Goal: Task Accomplishment & Management: Complete application form

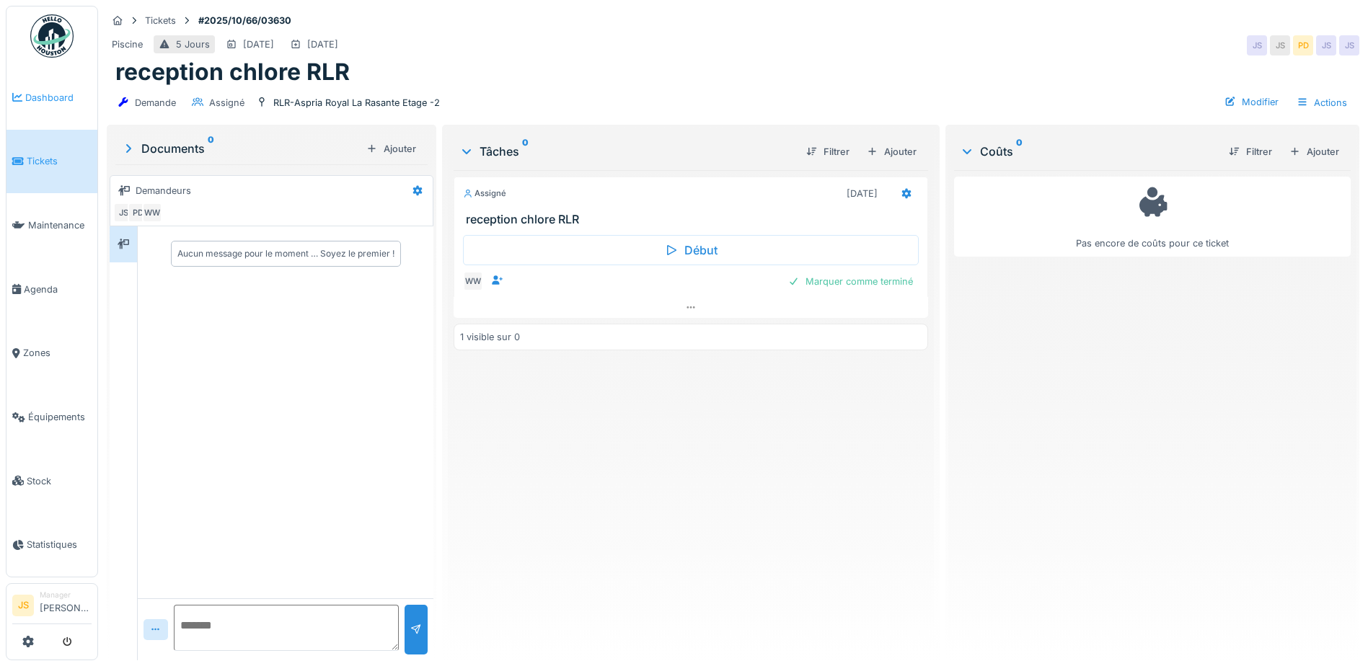
click at [37, 105] on link "Dashboard" at bounding box center [51, 98] width 91 height 64
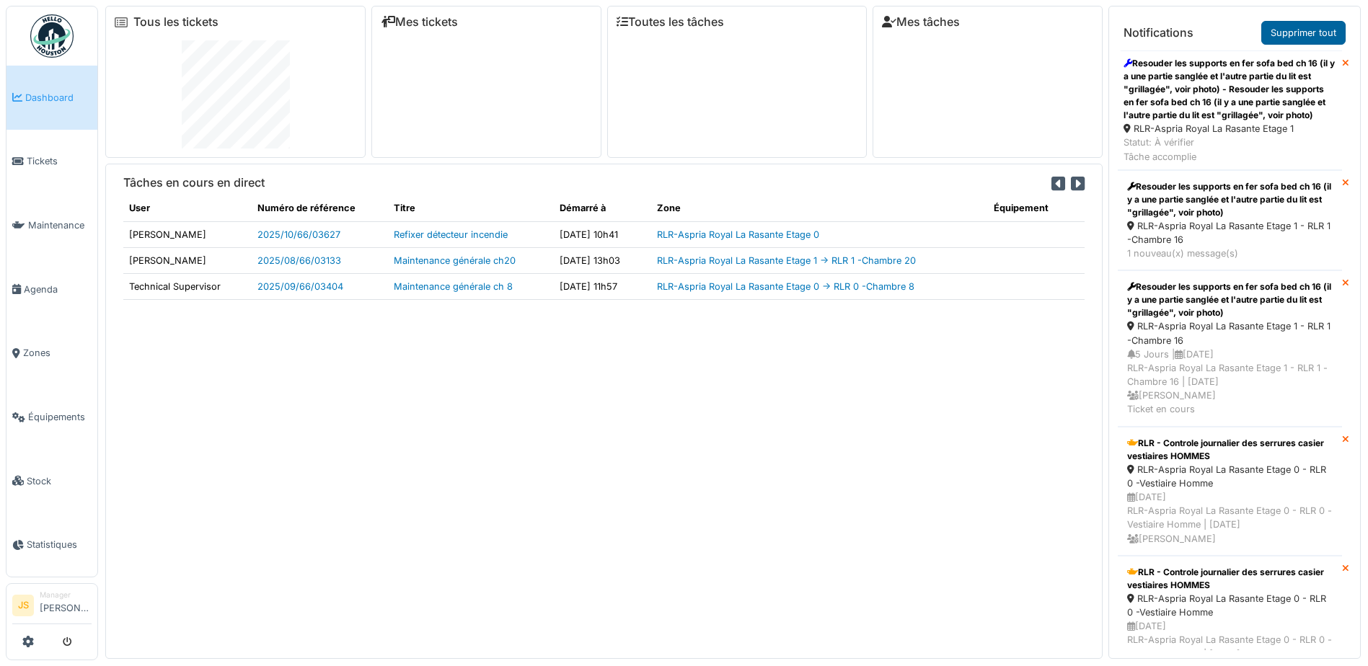
click at [1284, 32] on link "Supprimer tout" at bounding box center [1303, 33] width 84 height 24
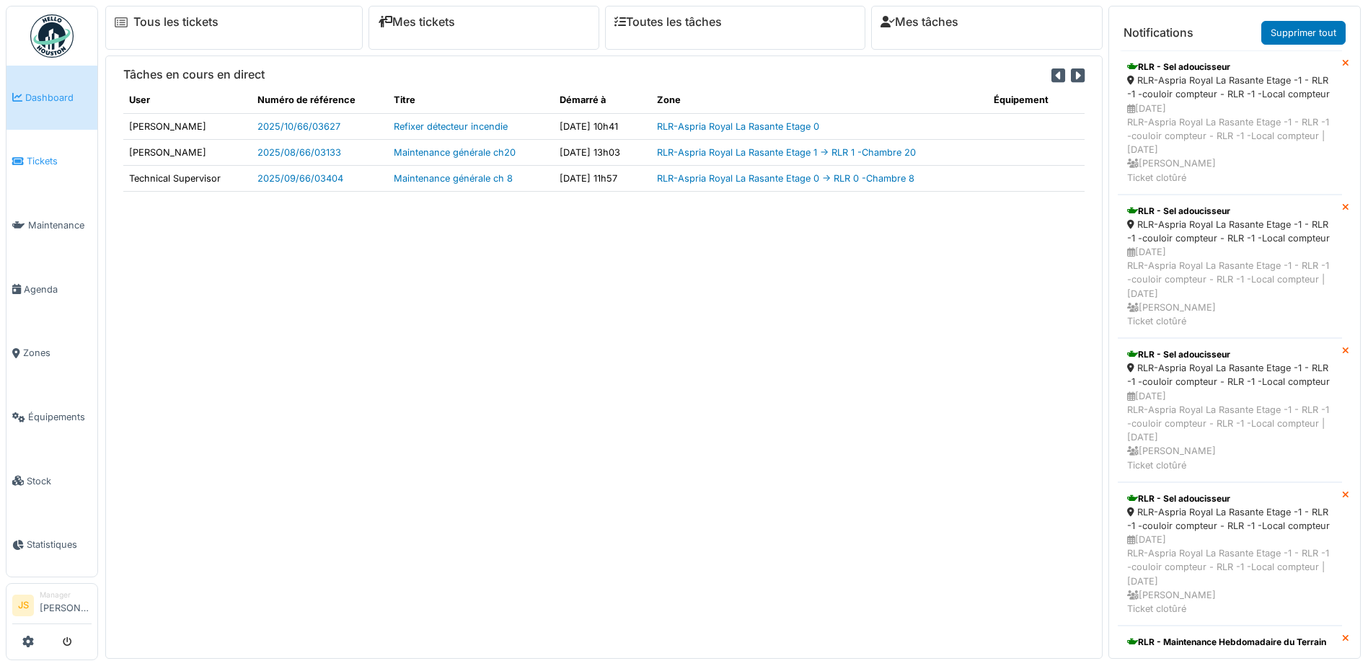
click at [43, 157] on span "Tickets" at bounding box center [59, 161] width 65 height 14
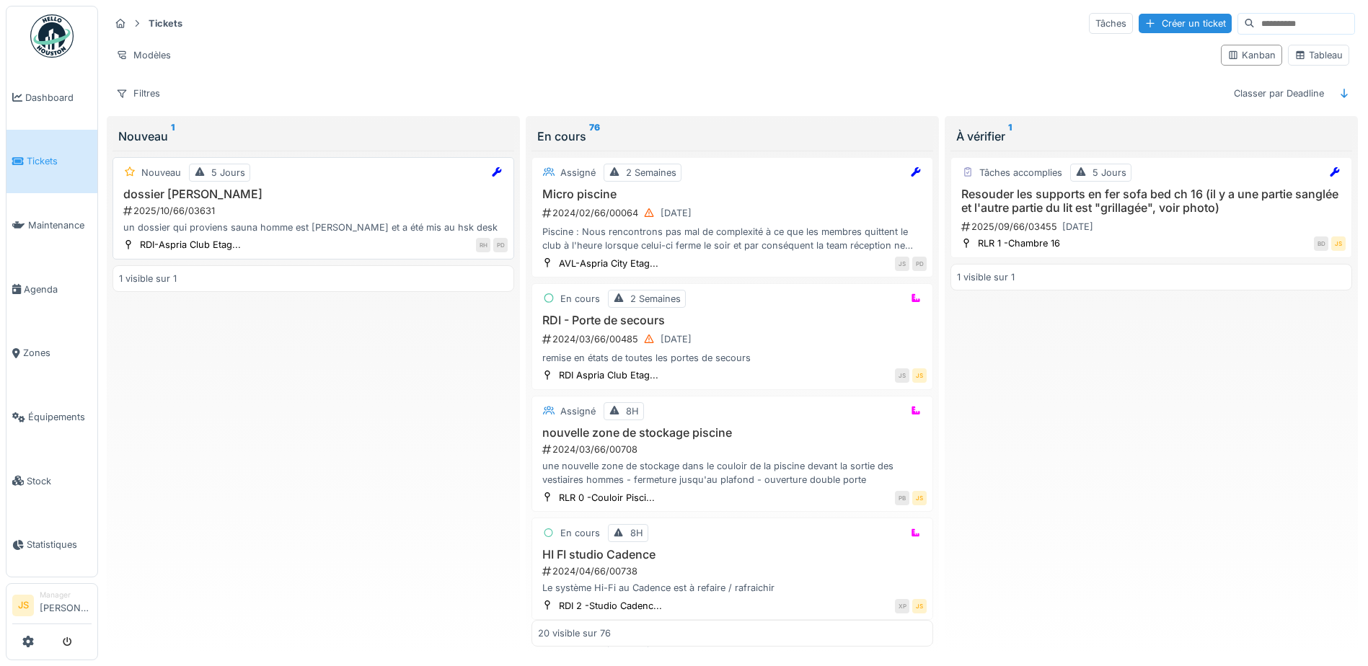
click at [292, 226] on div "un dossier qui proviens sauna homme est cassé et a été mis au hsk desk" at bounding box center [313, 228] width 389 height 14
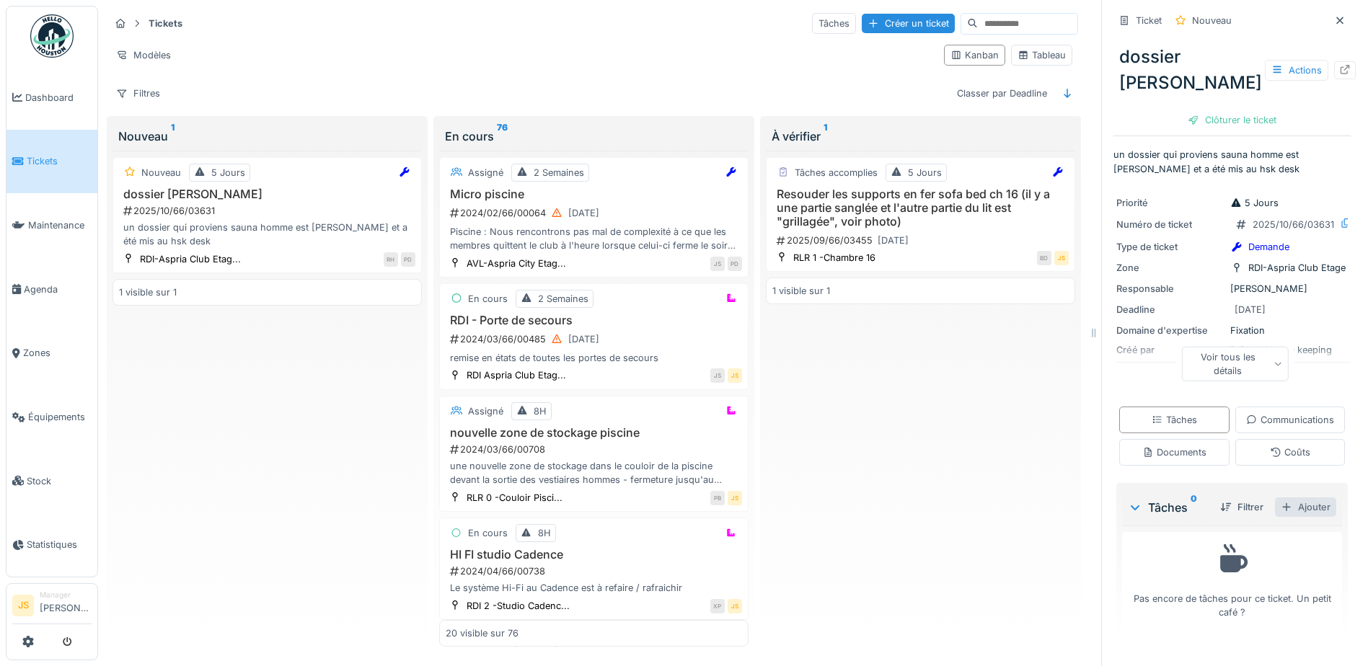
click at [1279, 517] on div "Ajouter" at bounding box center [1305, 507] width 61 height 19
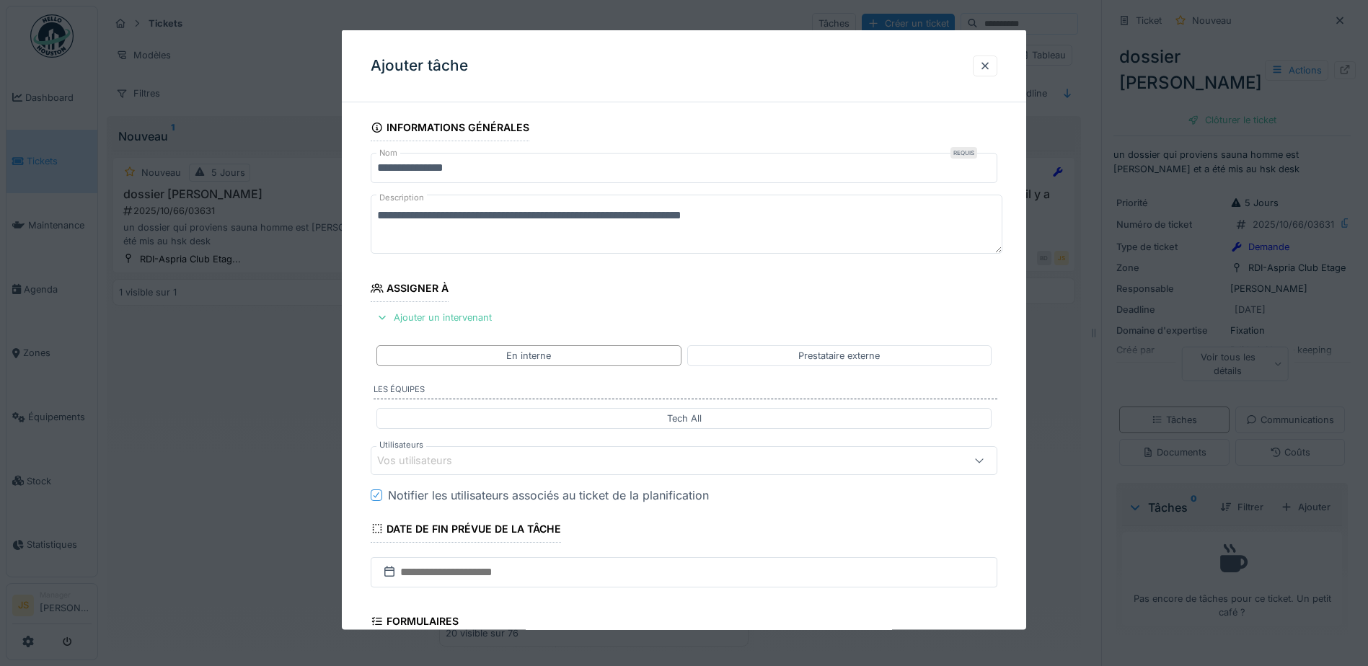
click at [431, 459] on div "Vos utilisateurs" at bounding box center [424, 461] width 95 height 16
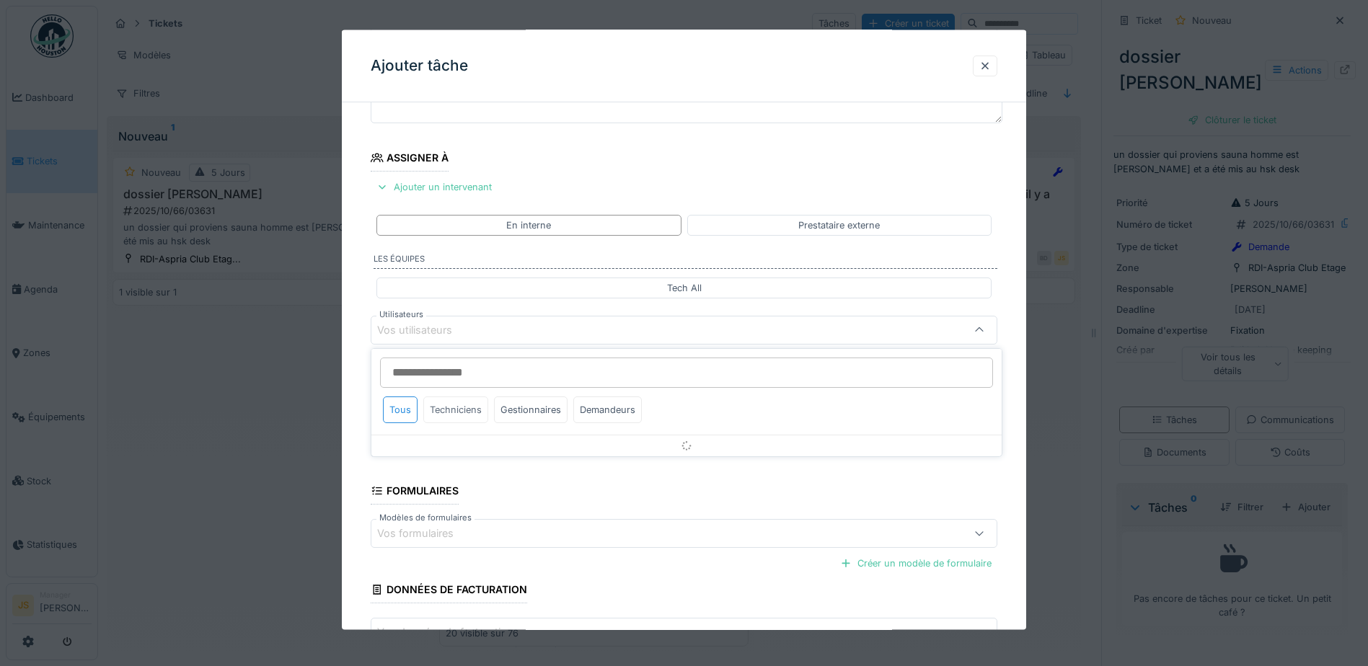
click at [446, 410] on div "Techniciens" at bounding box center [455, 410] width 65 height 27
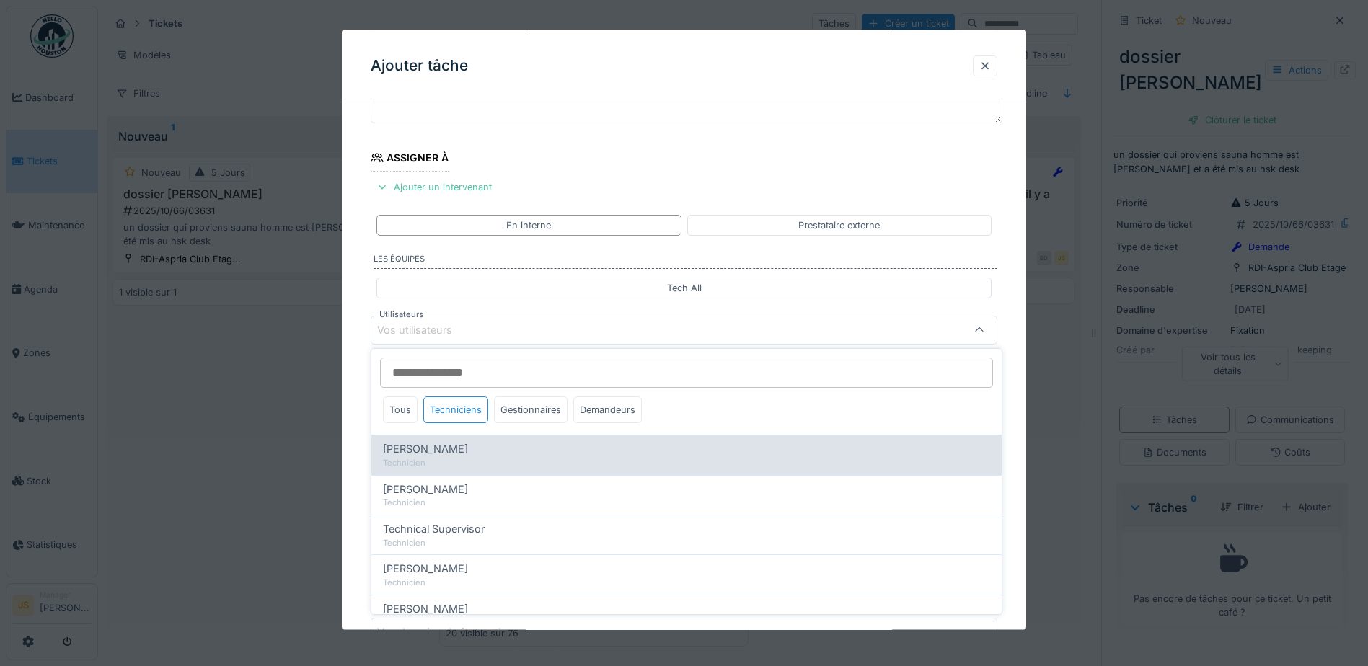
click at [446, 446] on span "Alexandre Michailidis" at bounding box center [425, 449] width 85 height 16
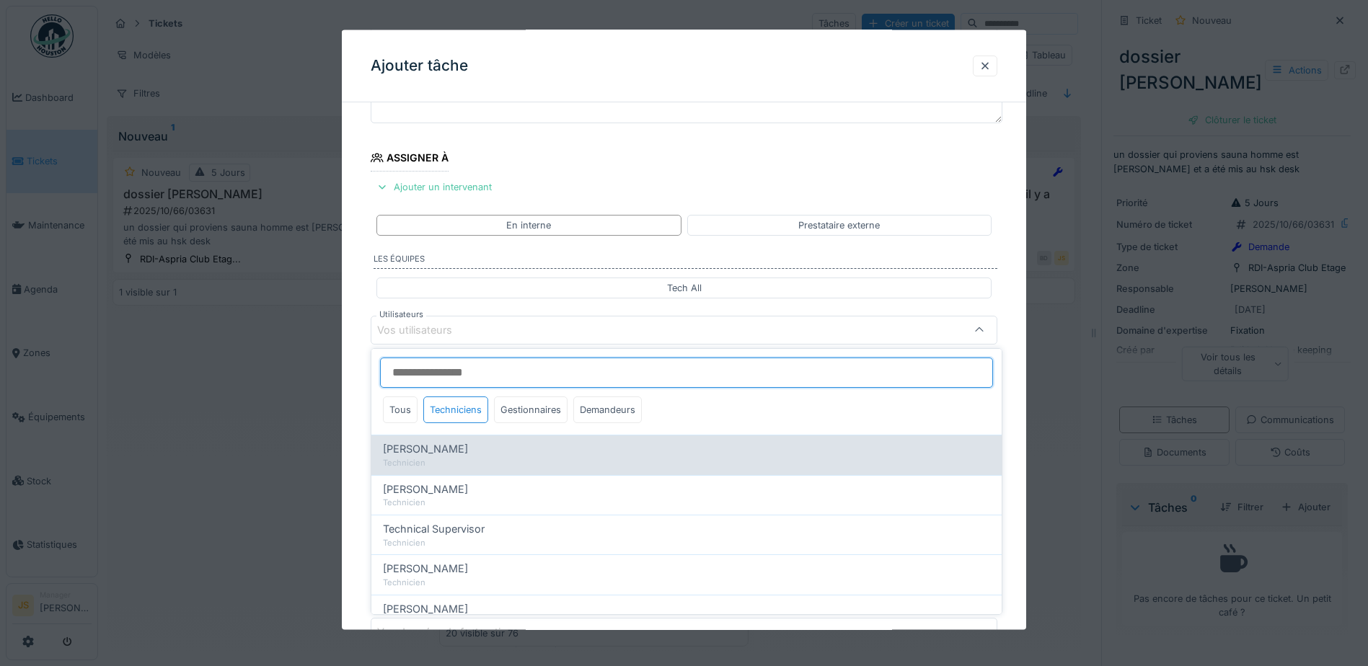
type input "*****"
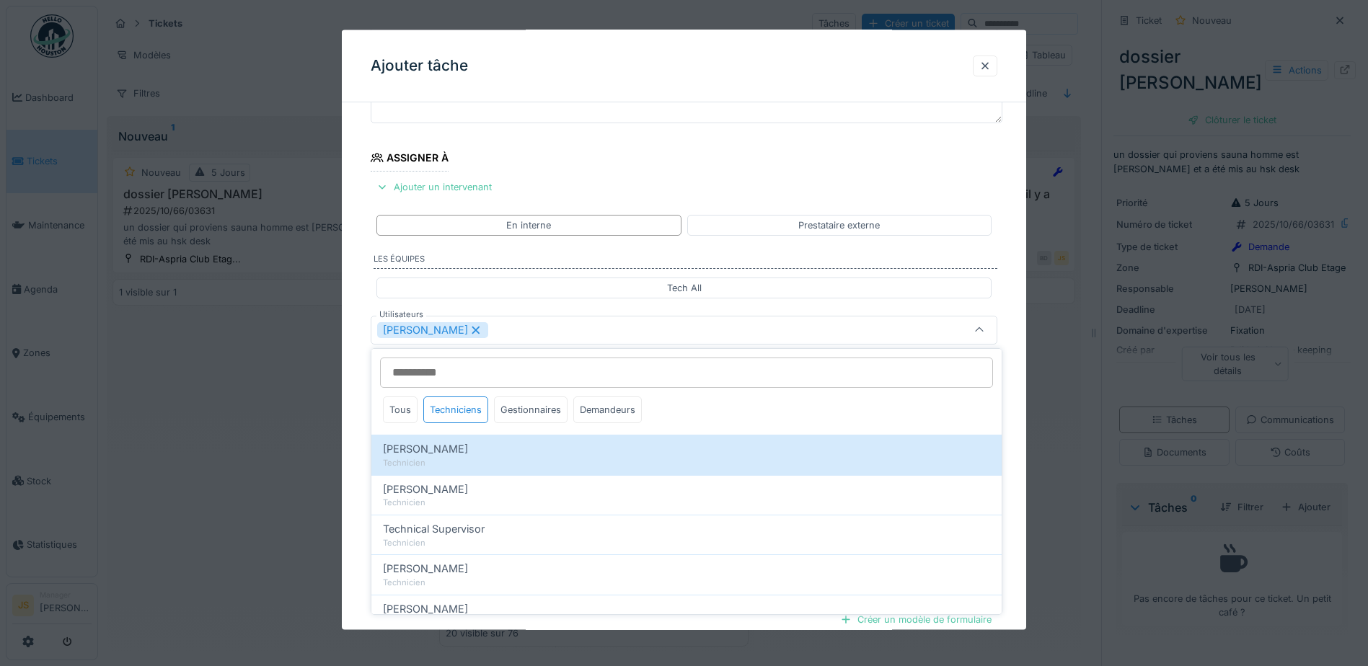
click at [363, 435] on div "**********" at bounding box center [684, 384] width 684 height 802
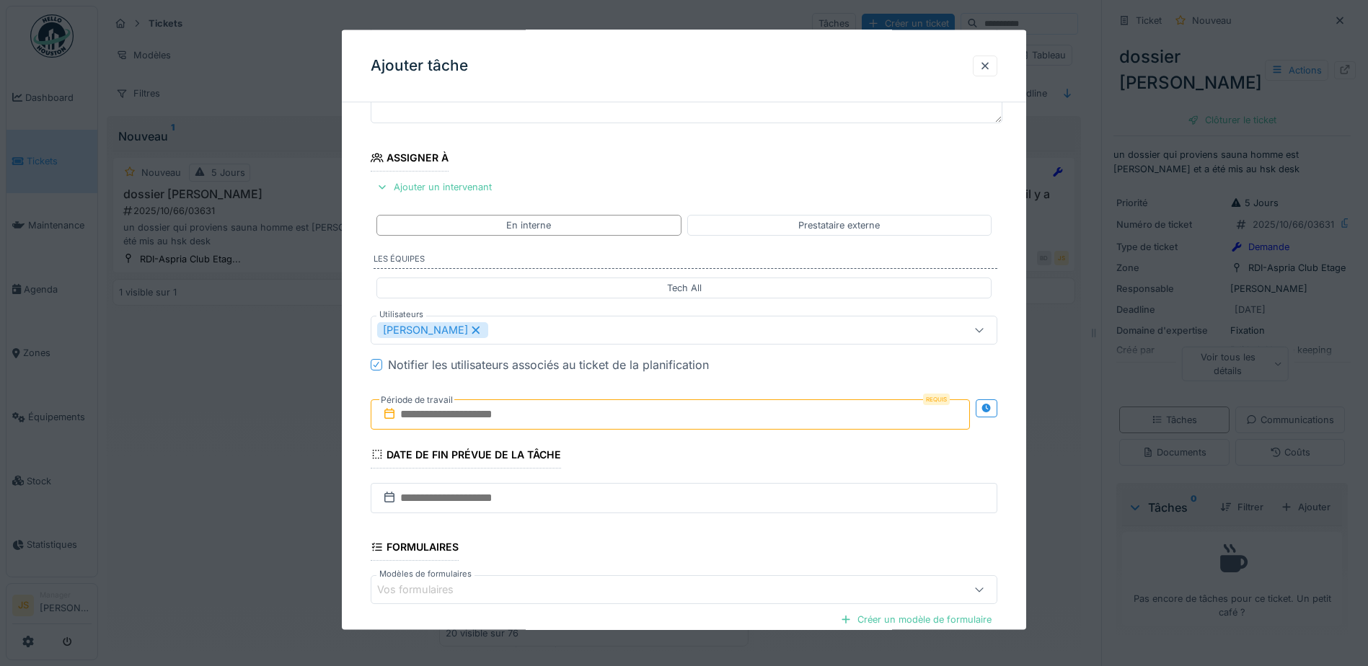
click at [409, 406] on label "Période de travail" at bounding box center [416, 400] width 75 height 16
click at [446, 416] on input "text" at bounding box center [670, 414] width 599 height 30
click at [606, 601] on div "29" at bounding box center [602, 602] width 19 height 21
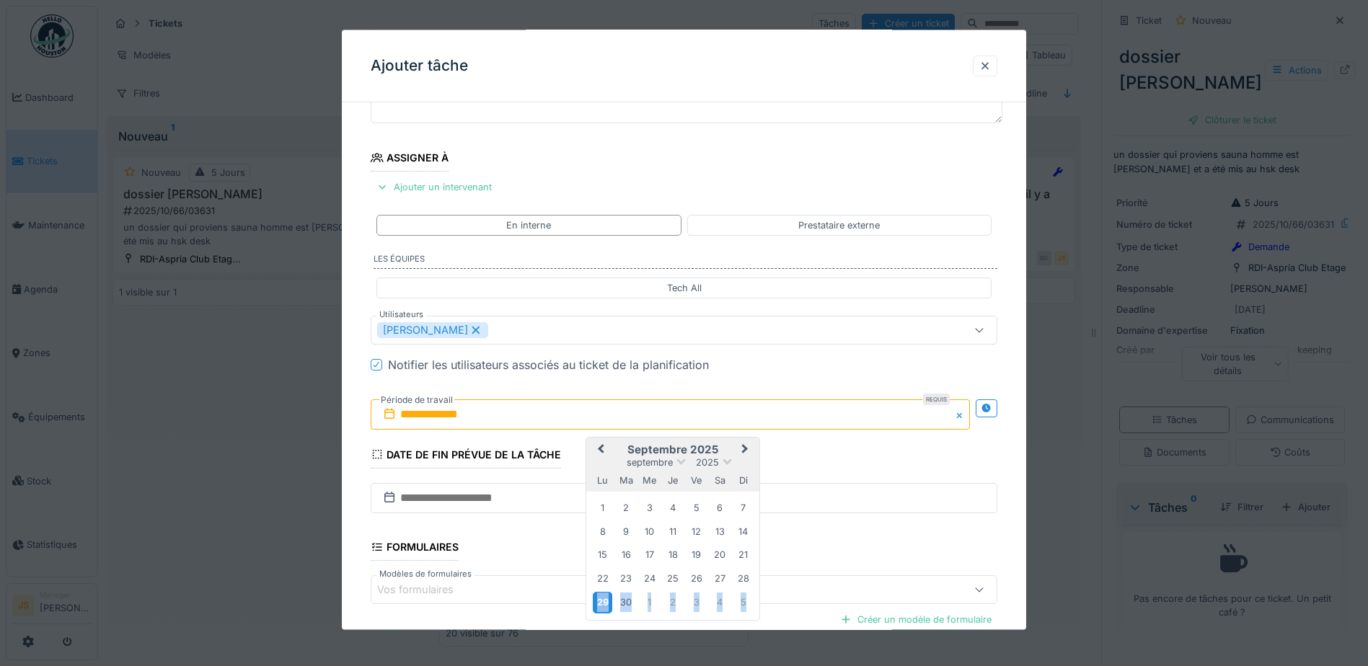
click at [606, 602] on div "29" at bounding box center [602, 602] width 19 height 21
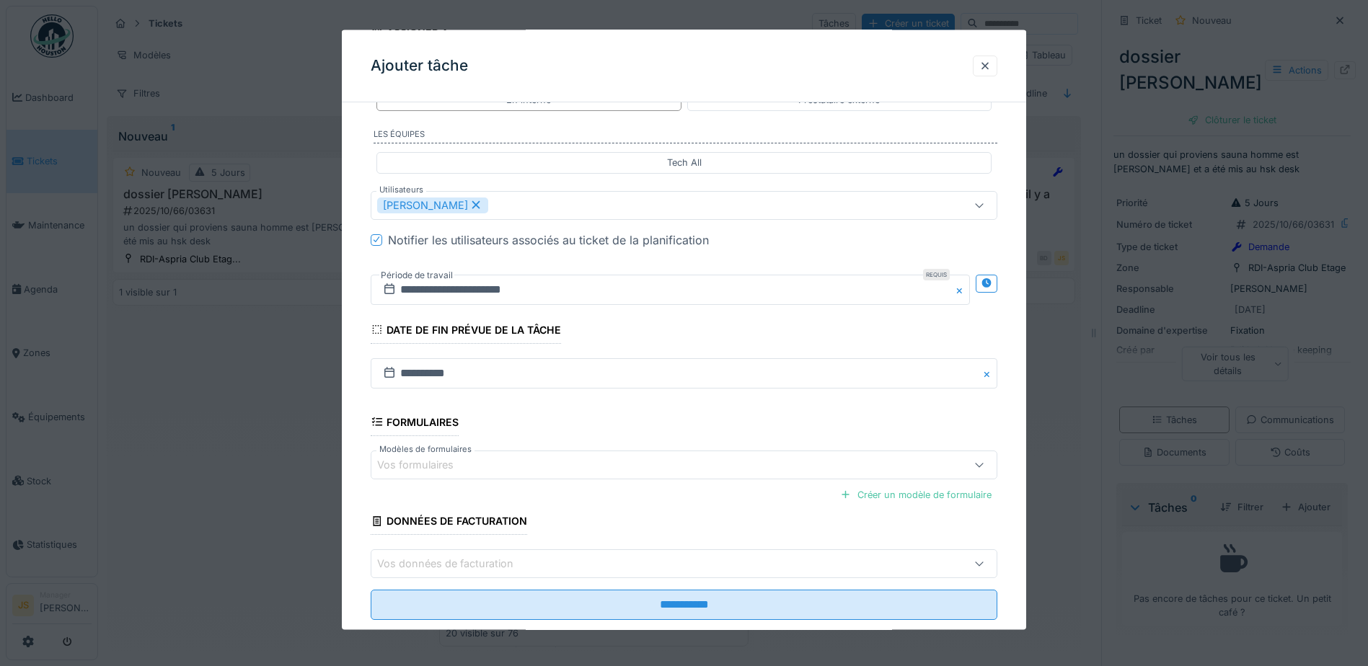
scroll to position [286, 0]
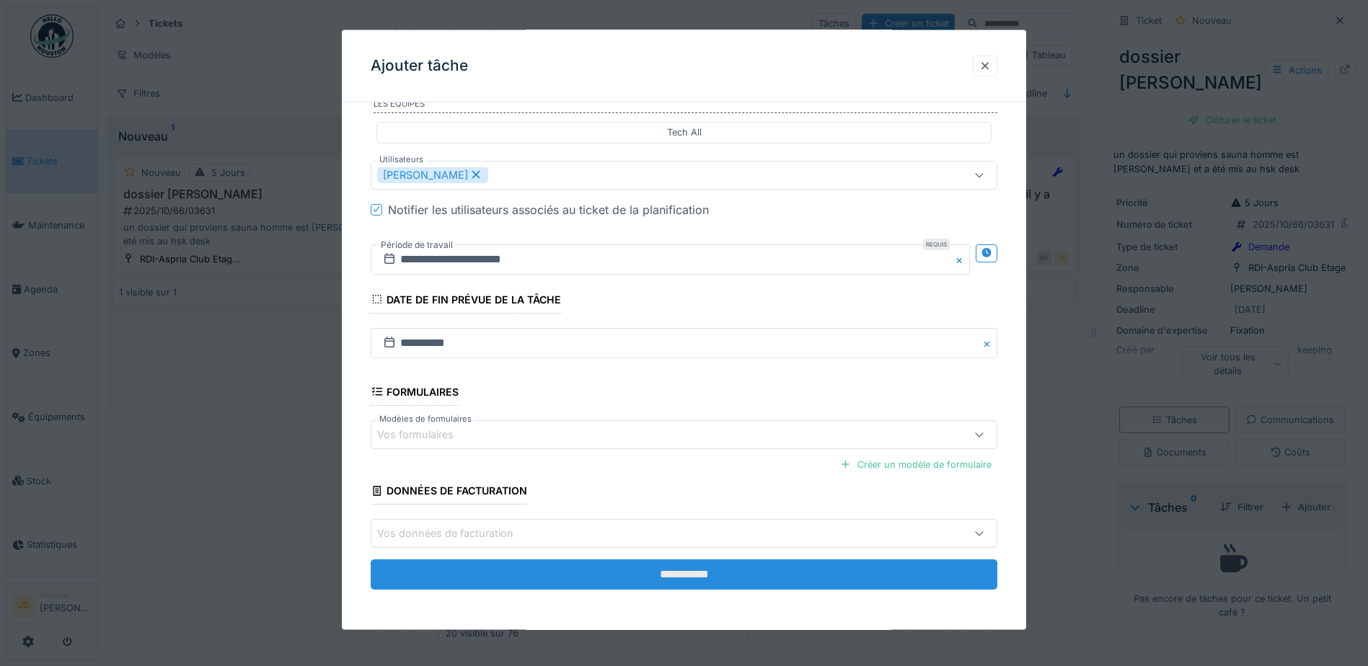
click at [588, 569] on input "**********" at bounding box center [684, 575] width 627 height 30
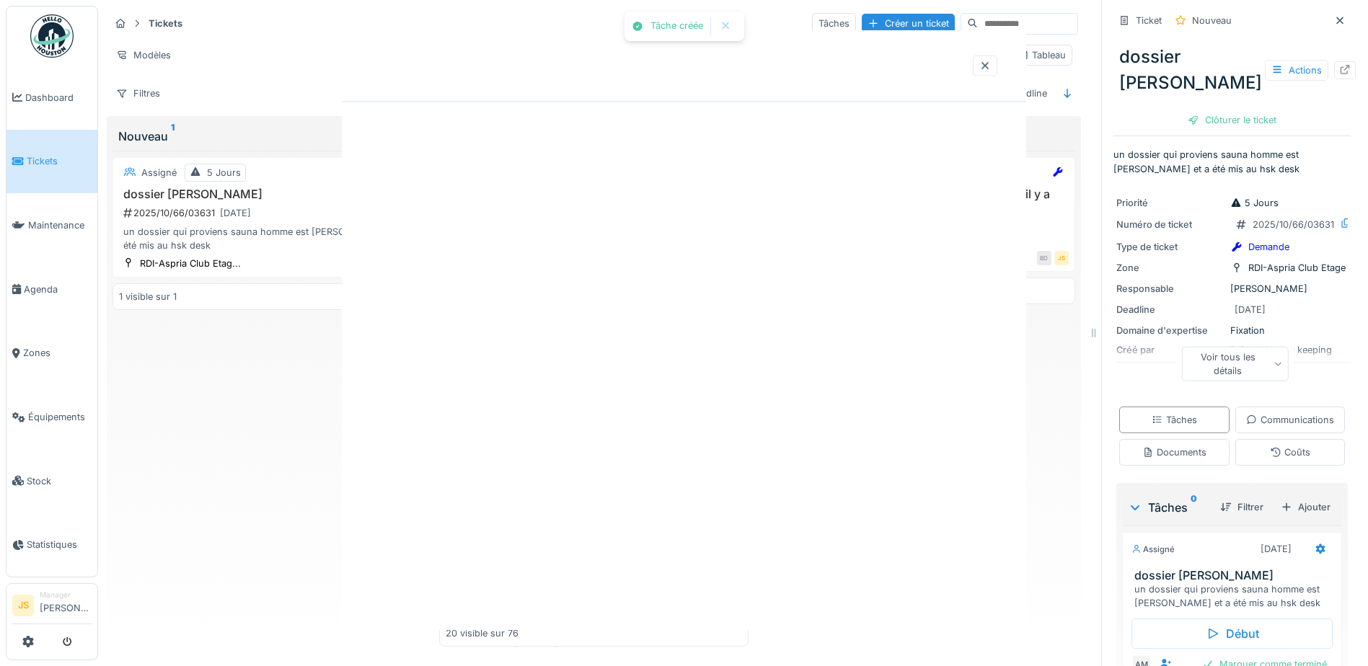
scroll to position [0, 0]
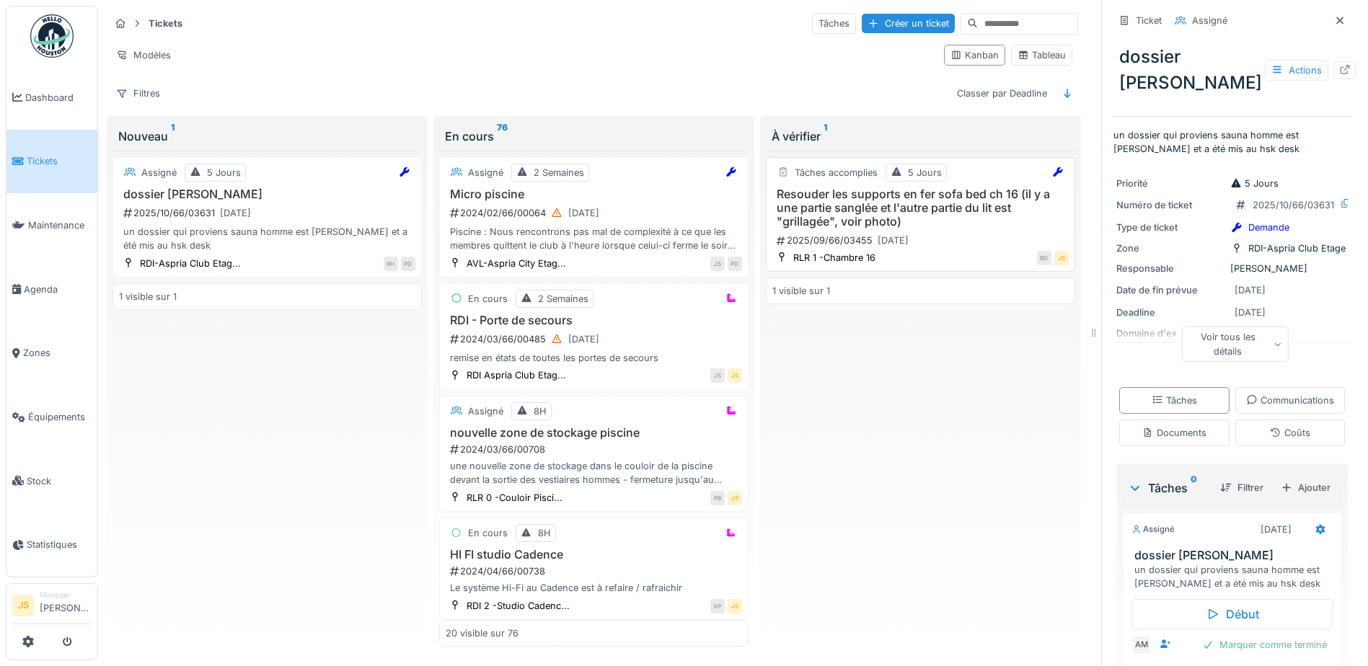
click at [872, 195] on h3 "Resouder les supports en fer sofa bed ch 16 (il y a une partie sanglée et l'aut…" at bounding box center [920, 209] width 296 height 42
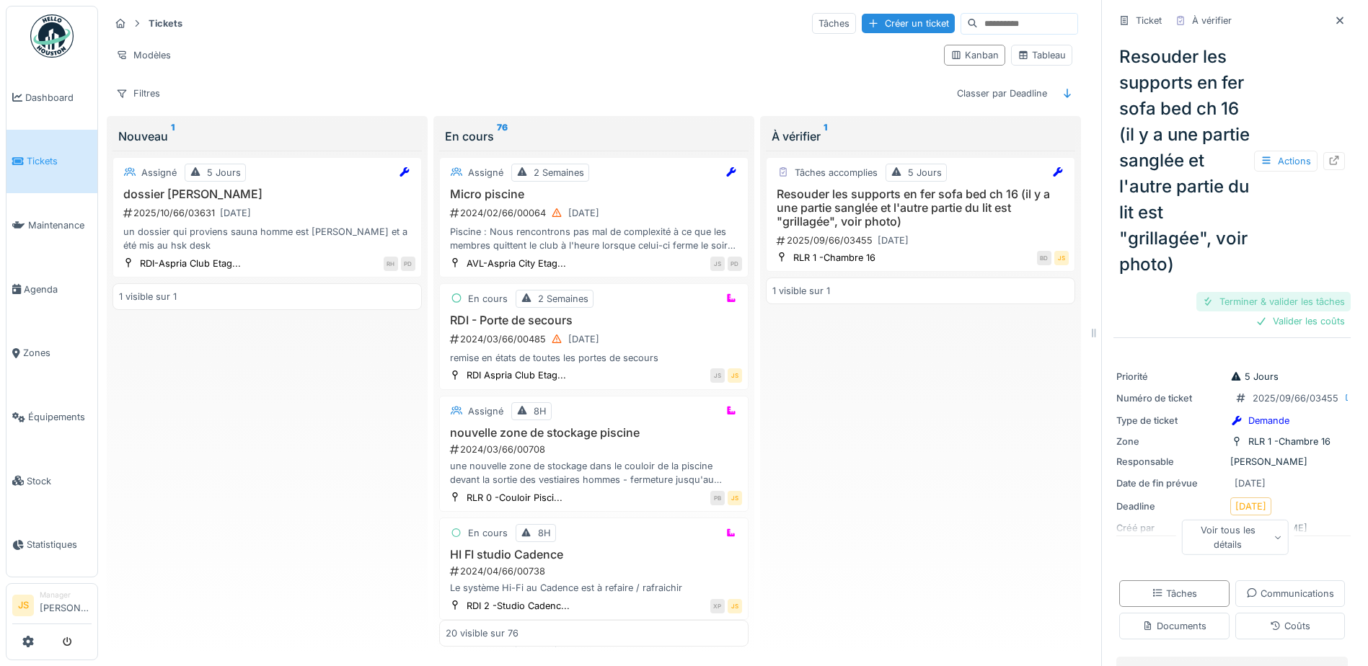
click at [1284, 312] on div "Terminer & valider les tâches" at bounding box center [1273, 301] width 154 height 19
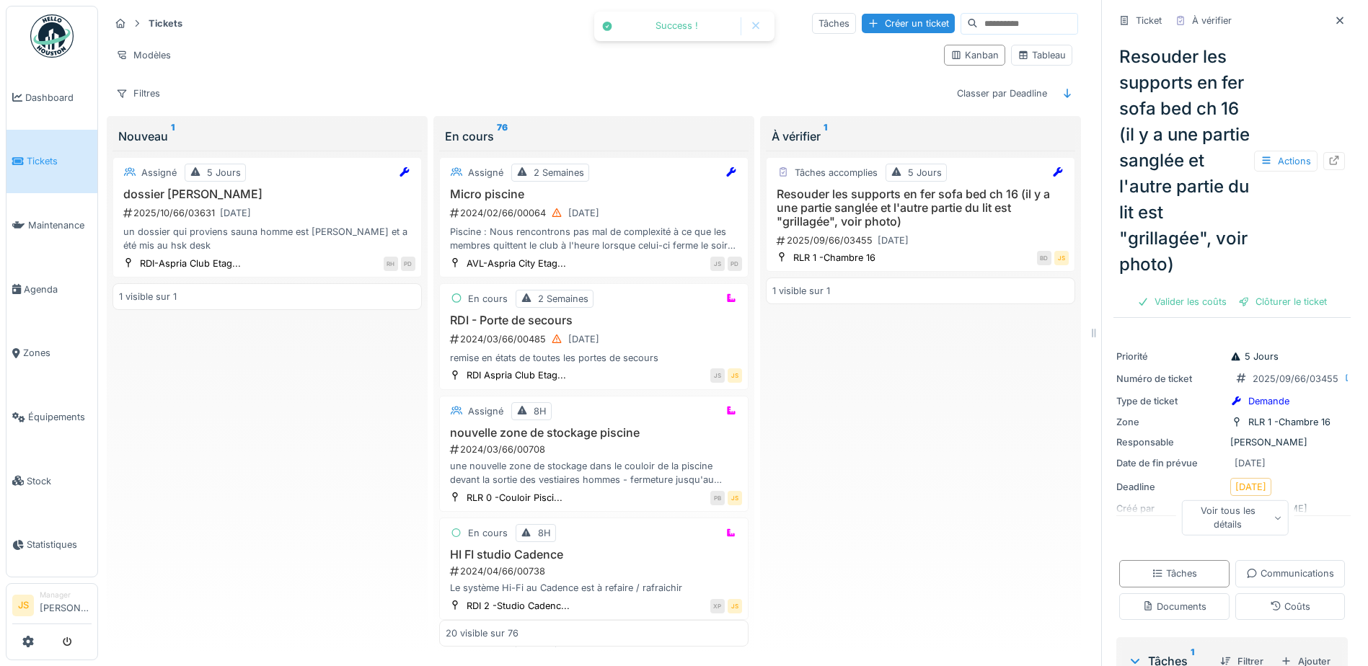
click at [1284, 312] on div "Clôturer le ticket" at bounding box center [1282, 301] width 100 height 19
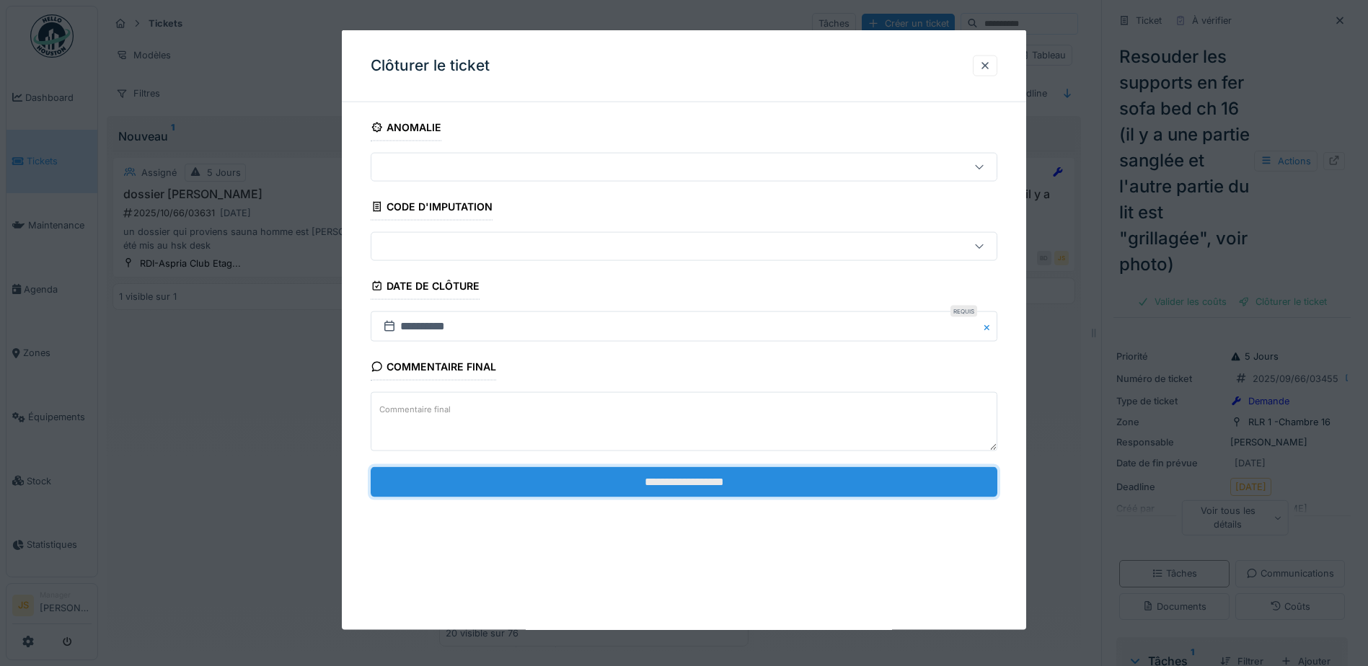
click at [708, 485] on input "**********" at bounding box center [684, 482] width 627 height 30
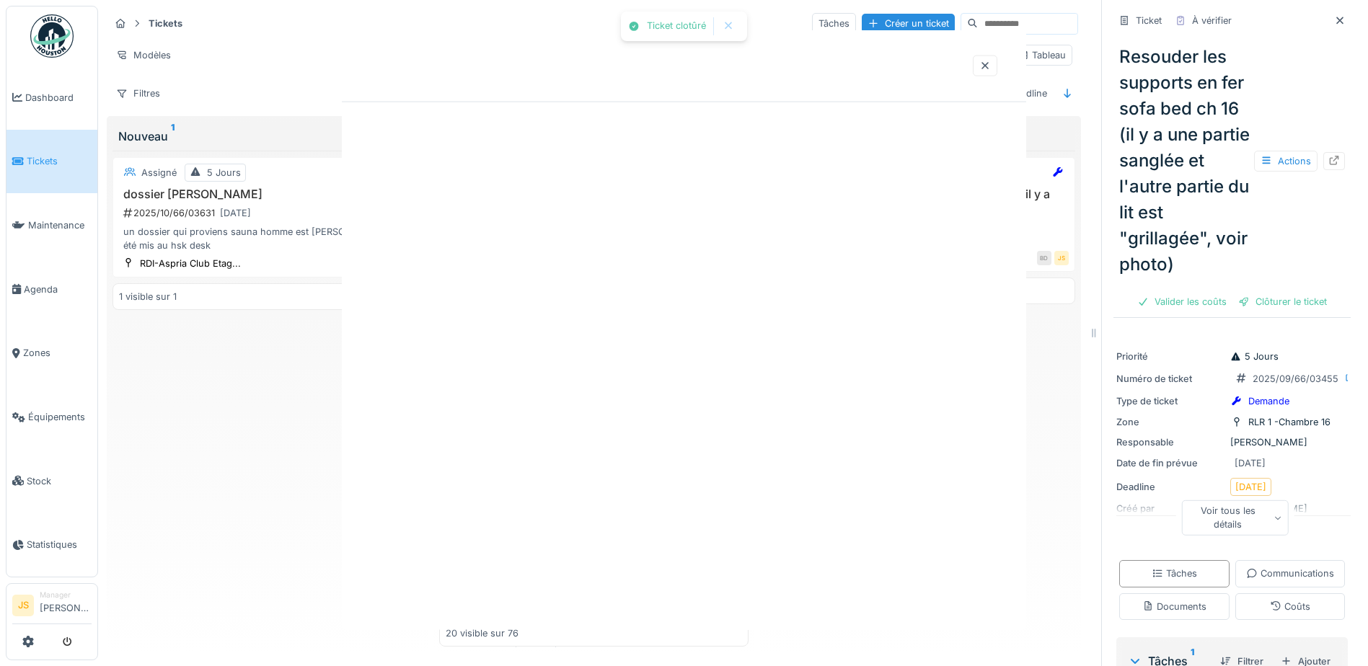
click at [731, 482] on div at bounding box center [684, 330] width 684 height 600
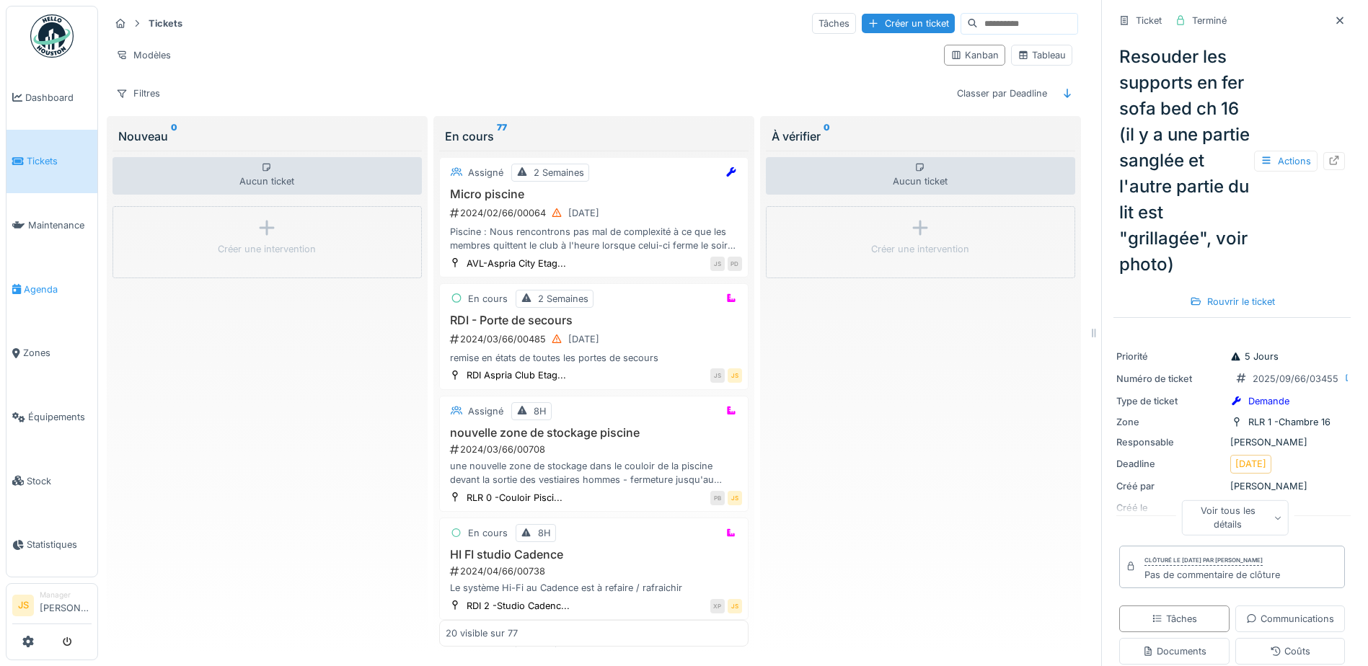
click at [40, 283] on span "Agenda" at bounding box center [58, 290] width 68 height 14
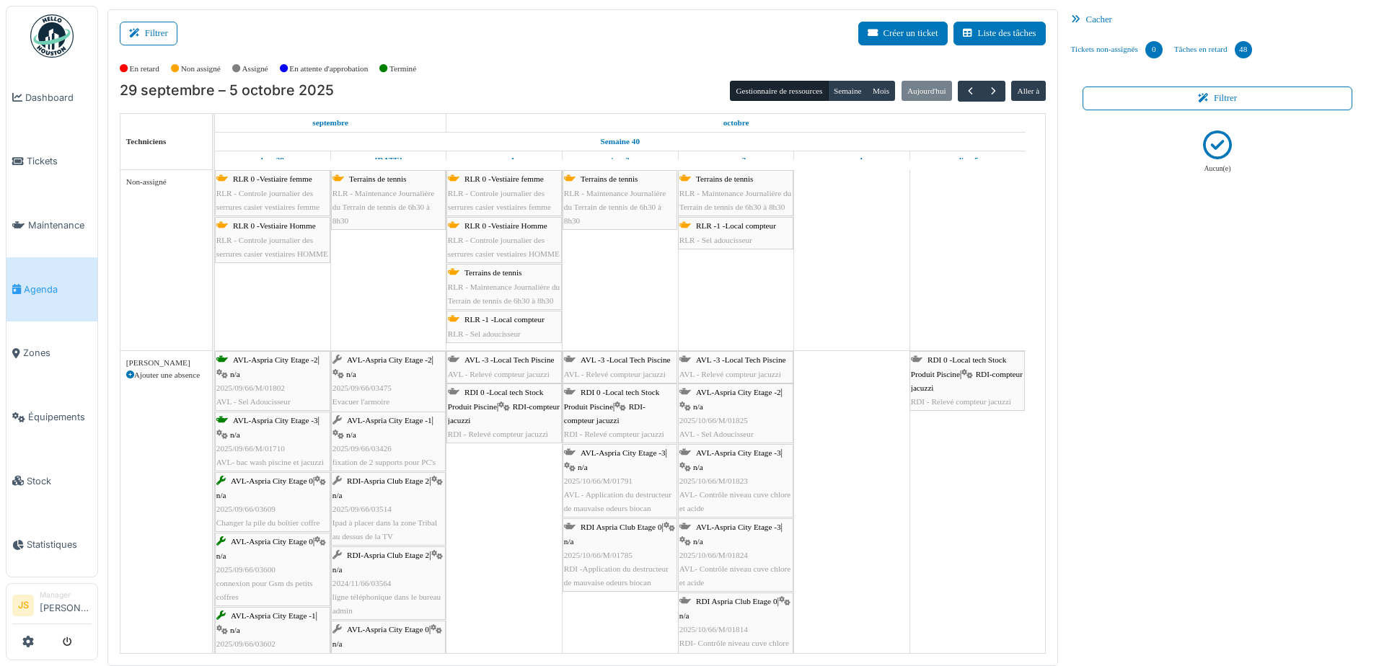
click at [279, 210] on span "RLR - Controle journalier des serrures casier vestiaires femme" at bounding box center [267, 200] width 103 height 22
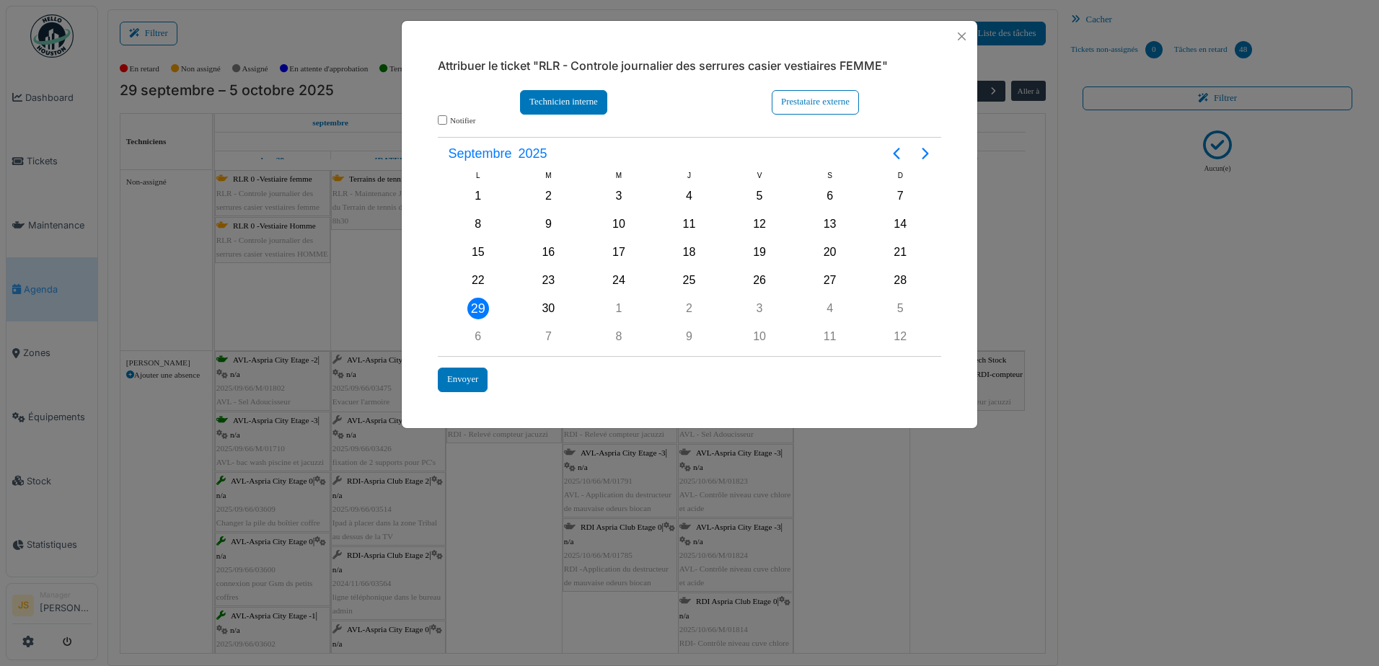
click at [599, 91] on div "Technicien interne" at bounding box center [563, 102] width 87 height 24
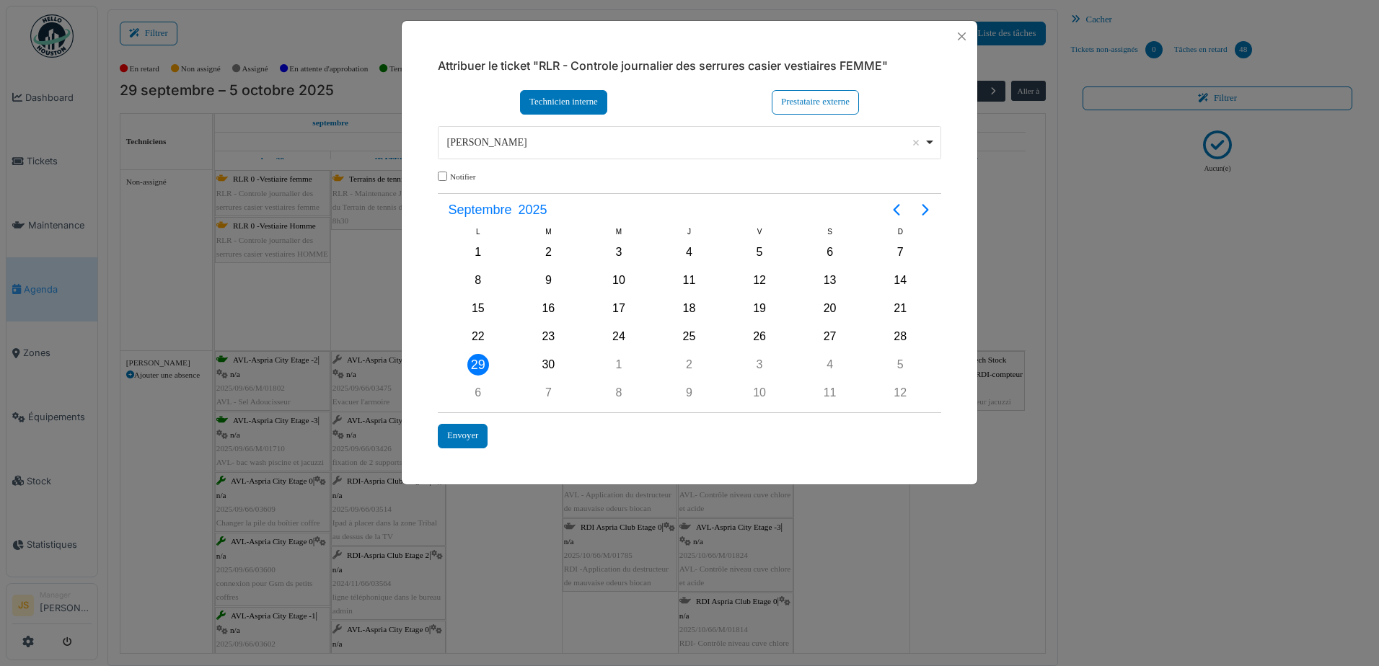
click at [552, 141] on div "Alexandre Michailidis Remove item" at bounding box center [685, 142] width 477 height 15
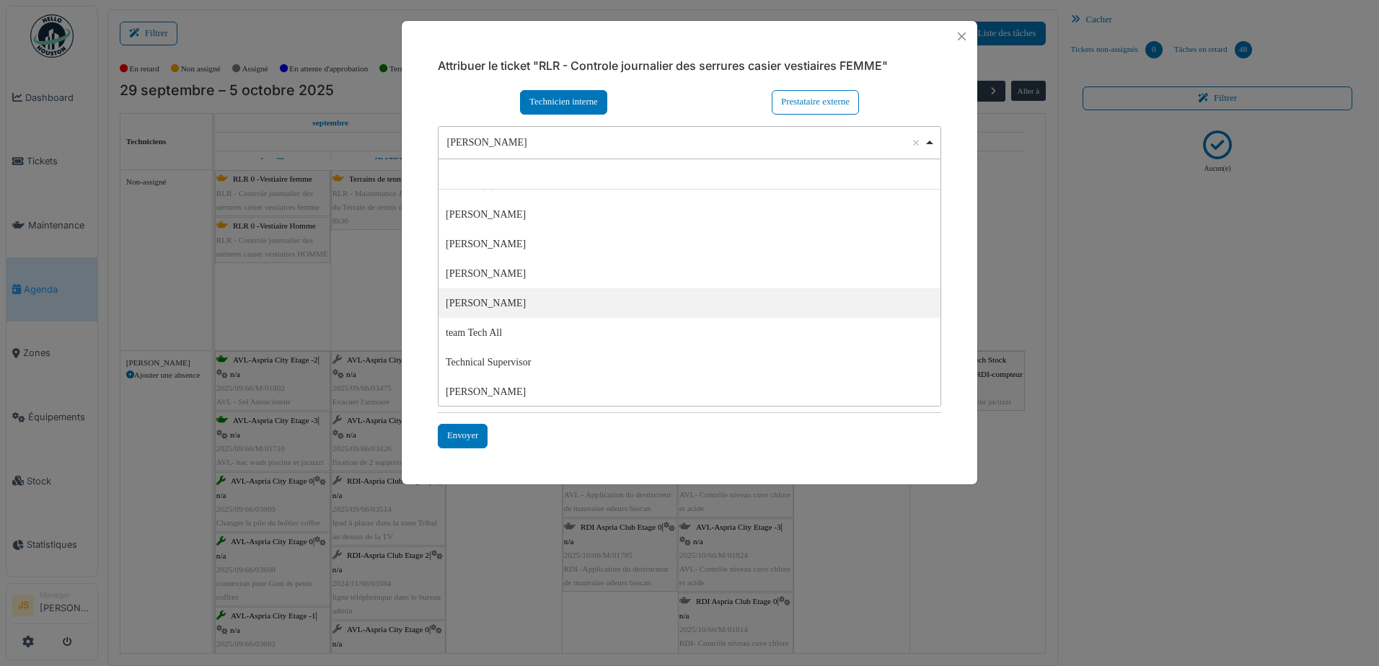
scroll to position [50, 0]
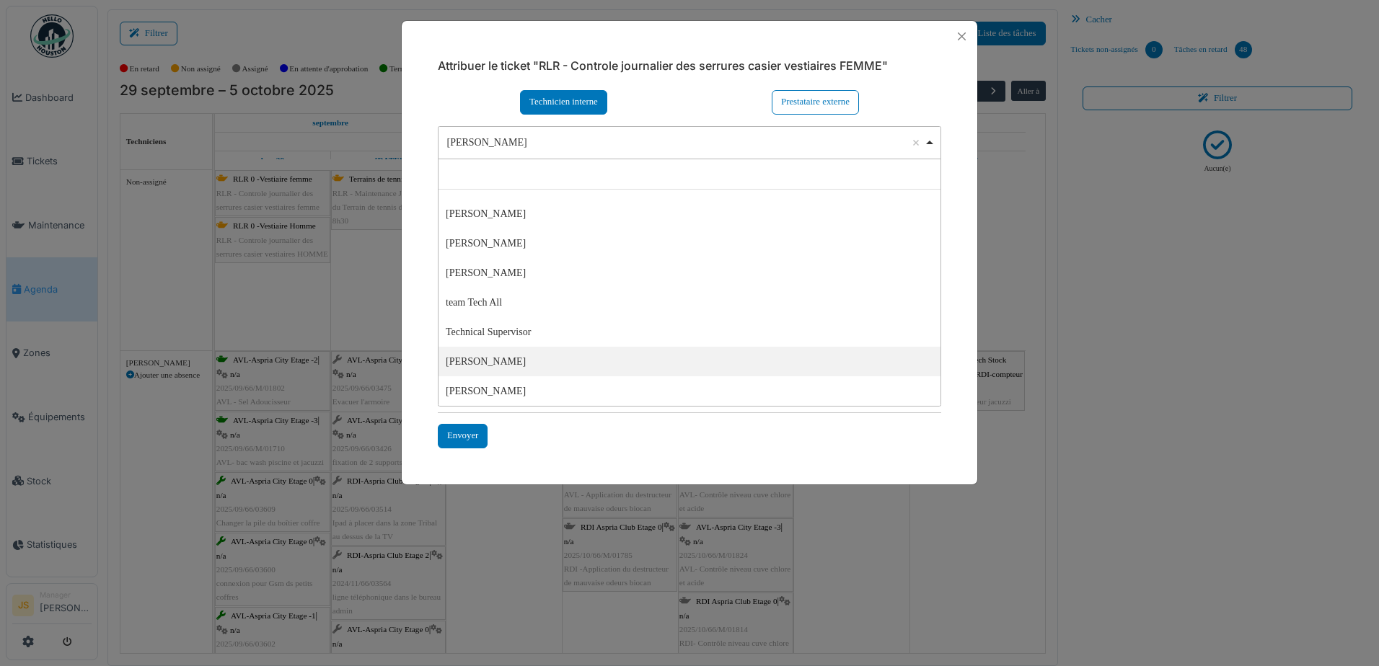
select select "****"
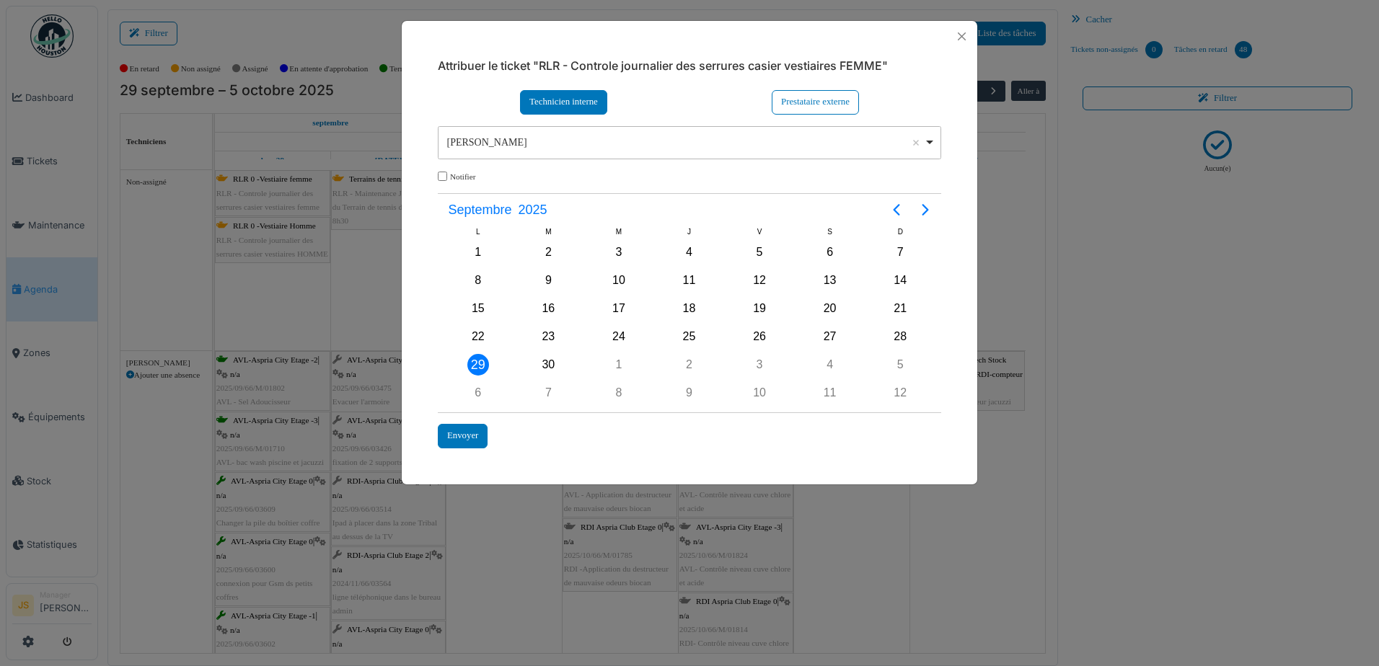
click at [477, 359] on div "29" at bounding box center [478, 365] width 22 height 22
click at [481, 436] on div "Envoyer" at bounding box center [463, 436] width 50 height 24
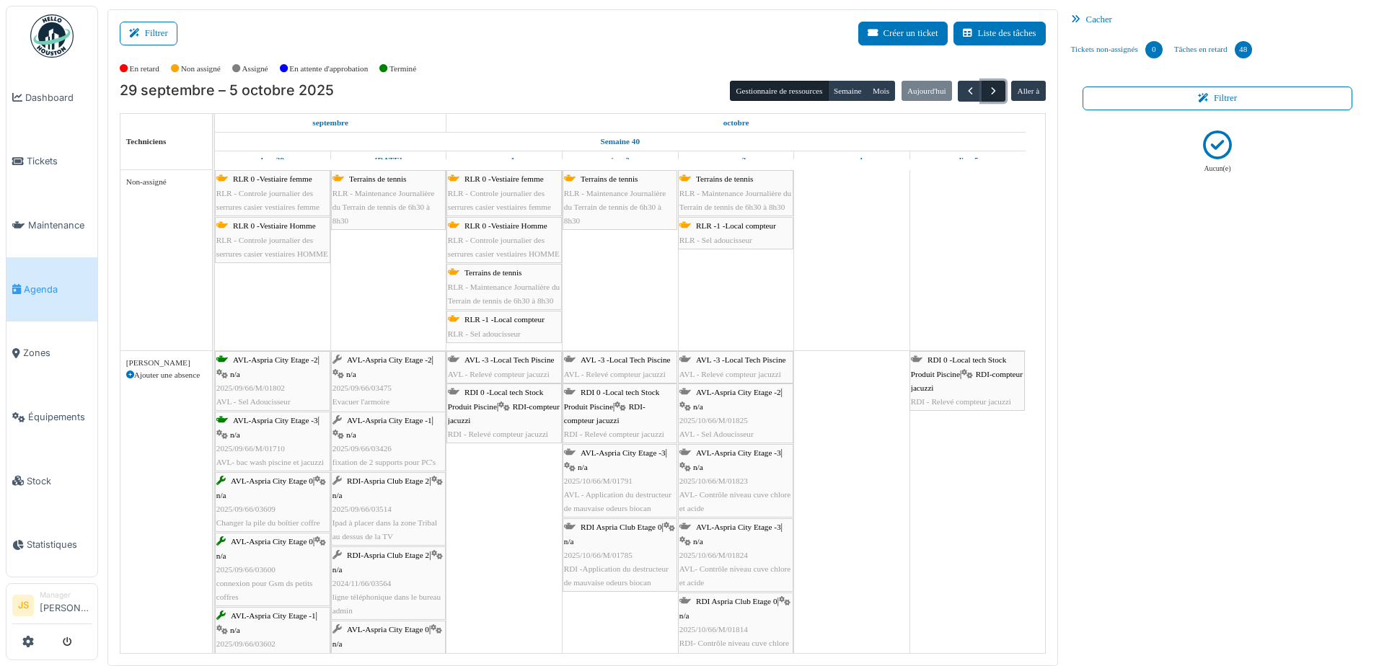
click at [991, 92] on span "button" at bounding box center [993, 91] width 12 height 12
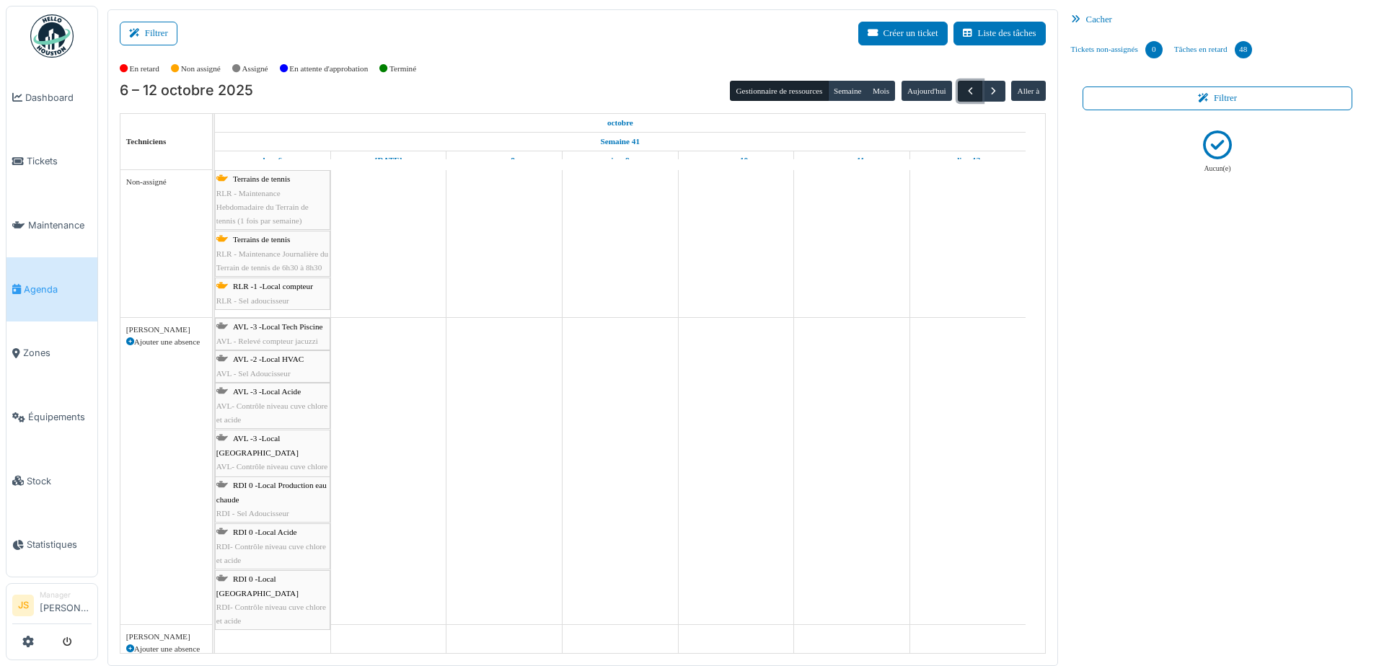
click at [969, 92] on button "button" at bounding box center [970, 91] width 24 height 21
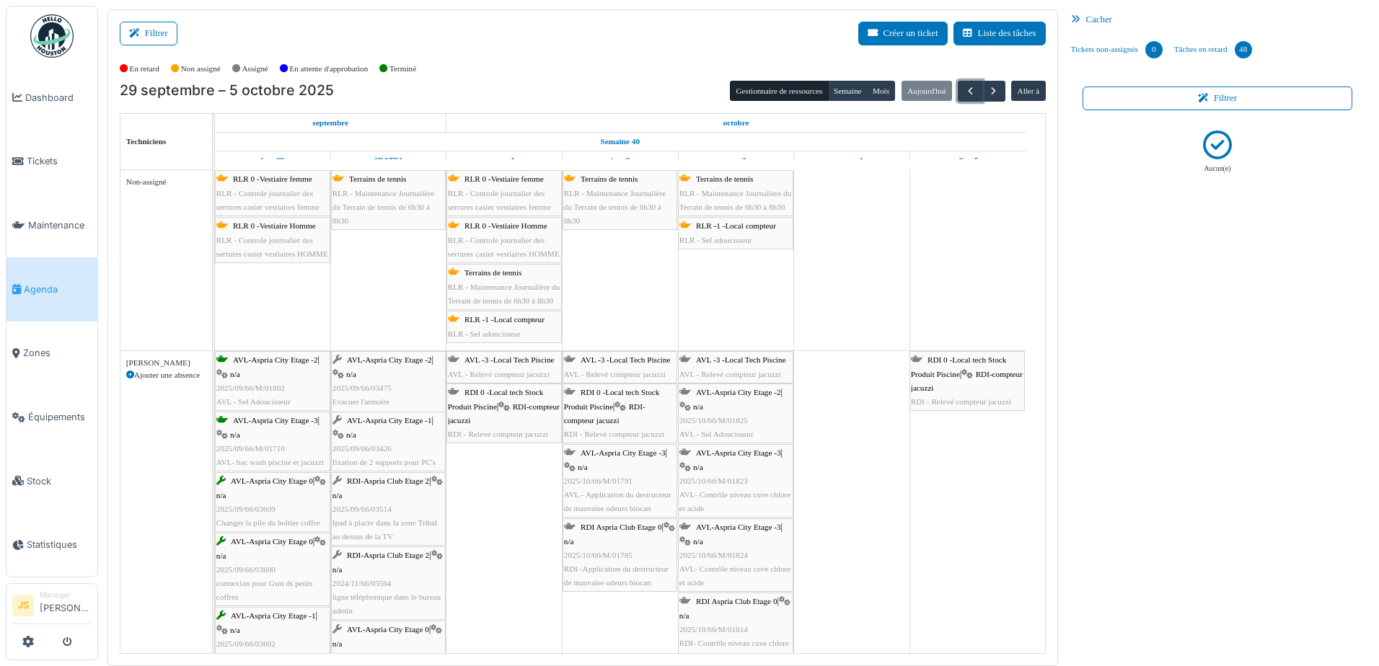
click at [281, 189] on span "RLR - Controle journalier des serrures casier vestiaires femme" at bounding box center [267, 200] width 103 height 22
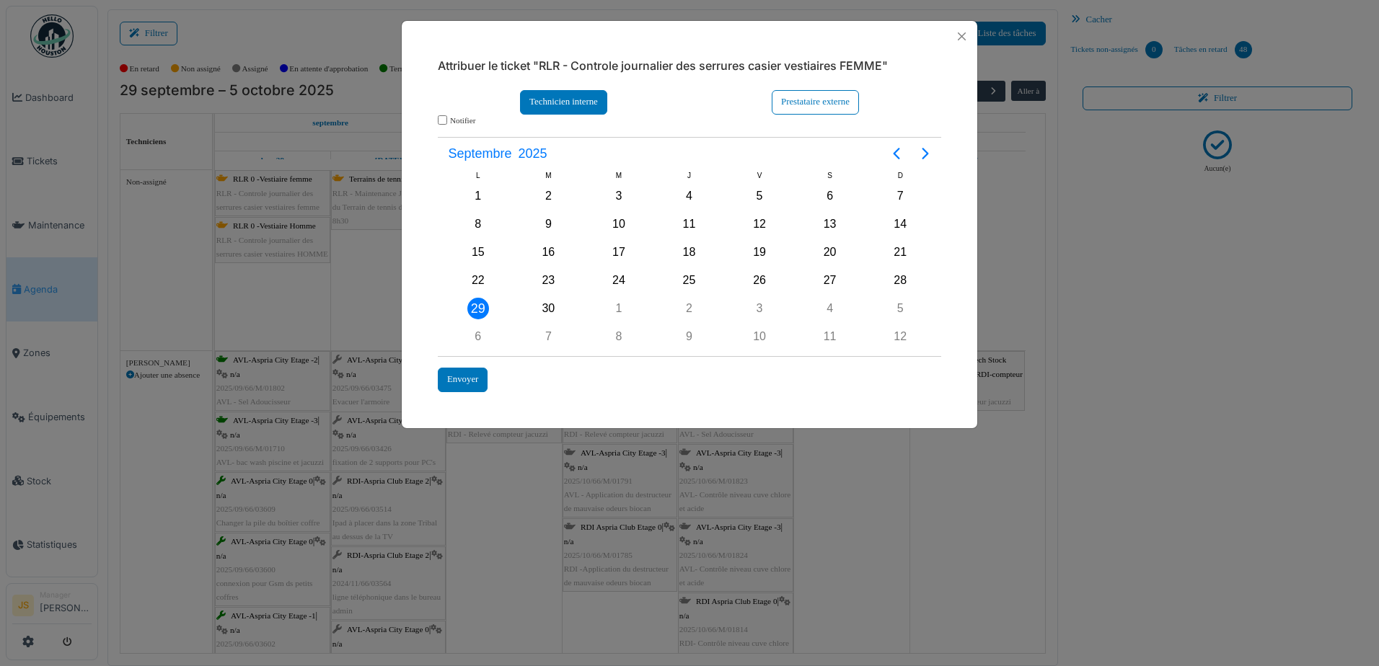
click at [573, 94] on div "Technicien interne" at bounding box center [563, 102] width 87 height 24
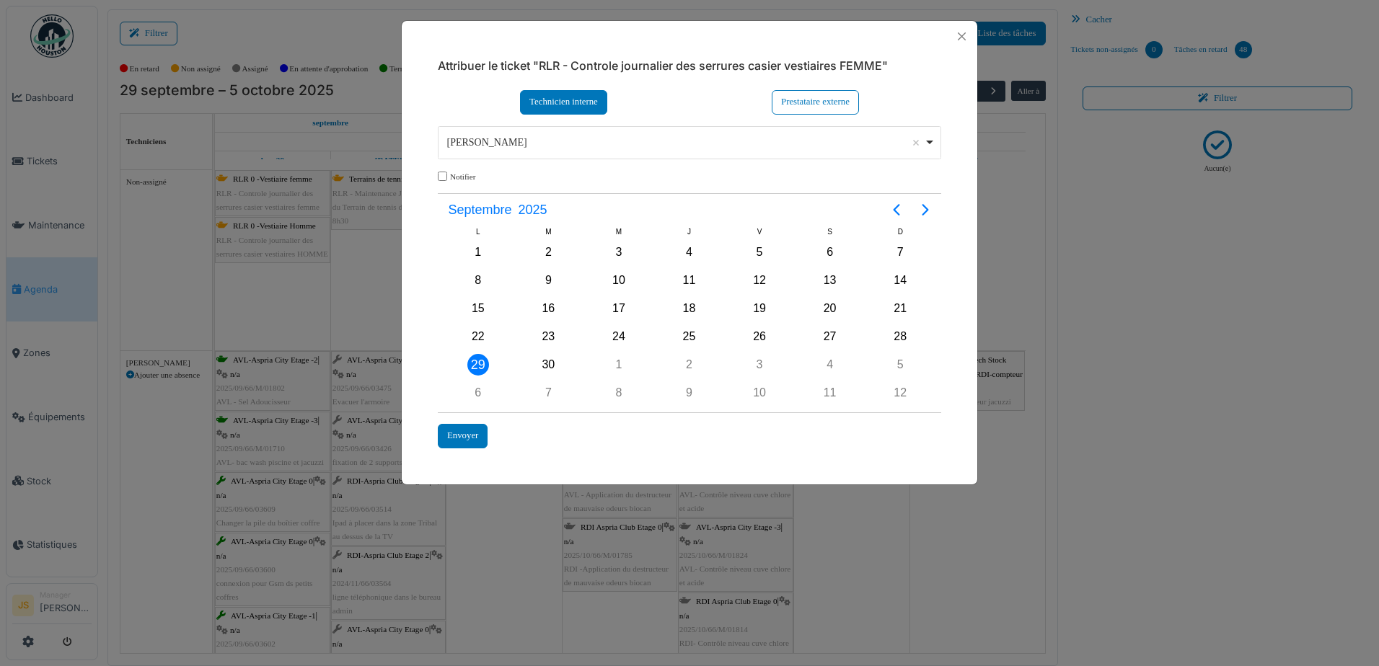
click at [563, 147] on div "Alexandre Michailidis Remove item" at bounding box center [685, 142] width 477 height 15
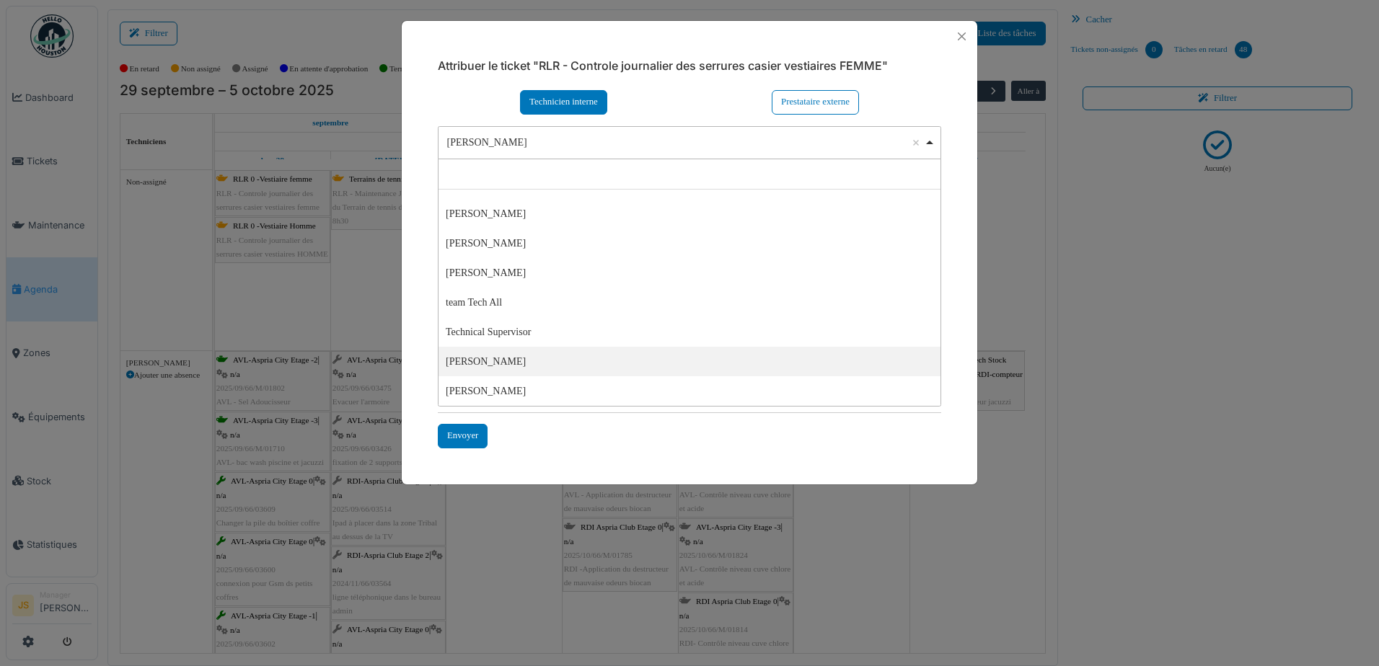
select select "****"
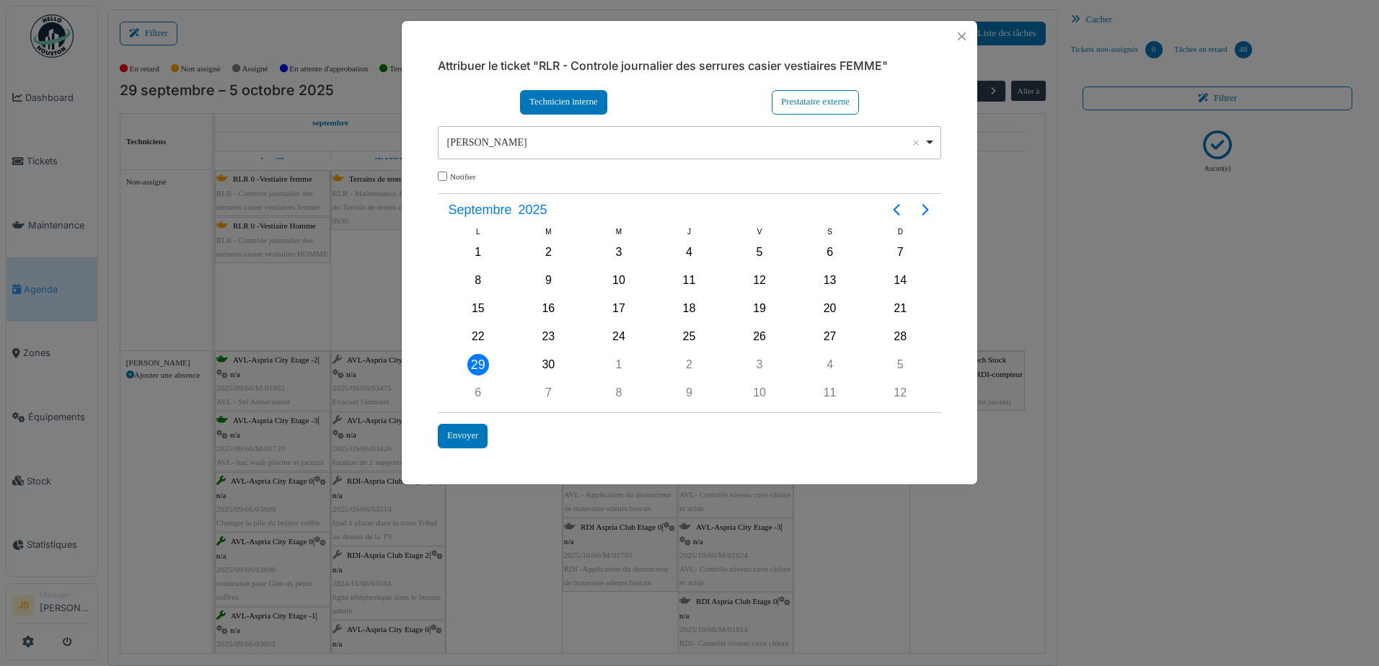
click at [478, 364] on div "29" at bounding box center [478, 365] width 22 height 22
click at [480, 364] on div "29" at bounding box center [478, 365] width 22 height 22
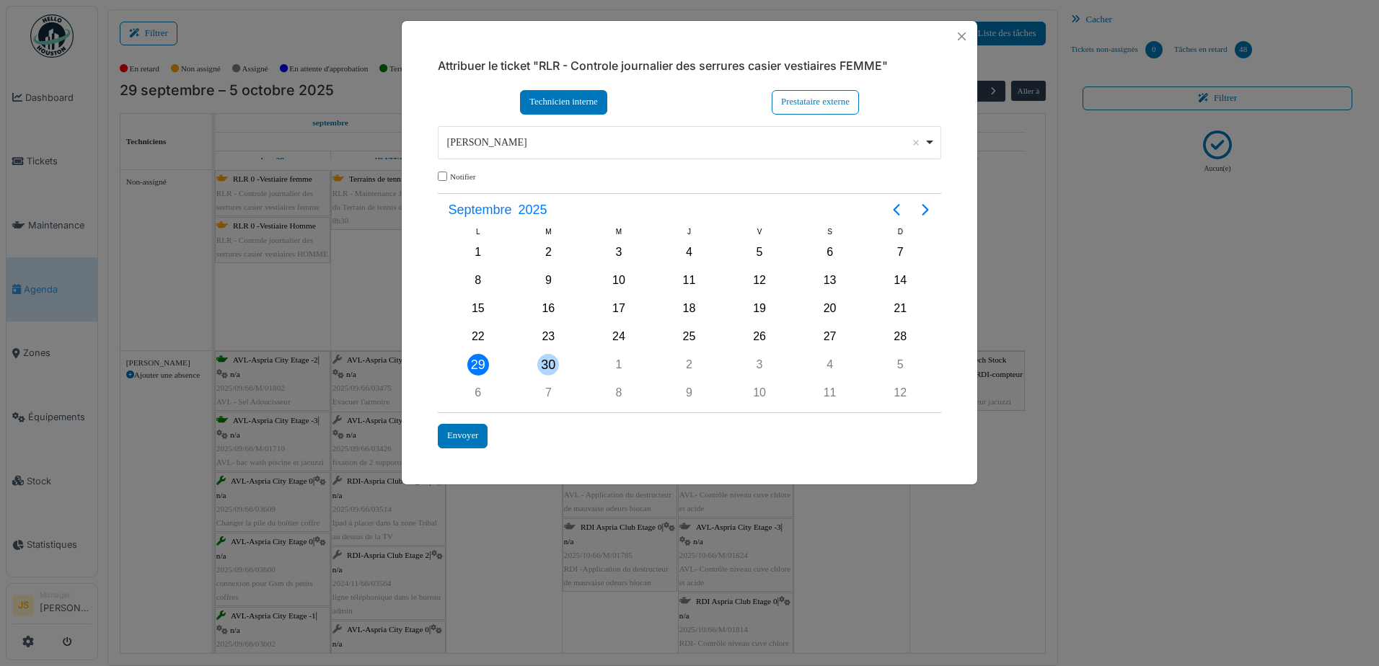
click at [543, 368] on div "30" at bounding box center [548, 365] width 22 height 22
click at [473, 369] on div "29" at bounding box center [478, 365] width 22 height 22
click at [467, 431] on div "Envoyer" at bounding box center [463, 436] width 50 height 24
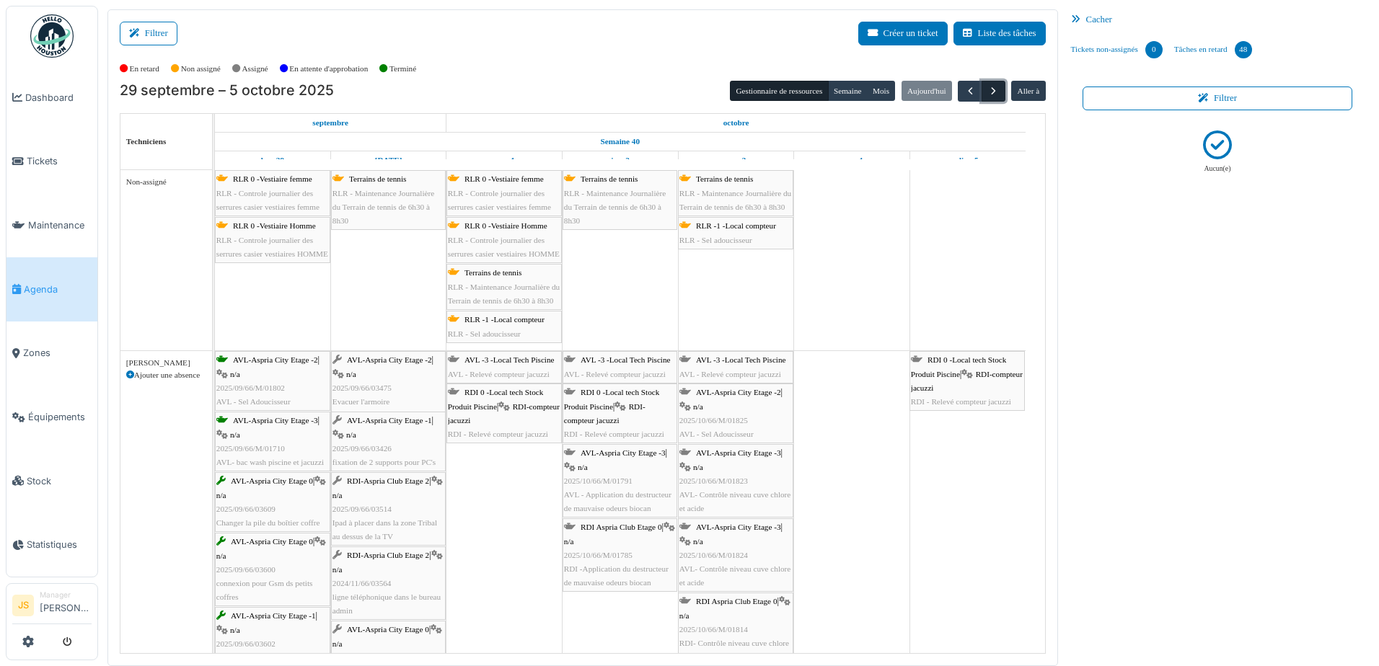
click at [987, 89] on span "button" at bounding box center [993, 91] width 12 height 12
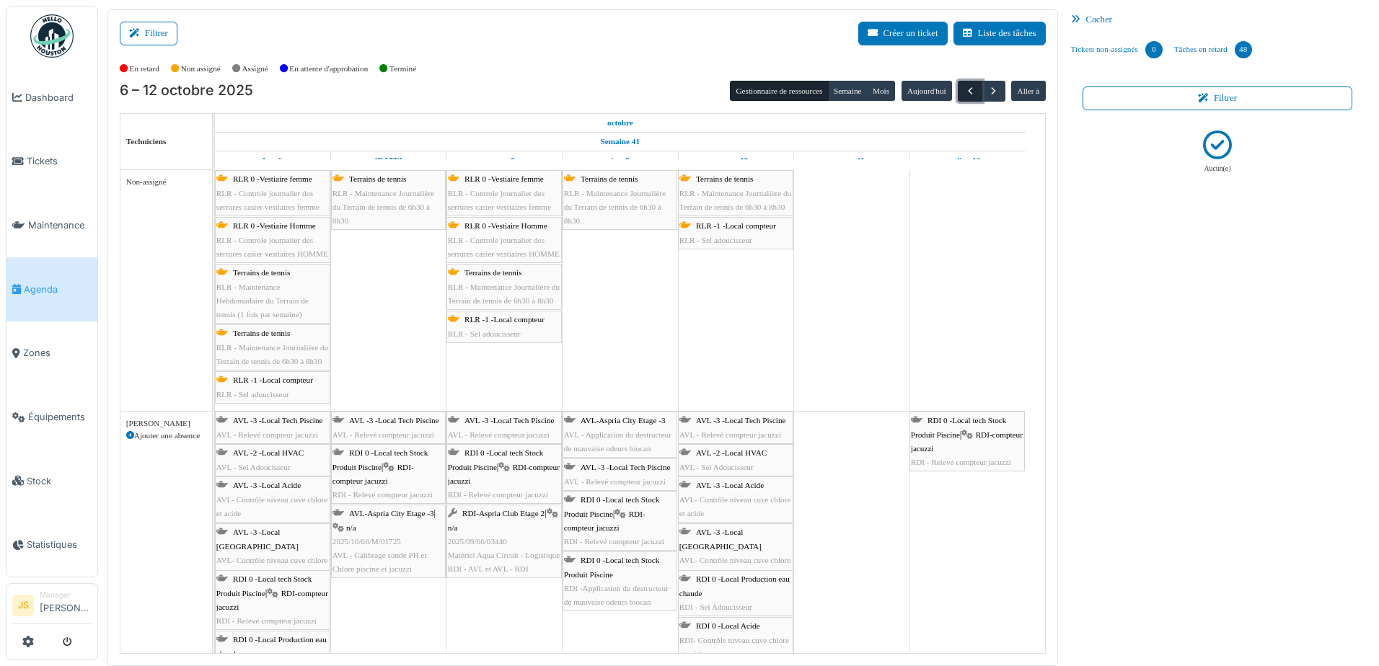
click at [964, 89] on span "button" at bounding box center [970, 91] width 12 height 12
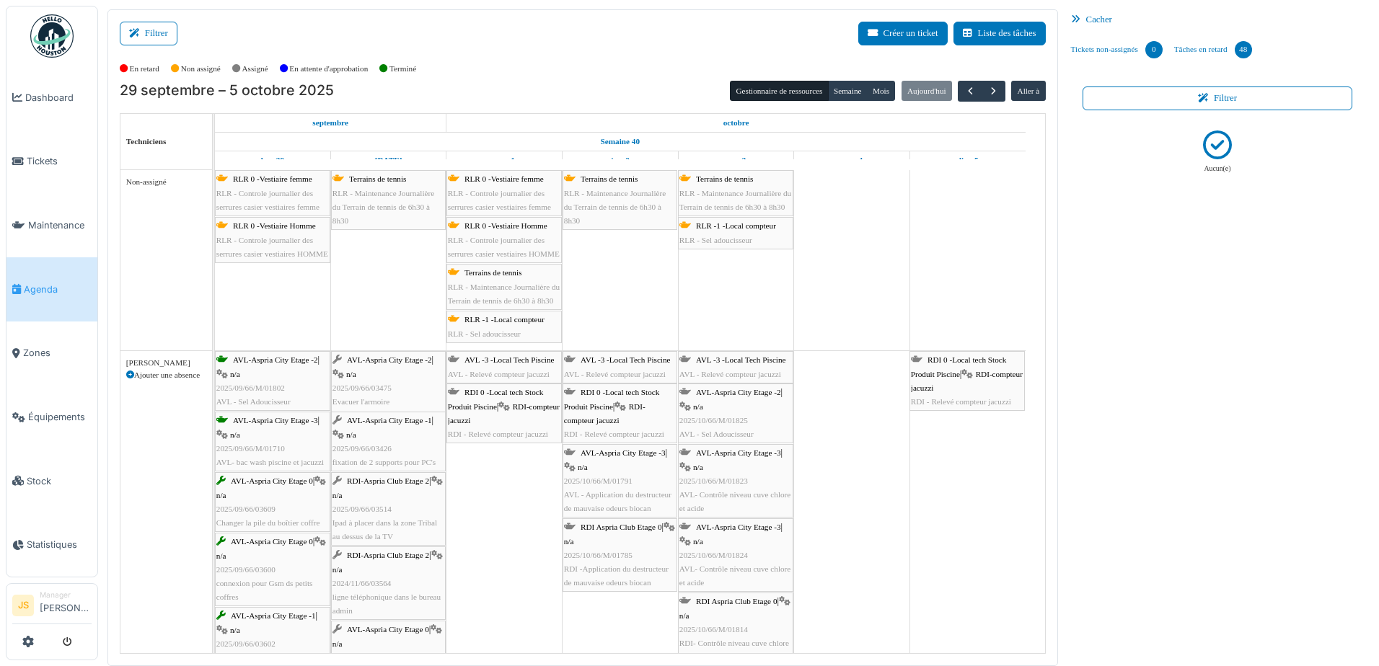
click at [668, 68] on div "En retard Non assigné Assigné En attente d'approbation Terminé" at bounding box center [583, 69] width 926 height 24
click at [309, 191] on span "RLR - Controle journalier des serrures casier vestiaires femme" at bounding box center [267, 200] width 103 height 22
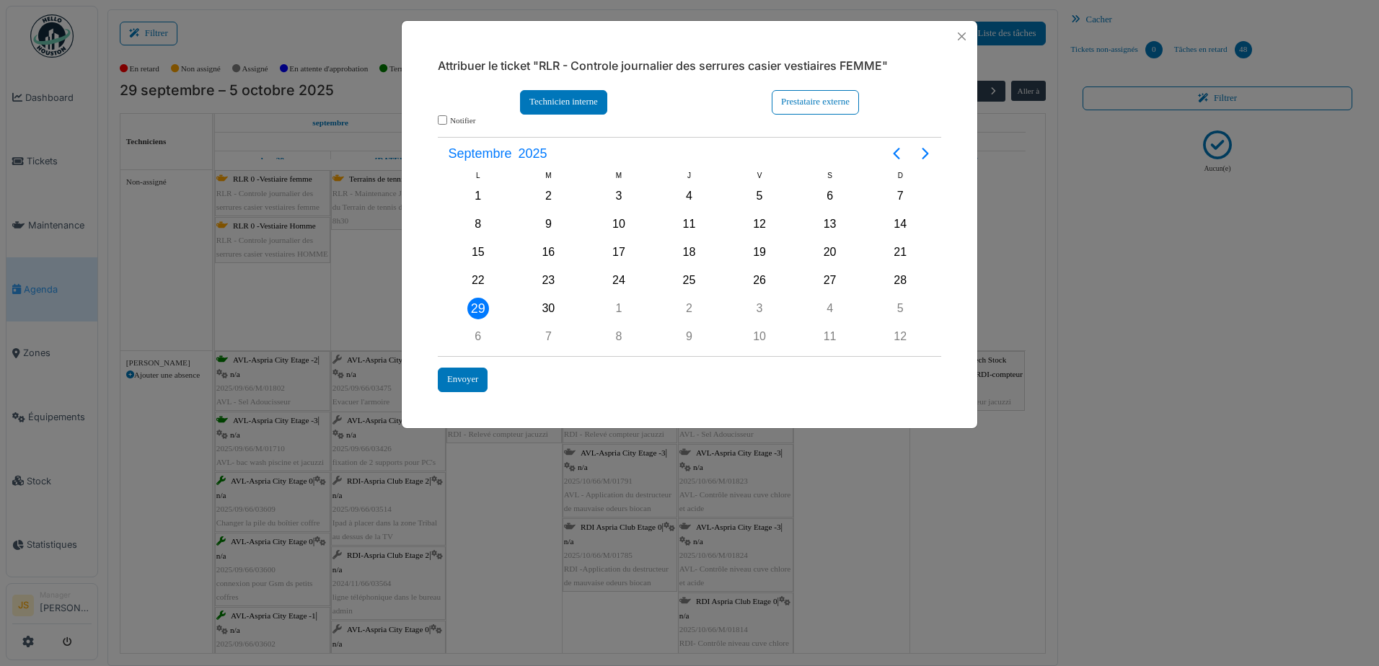
click at [587, 106] on div "Technicien interne" at bounding box center [563, 102] width 87 height 24
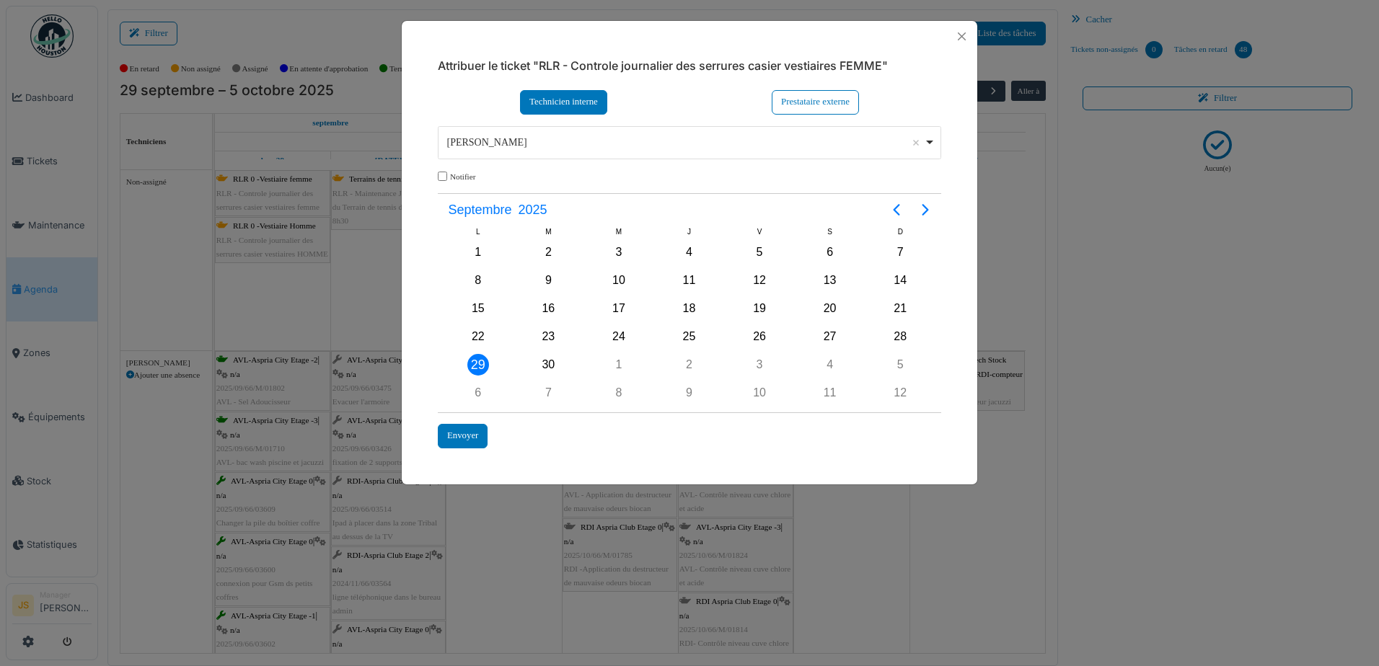
click at [526, 143] on div "Alexandre Michailidis Remove item" at bounding box center [685, 142] width 477 height 15
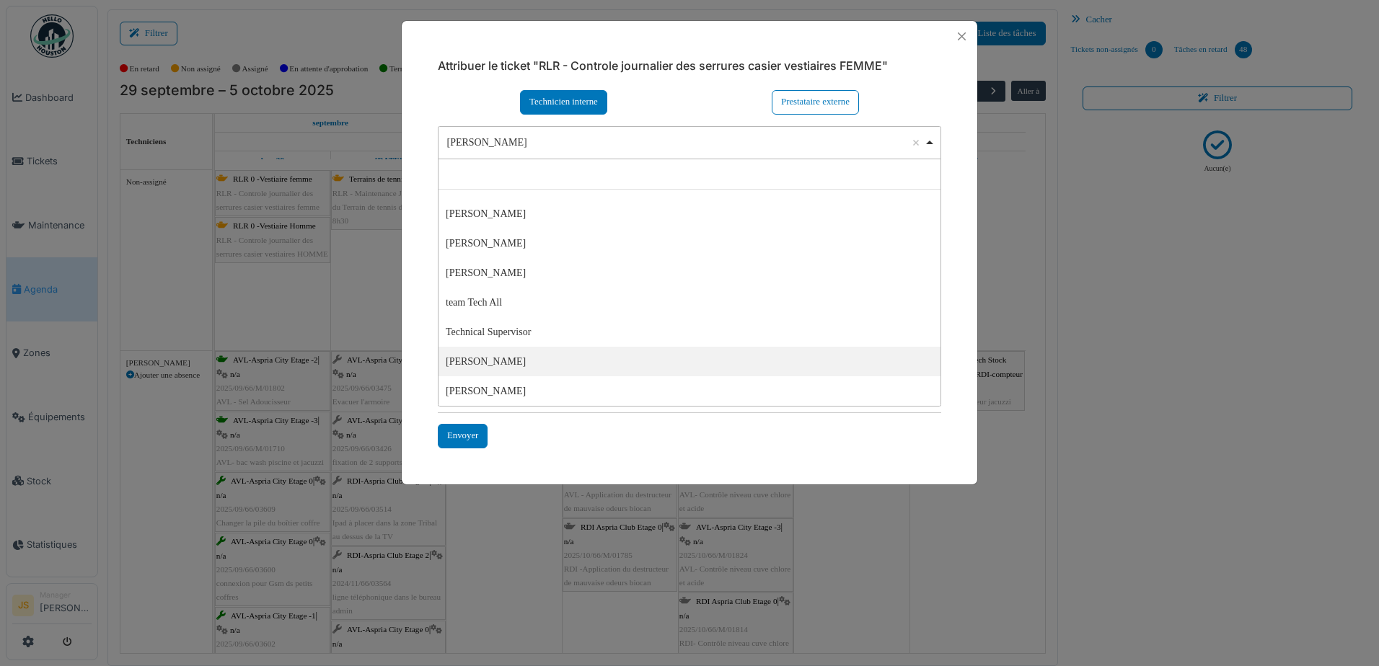
select select "****"
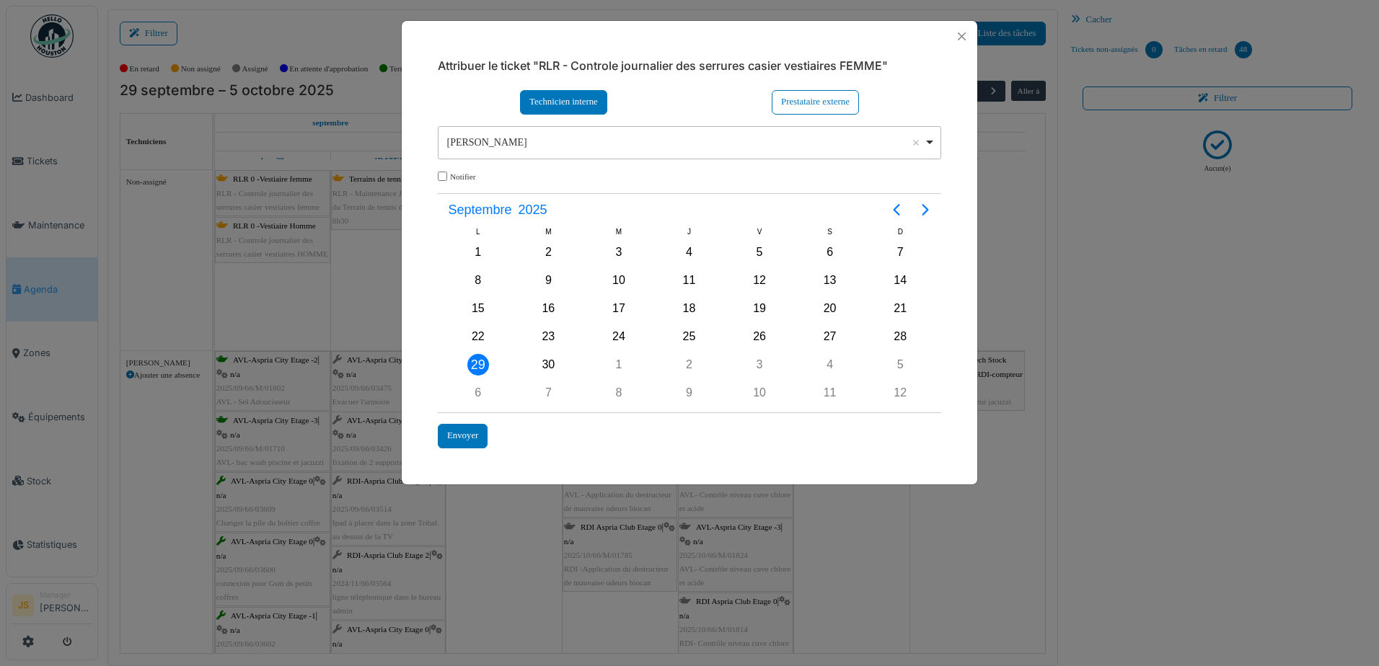
click at [480, 362] on div "29" at bounding box center [478, 365] width 22 height 22
click at [479, 362] on div "29" at bounding box center [478, 365] width 22 height 22
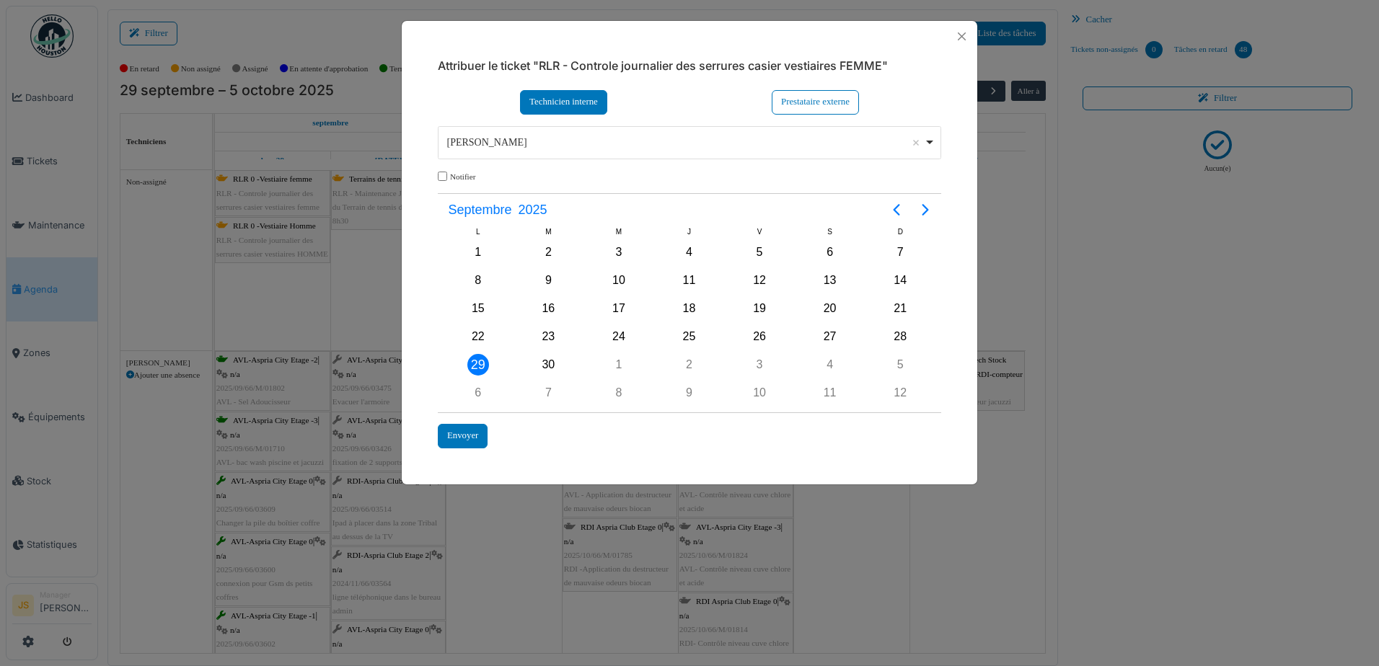
click at [479, 361] on div "29" at bounding box center [478, 365] width 22 height 22
click at [478, 369] on div "29" at bounding box center [478, 365] width 22 height 22
click at [467, 438] on div "Envoyer" at bounding box center [463, 436] width 50 height 24
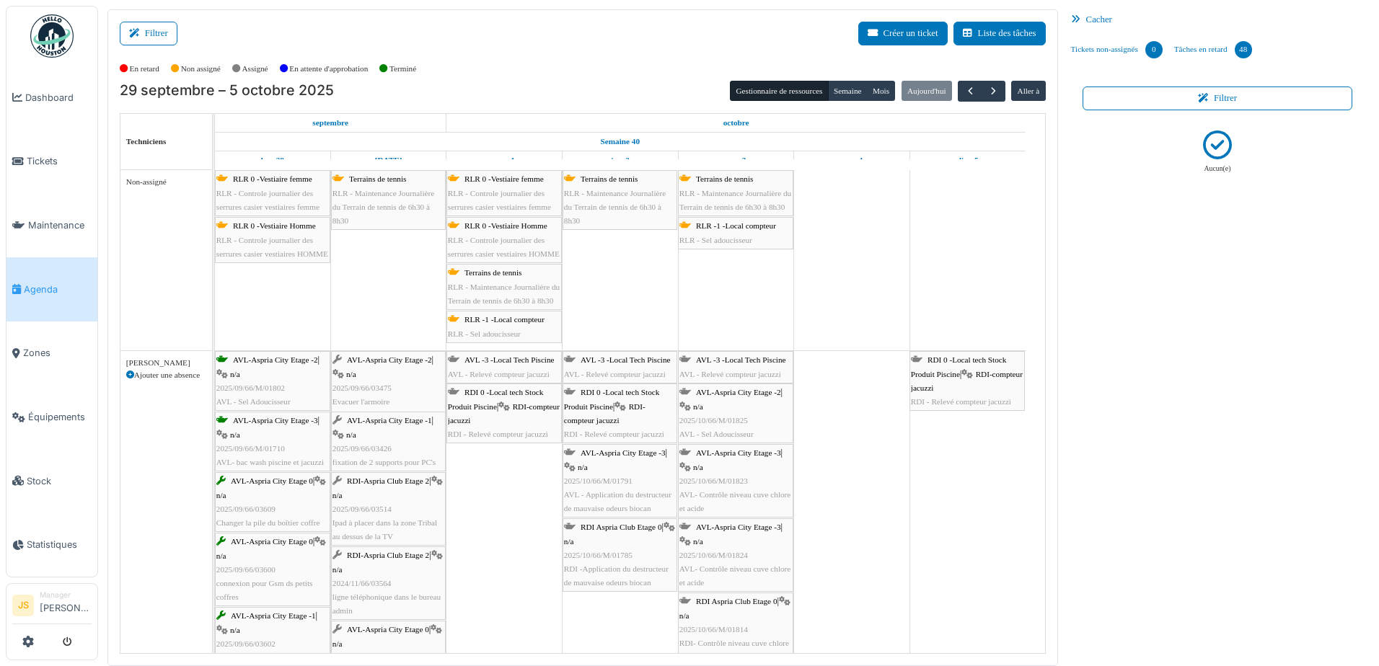
click at [294, 185] on div "RLR 0 -Vestiaire femme RLR - Controle journalier des serrures casier vestiaires…" at bounding box center [272, 193] width 113 height 42
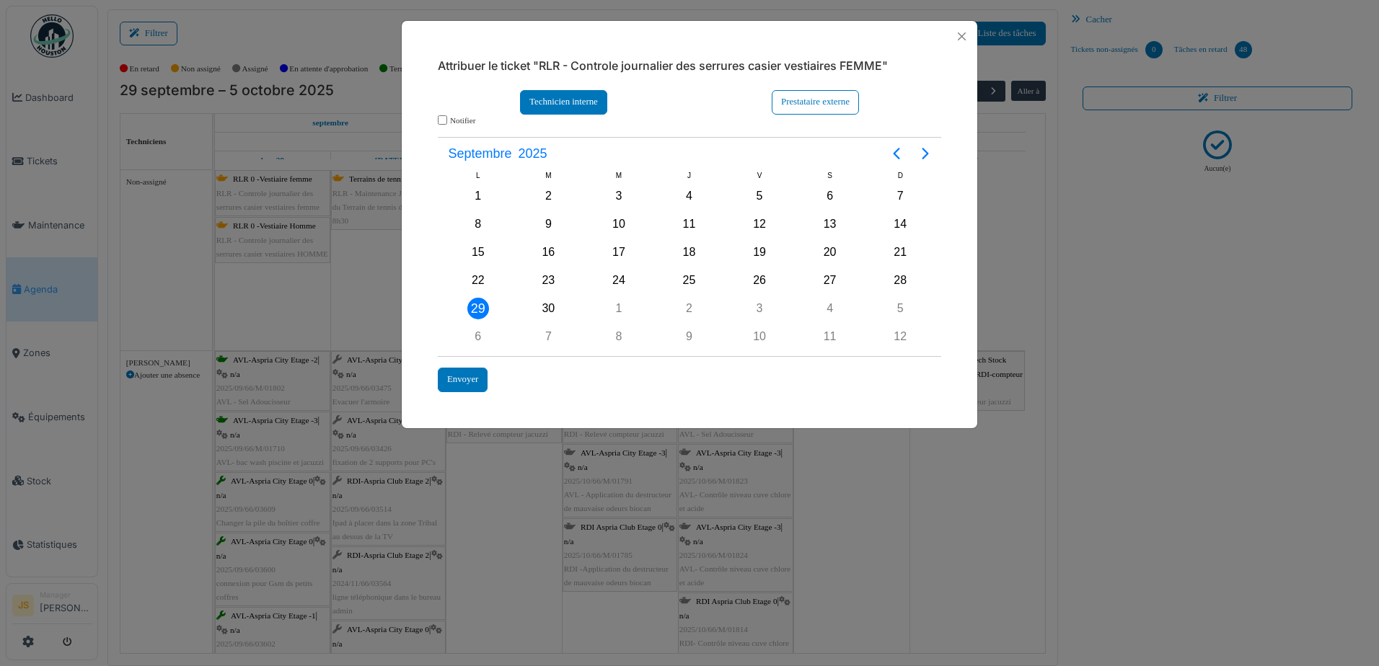
click at [574, 104] on div "Technicien interne" at bounding box center [563, 102] width 87 height 24
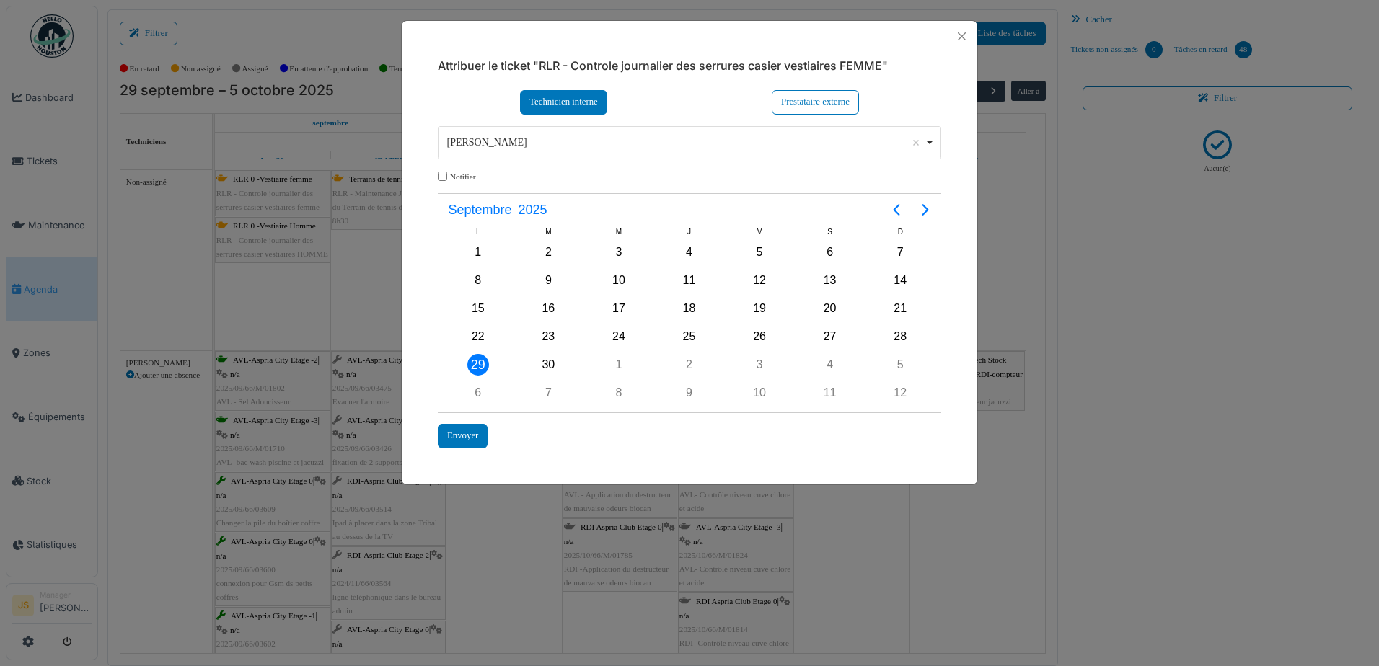
click at [527, 145] on div "Alexandre Michailidis Remove item" at bounding box center [685, 142] width 477 height 15
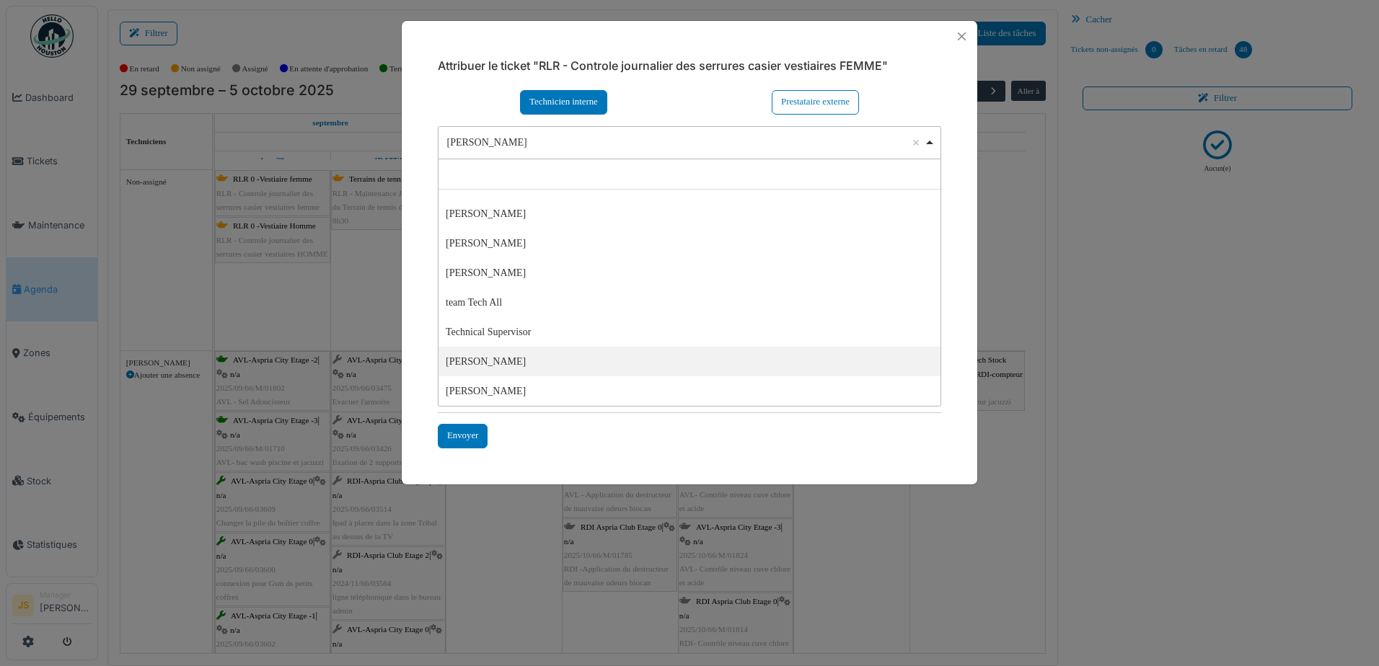
select select "****"
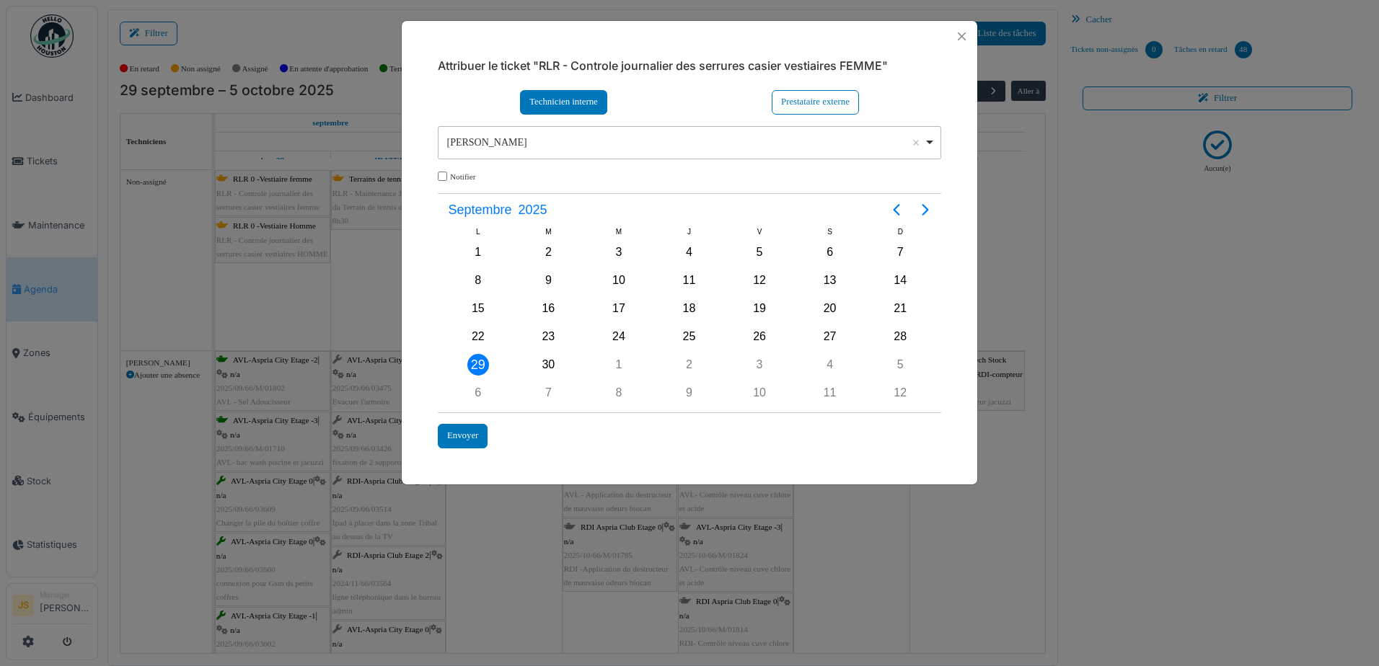
click at [476, 368] on div "29" at bounding box center [478, 365] width 22 height 22
click at [476, 365] on div "29" at bounding box center [478, 365] width 22 height 22
click at [458, 431] on div "Envoyer" at bounding box center [463, 436] width 50 height 24
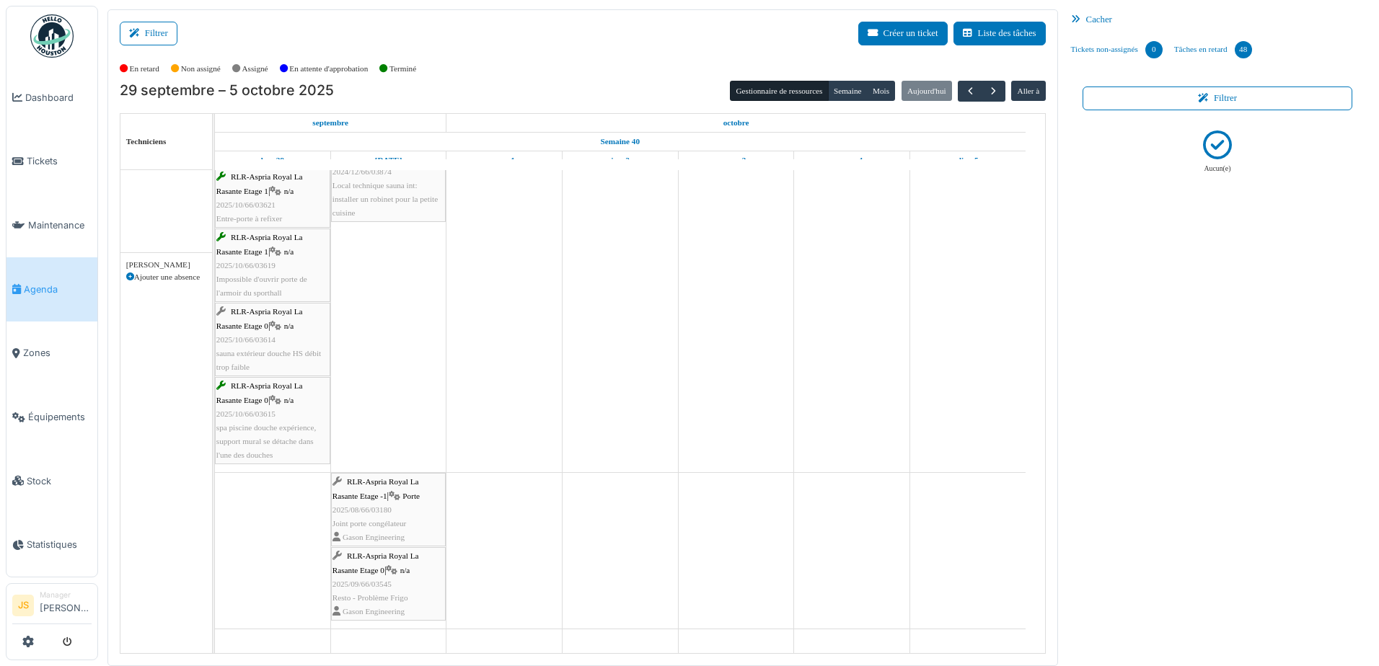
scroll to position [4890, 0]
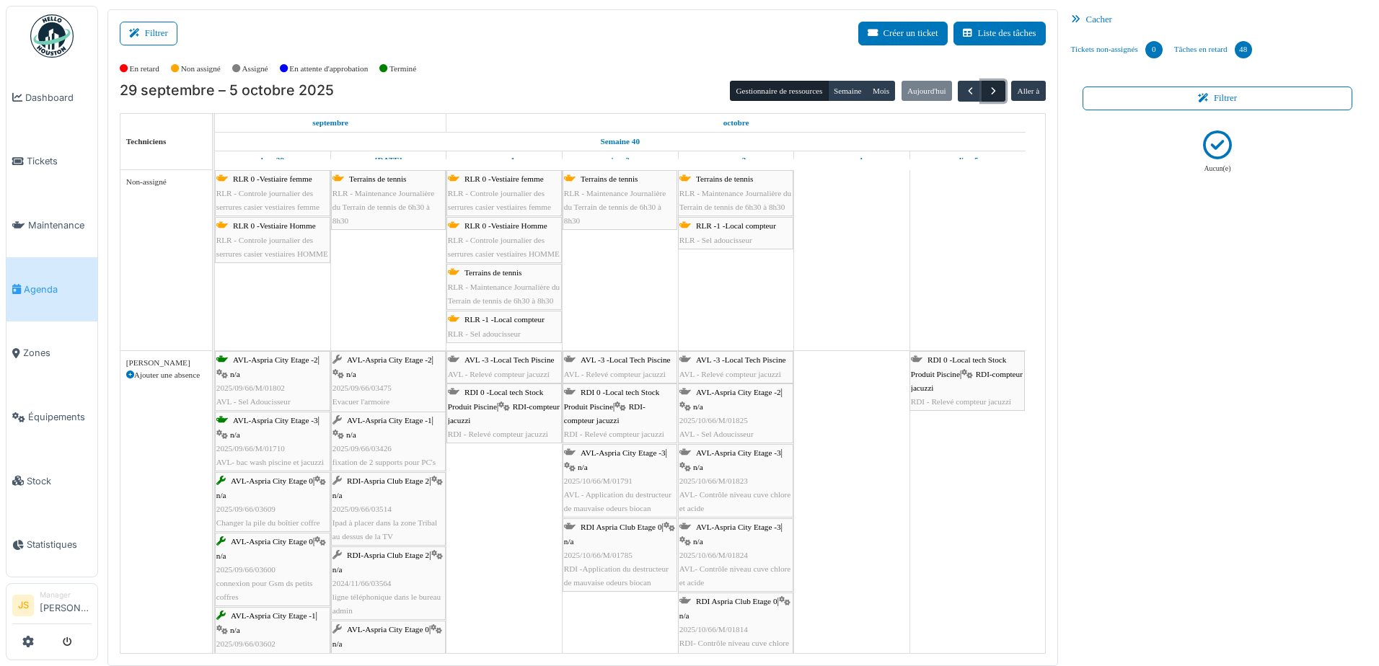
click at [987, 94] on span "button" at bounding box center [993, 91] width 12 height 12
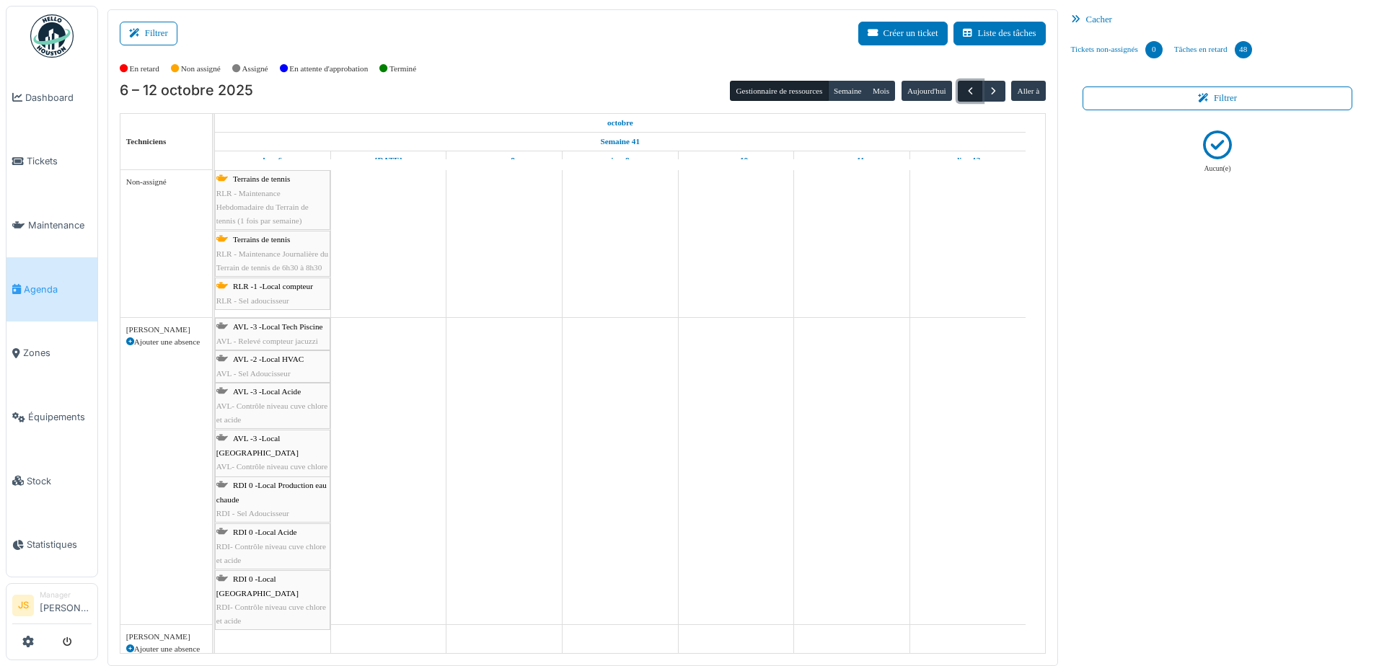
click at [964, 90] on span "button" at bounding box center [970, 91] width 12 height 12
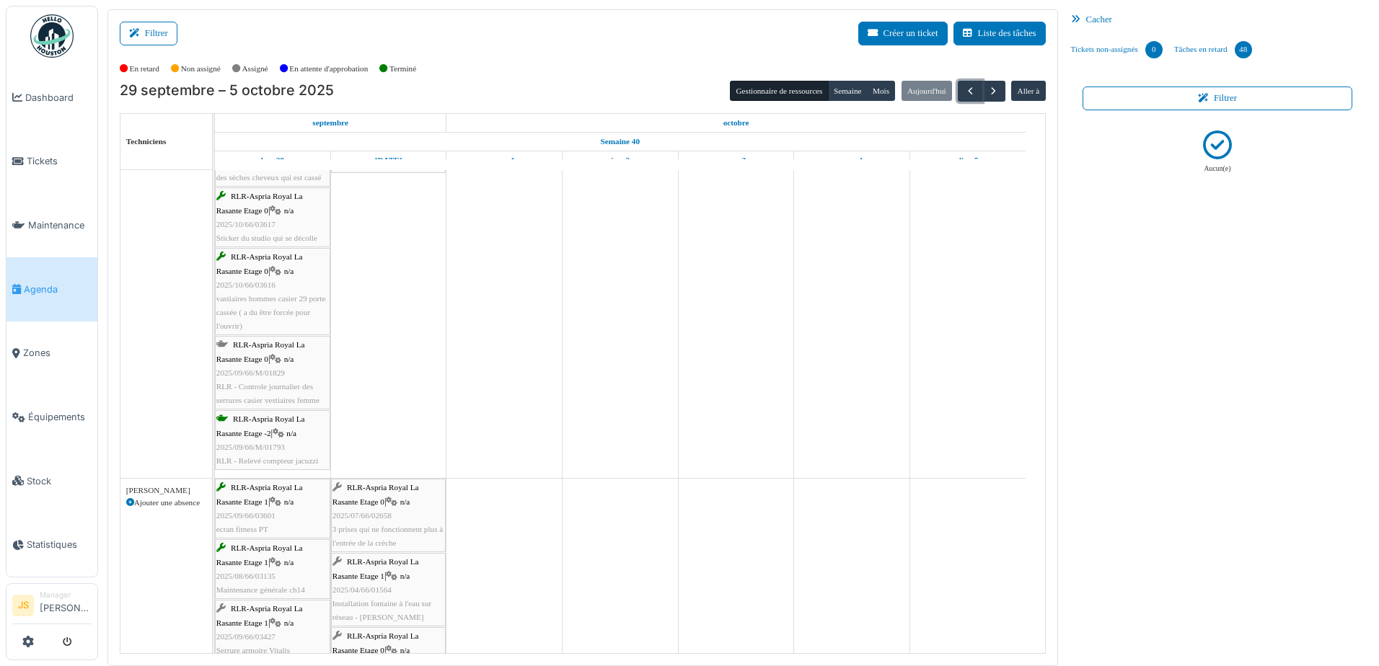
click at [293, 372] on div "RLR-Aspria Royal La Rasante Etage 0 | n/a 2025/09/66/M/01829 RLR - Controle jou…" at bounding box center [272, 372] width 113 height 69
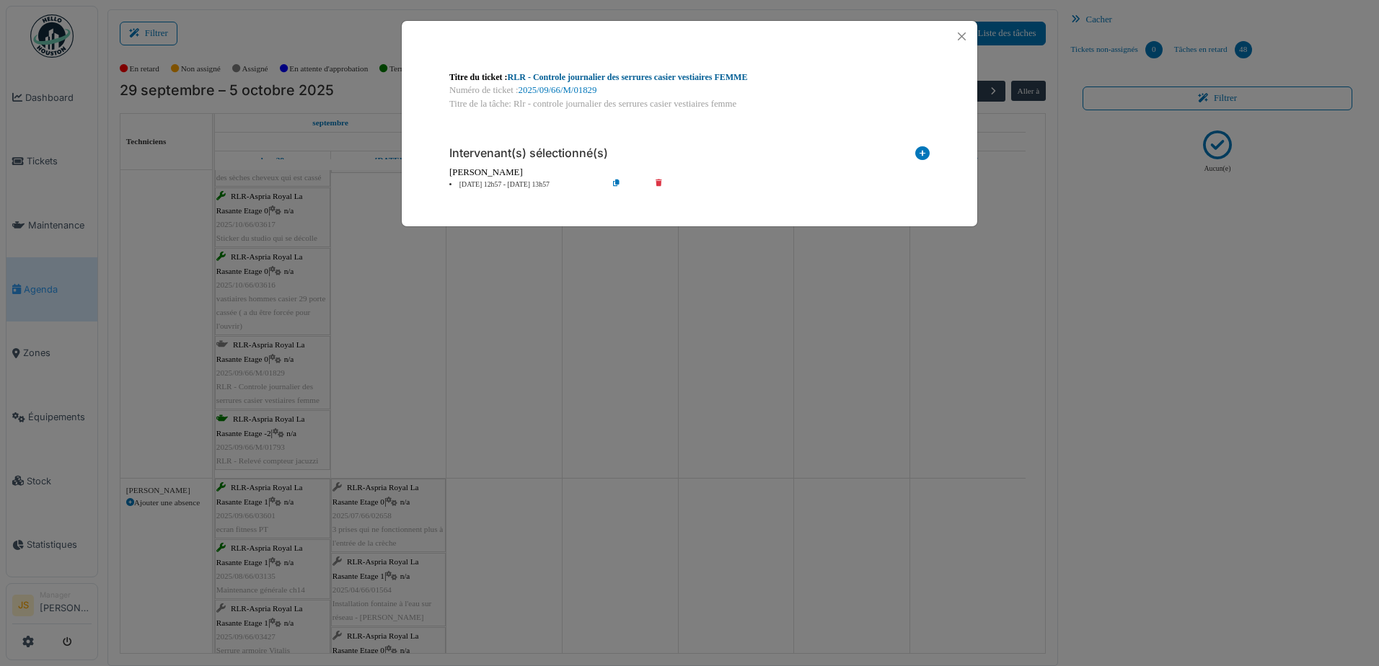
click at [635, 76] on link "RLR - Controle journalier des serrures casier vestiaires FEMME" at bounding box center [628, 77] width 240 height 10
click at [797, 357] on div "Titre du ticket : RLR - Controle journalier des serrures casier vestiaires FEMM…" at bounding box center [689, 333] width 1379 height 666
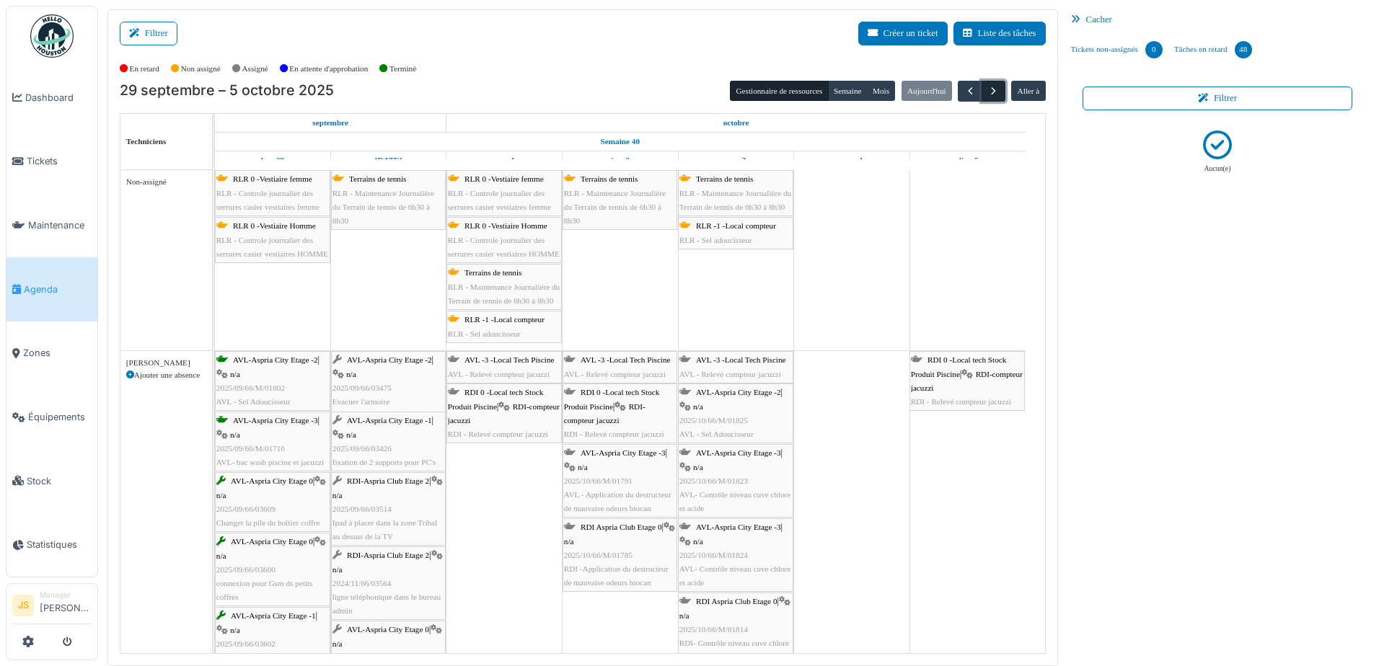
click at [992, 87] on button "button" at bounding box center [994, 91] width 24 height 21
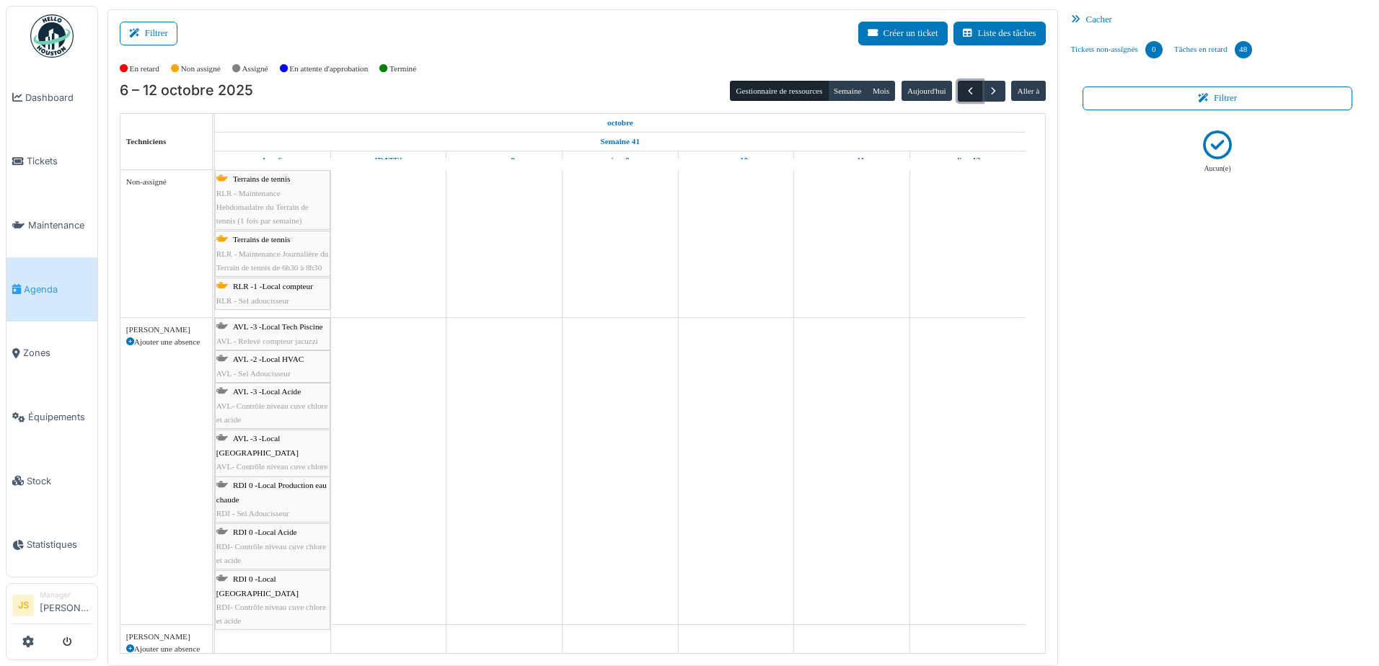
click at [964, 91] on span "button" at bounding box center [970, 91] width 12 height 12
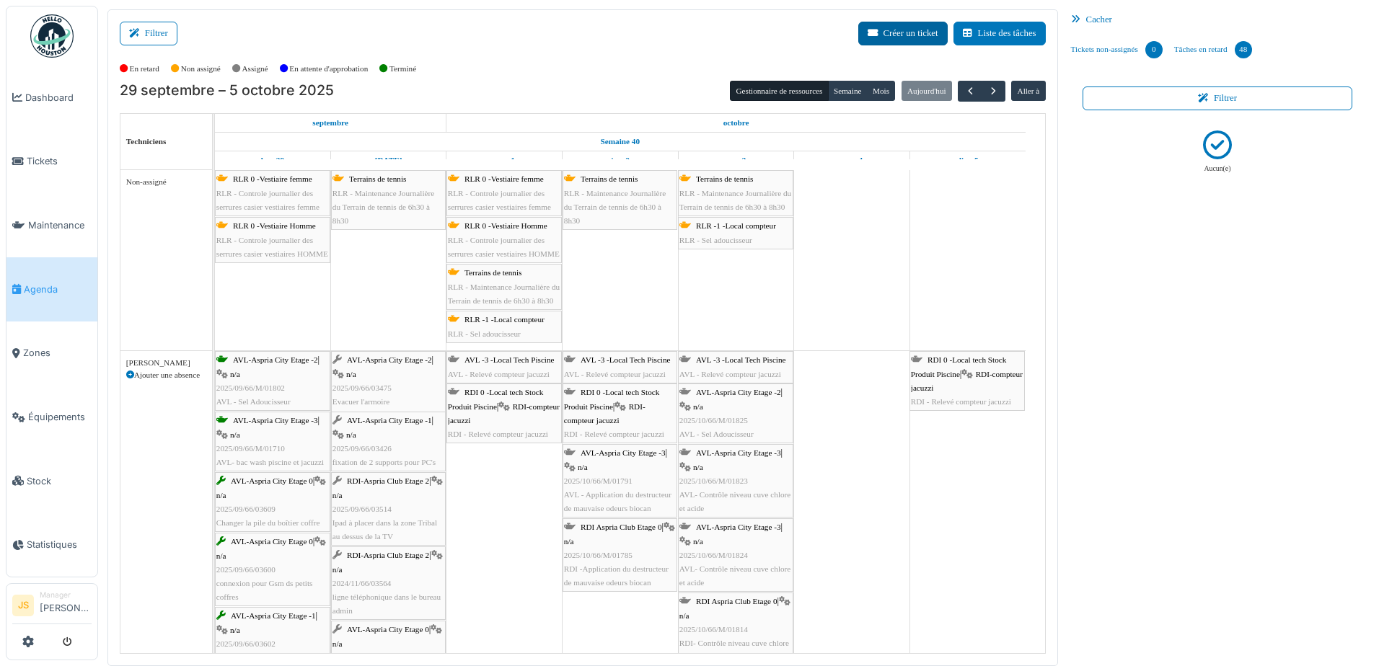
click at [889, 38] on button "Créer un ticket" at bounding box center [902, 34] width 89 height 24
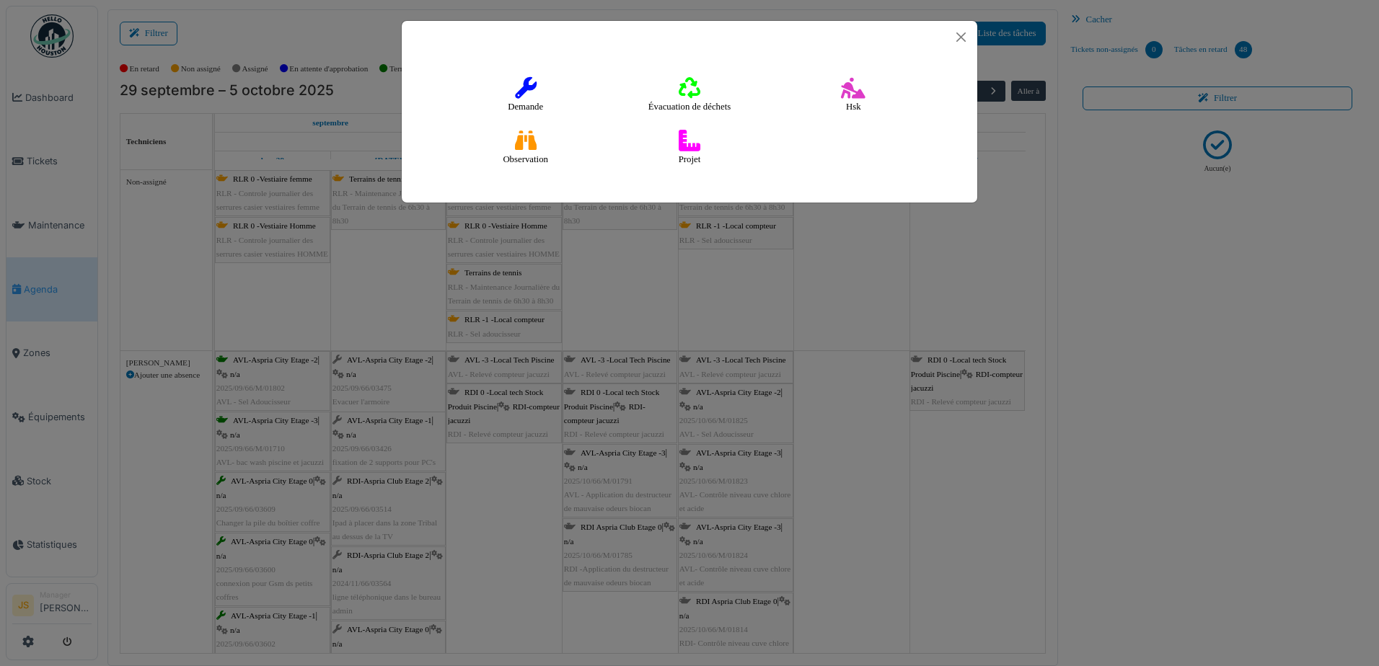
click at [523, 84] on icon at bounding box center [526, 88] width 22 height 22
click at [525, 81] on icon at bounding box center [526, 88] width 22 height 22
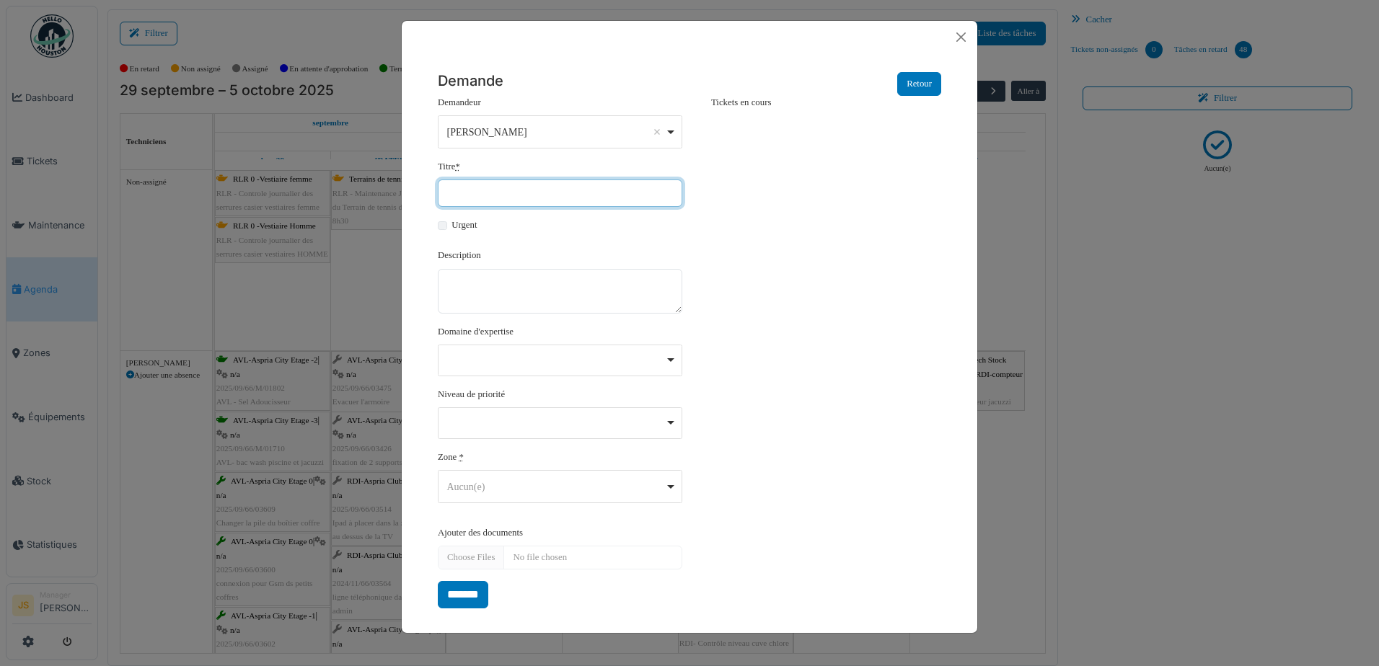
click at [493, 190] on input "Titre *" at bounding box center [560, 193] width 244 height 27
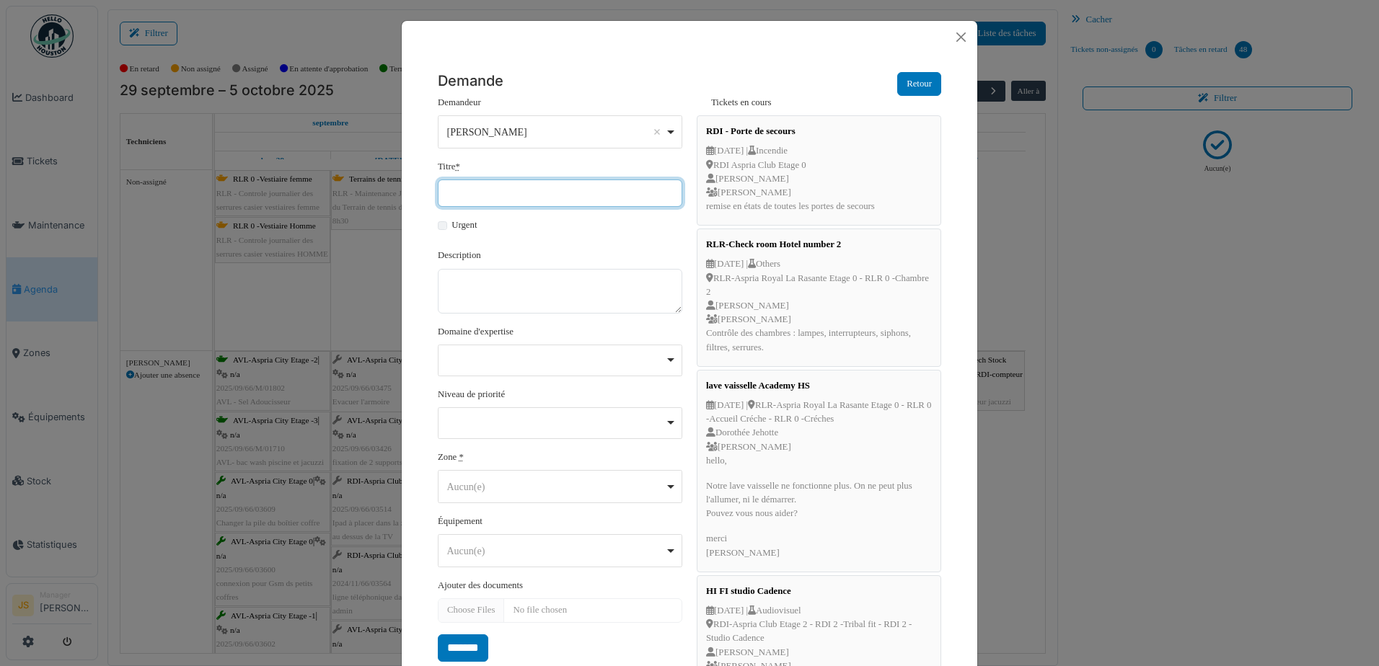
click at [555, 187] on input "Titre *" at bounding box center [560, 193] width 244 height 27
type input "**********"
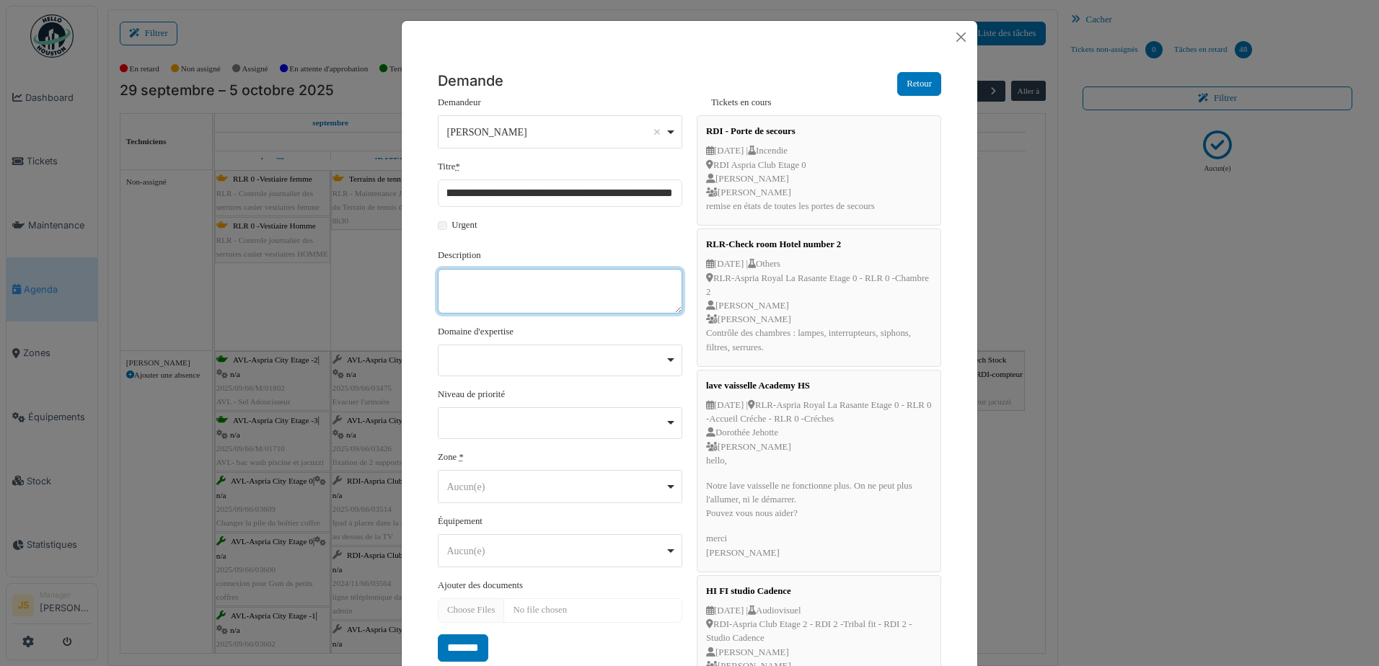
click at [490, 280] on textarea "Description" at bounding box center [560, 291] width 244 height 45
click at [496, 418] on div "Remove item" at bounding box center [560, 421] width 232 height 6
type textarea "**********"
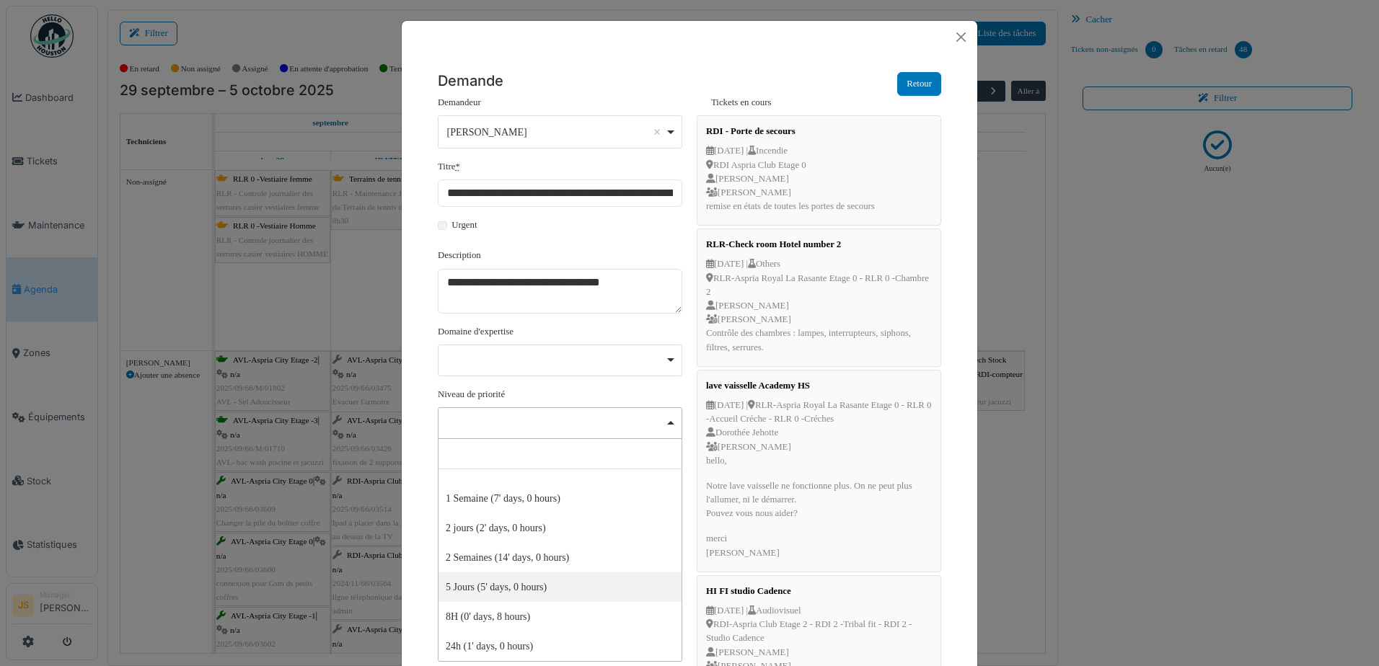
select select "**"
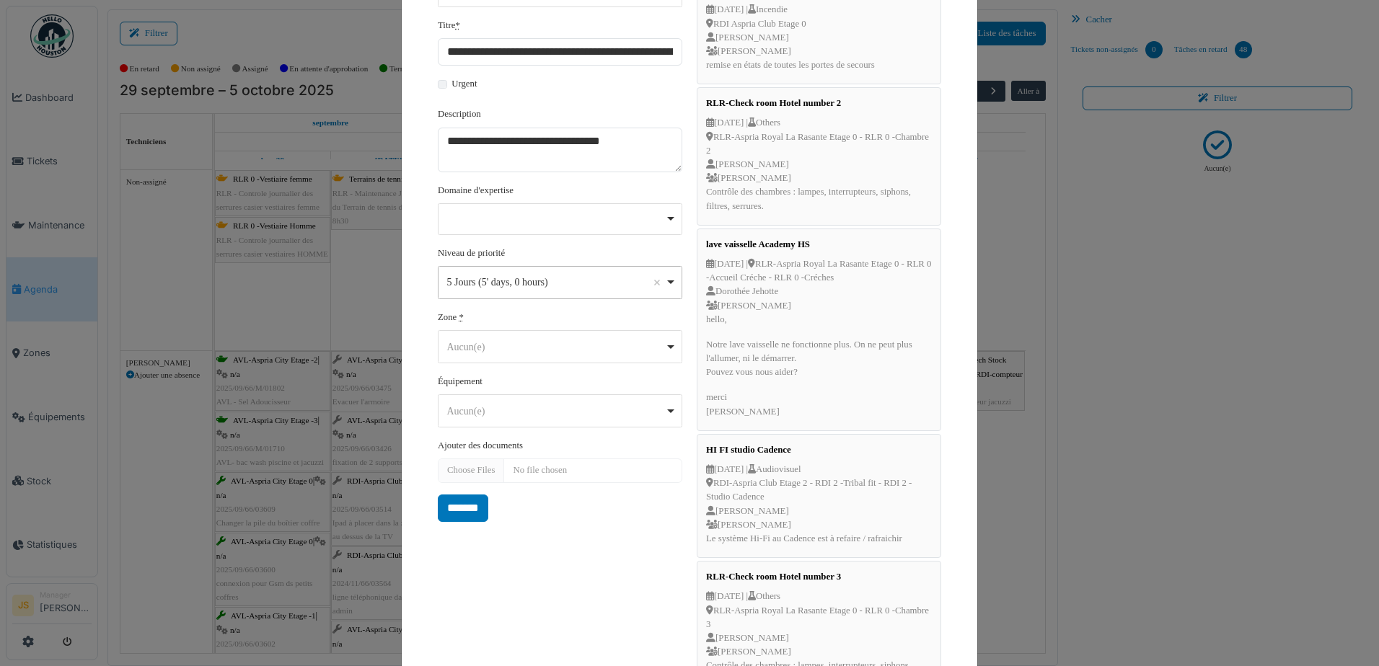
scroll to position [144, 0]
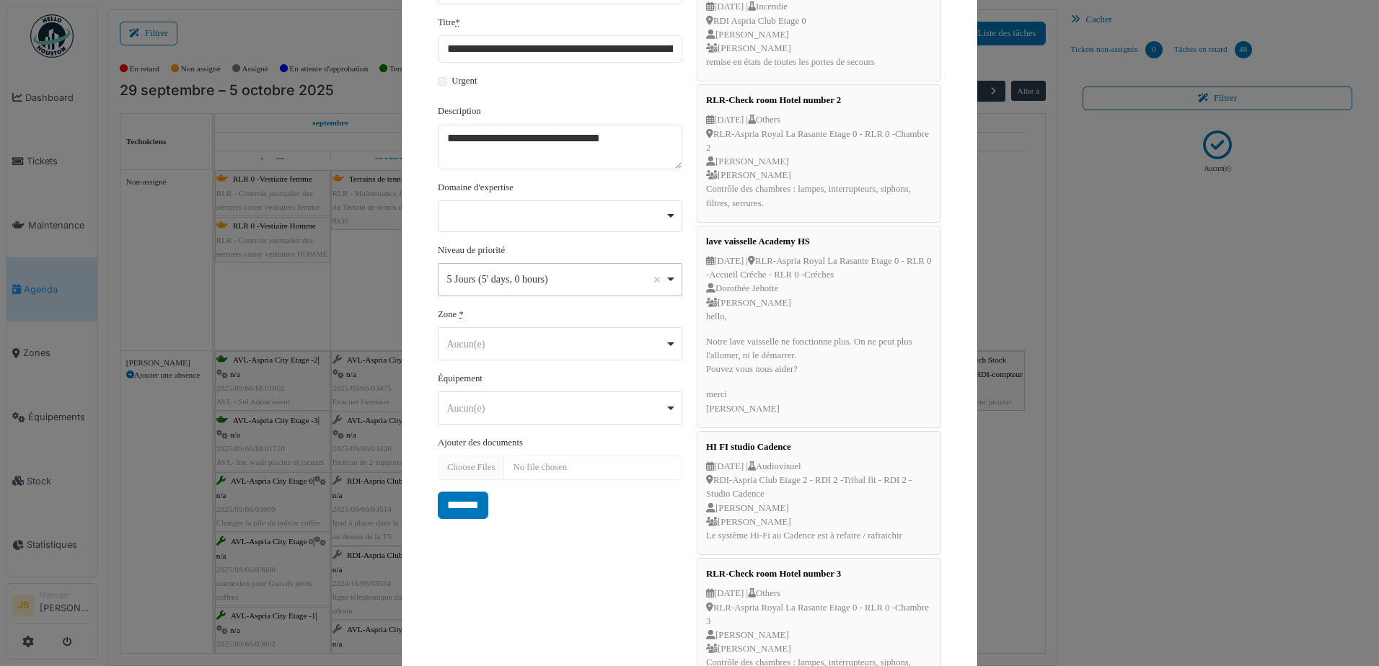
click at [475, 342] on div "Aucun(e) Remove item" at bounding box center [556, 344] width 218 height 15
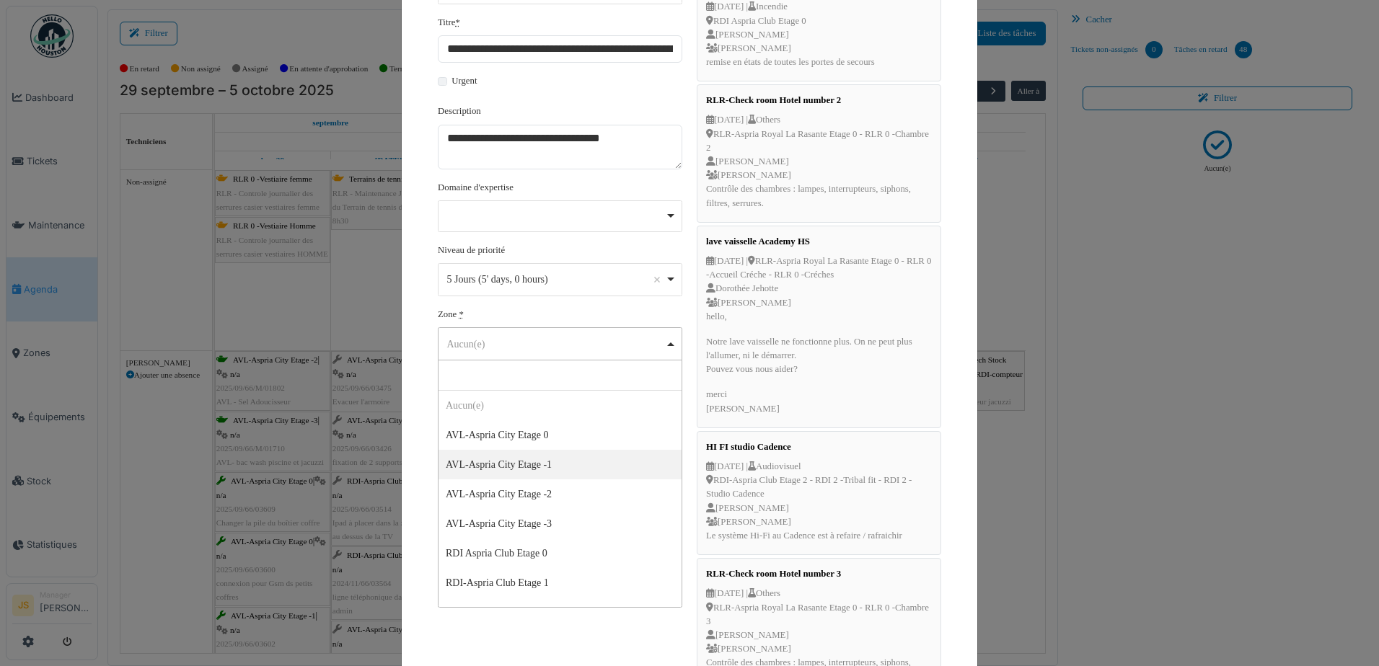
select select "*****"
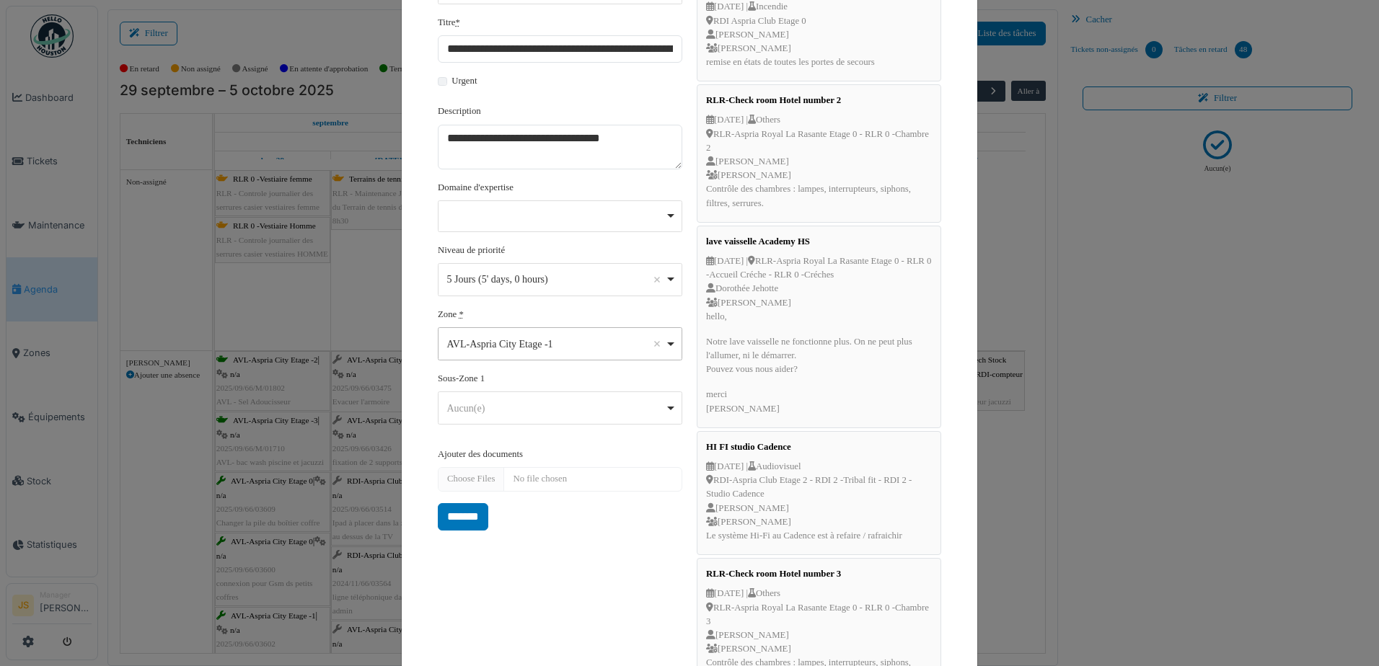
scroll to position [107, 0]
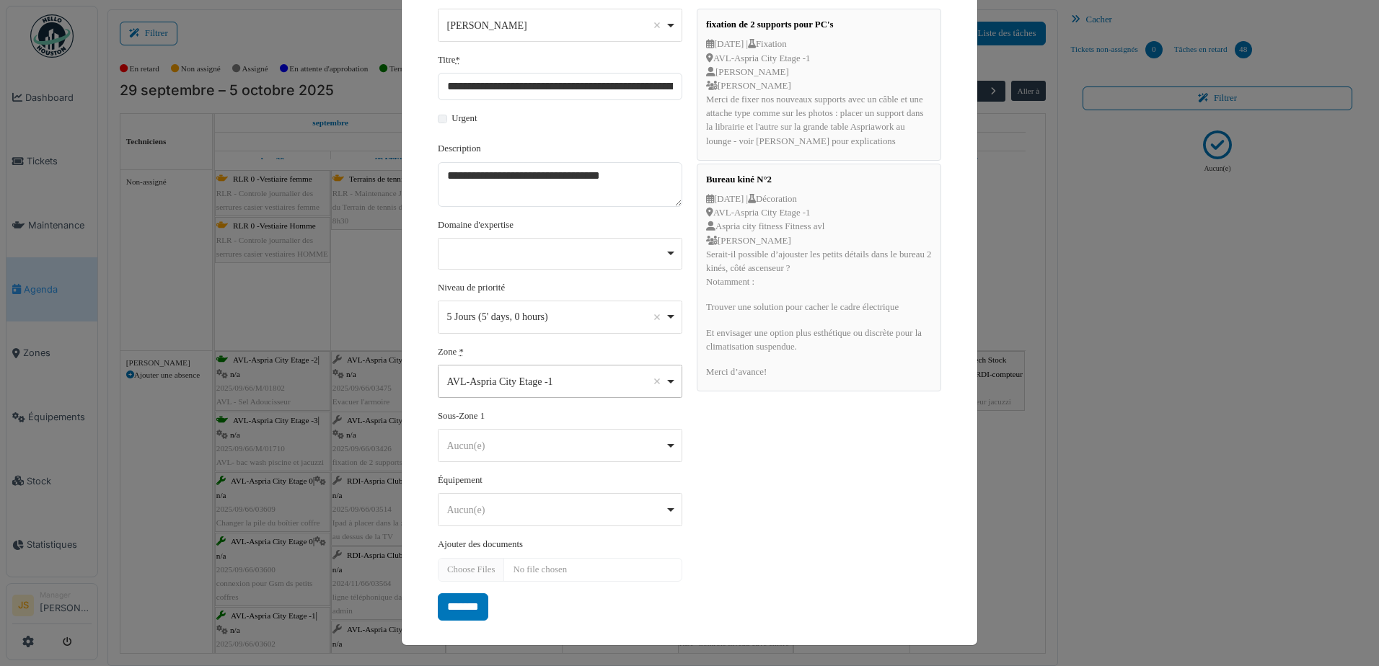
click at [499, 436] on div "Aucun(e) Remove item" at bounding box center [560, 446] width 232 height 21
click at [555, 441] on div "Aucun(e) Remove item" at bounding box center [556, 445] width 218 height 15
click at [553, 441] on div "Aucun(e) Remove item" at bounding box center [556, 445] width 218 height 15
click at [552, 441] on div "Aucun(e) Remove item" at bounding box center [556, 445] width 218 height 15
click at [551, 439] on div "Aucun(e) Remove item" at bounding box center [556, 445] width 218 height 15
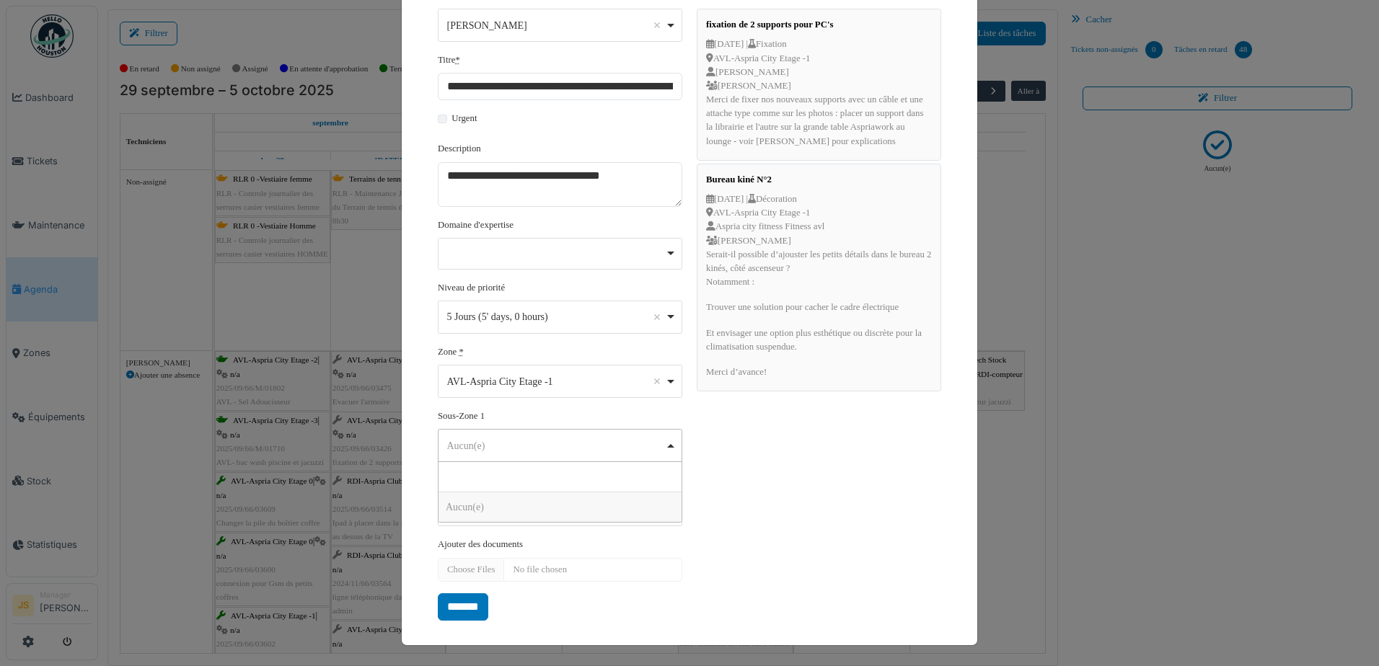
click at [550, 438] on div "Aucun(e) Remove item" at bounding box center [556, 445] width 218 height 15
click at [469, 597] on input "*******" at bounding box center [463, 607] width 50 height 27
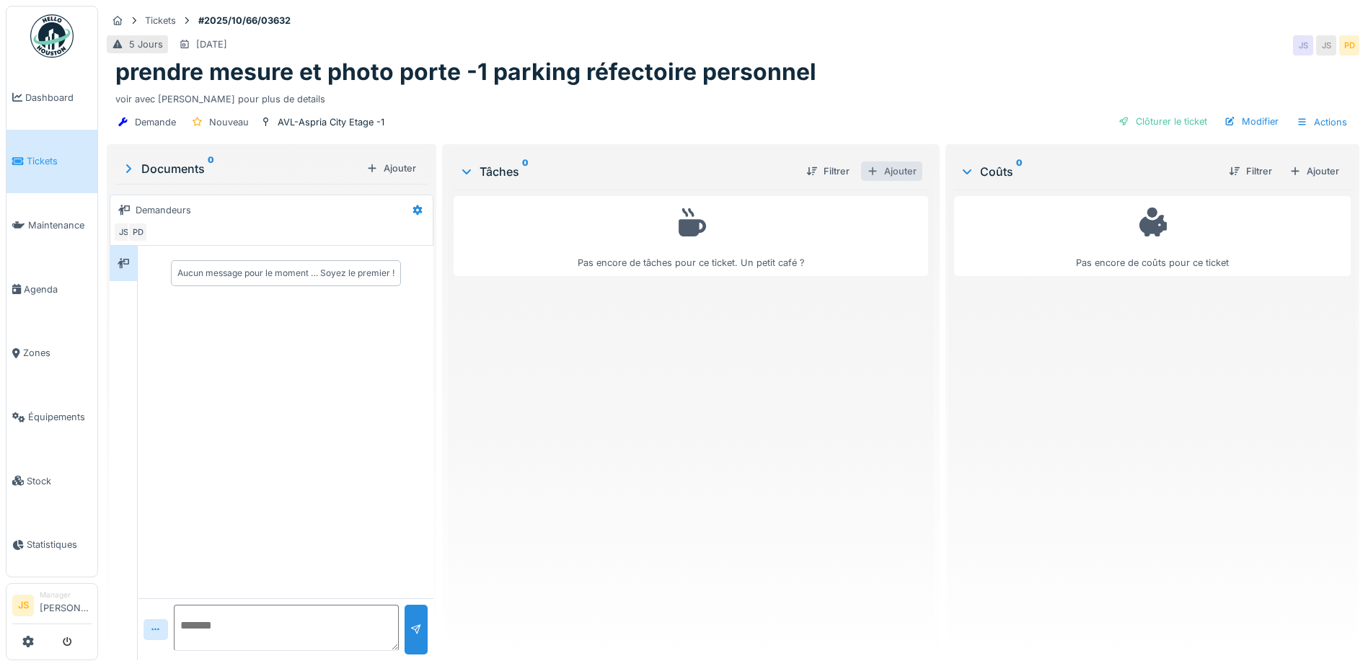
click at [891, 167] on div "Ajouter" at bounding box center [891, 171] width 61 height 19
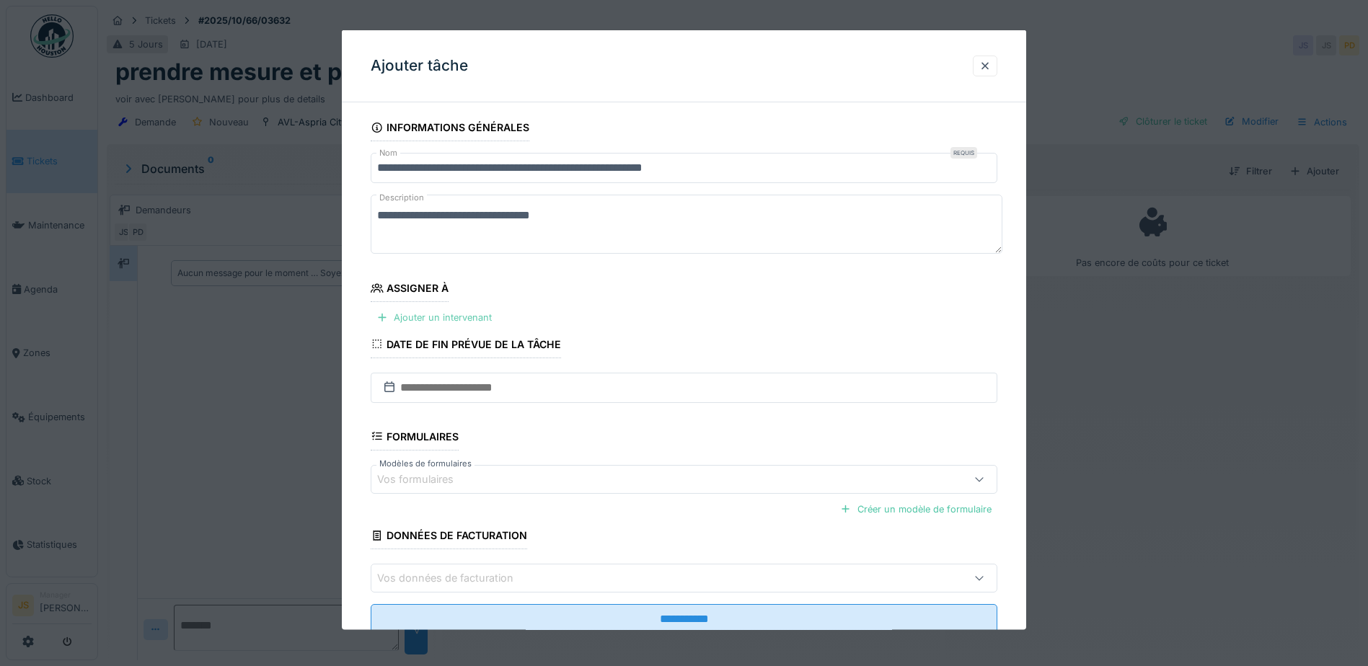
click at [454, 314] on div "Ajouter un intervenant" at bounding box center [434, 317] width 127 height 19
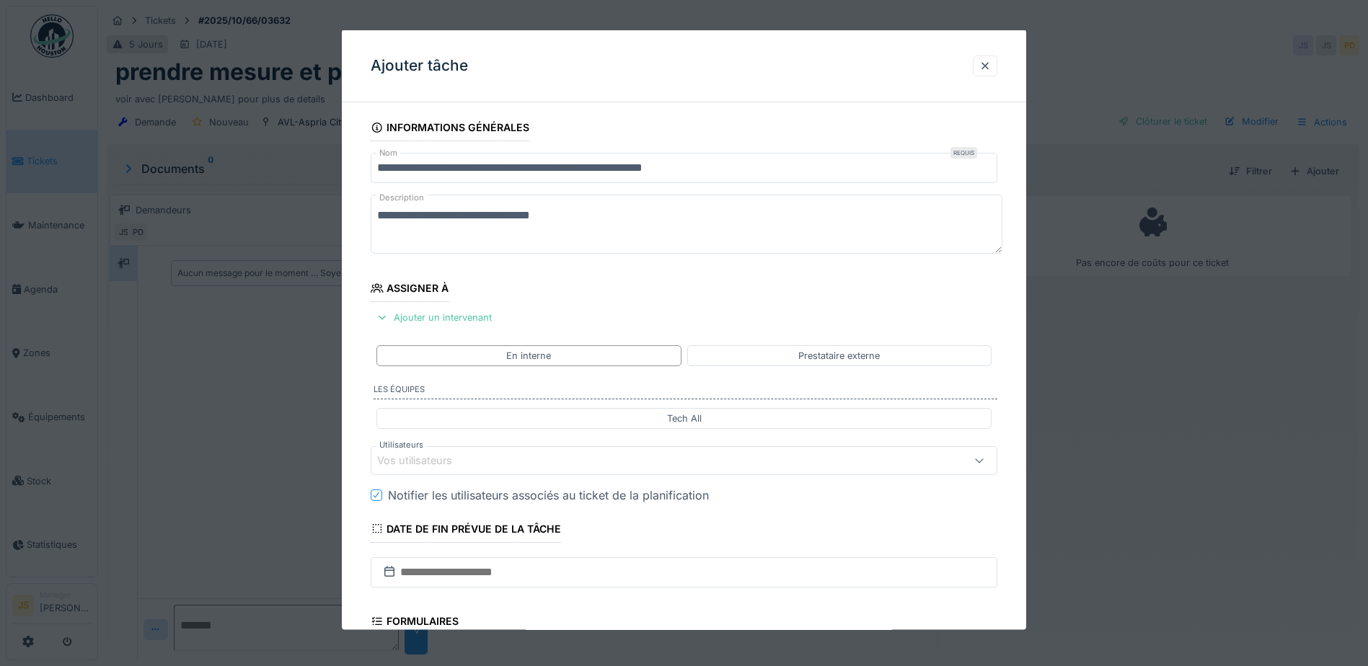
click at [454, 456] on div "Vos utilisateurs" at bounding box center [424, 461] width 95 height 16
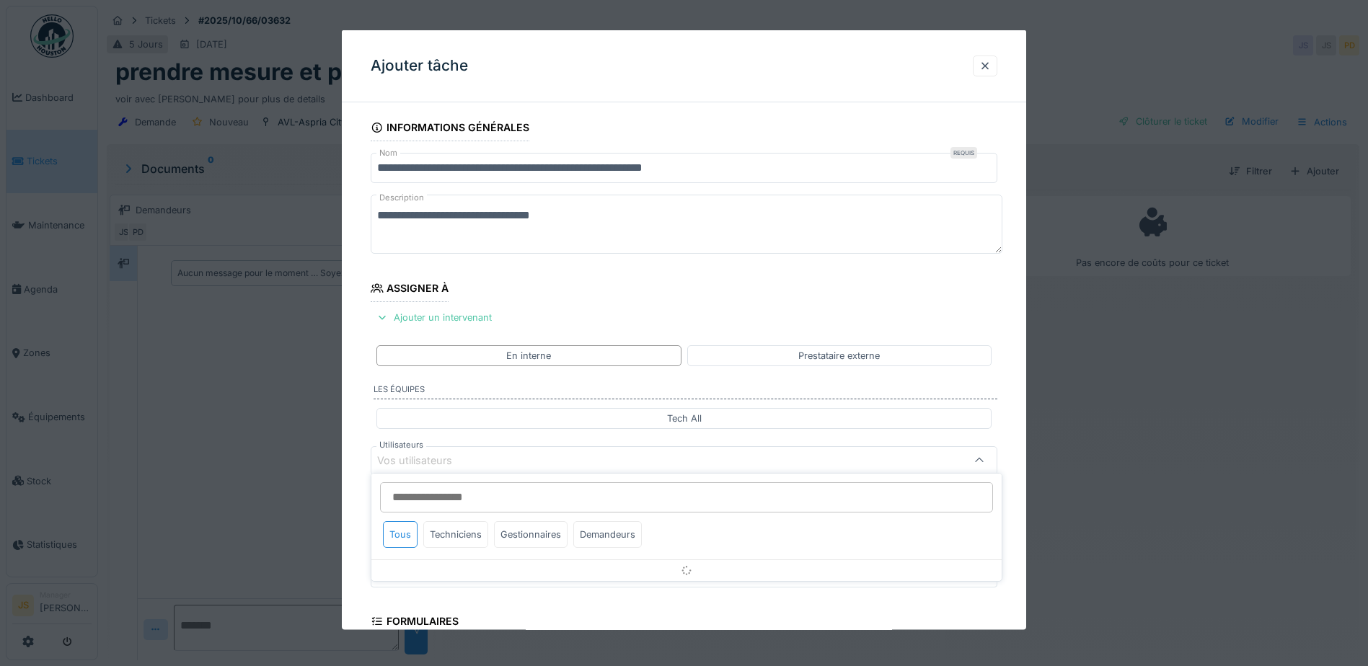
scroll to position [131, 0]
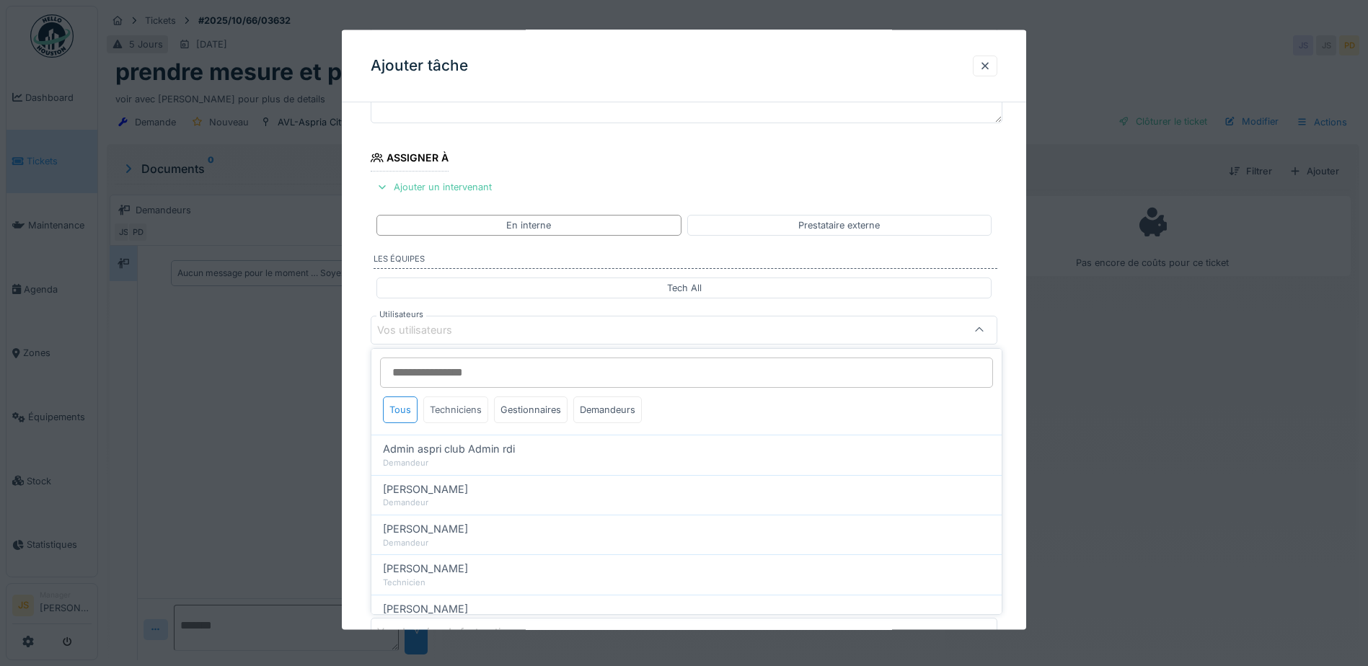
click at [471, 406] on div "Techniciens" at bounding box center [455, 410] width 65 height 27
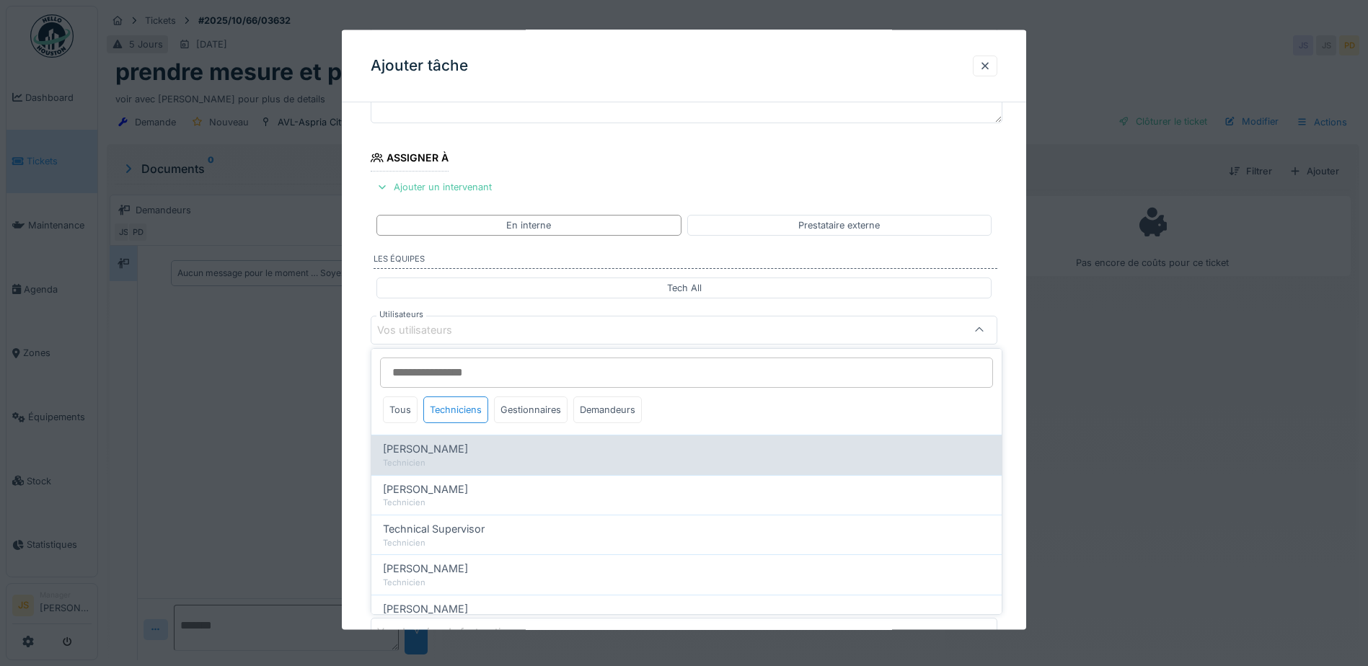
click at [481, 441] on div "Alexandre Michailidis Technicien" at bounding box center [686, 455] width 630 height 40
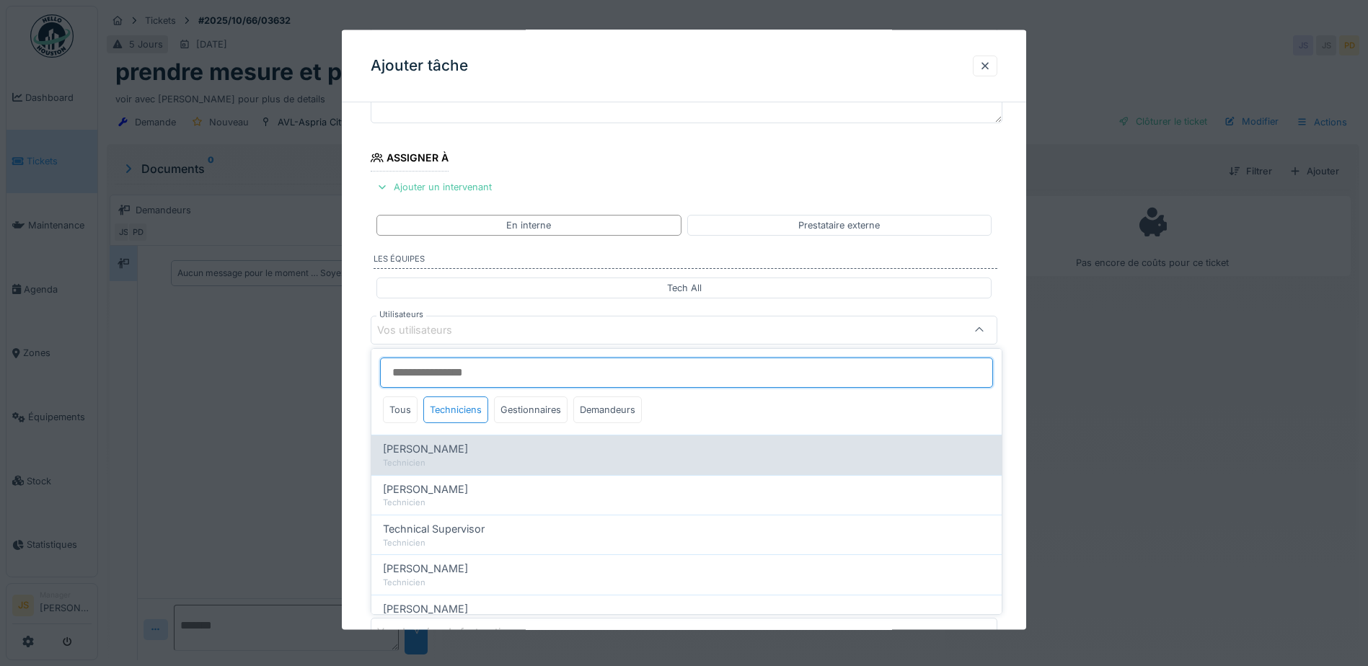
type input "*****"
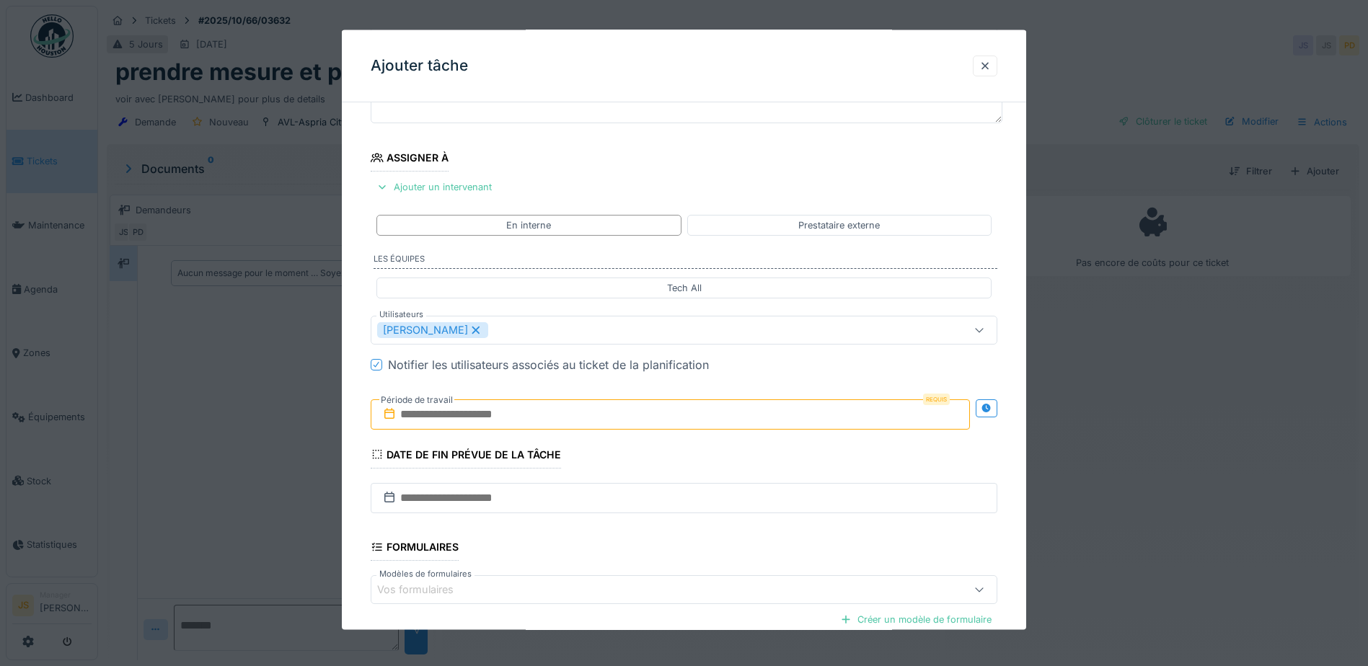
click at [356, 434] on div "**********" at bounding box center [684, 384] width 684 height 802
click at [408, 410] on input "text" at bounding box center [670, 414] width 599 height 30
click at [622, 604] on div "30" at bounding box center [626, 602] width 19 height 19
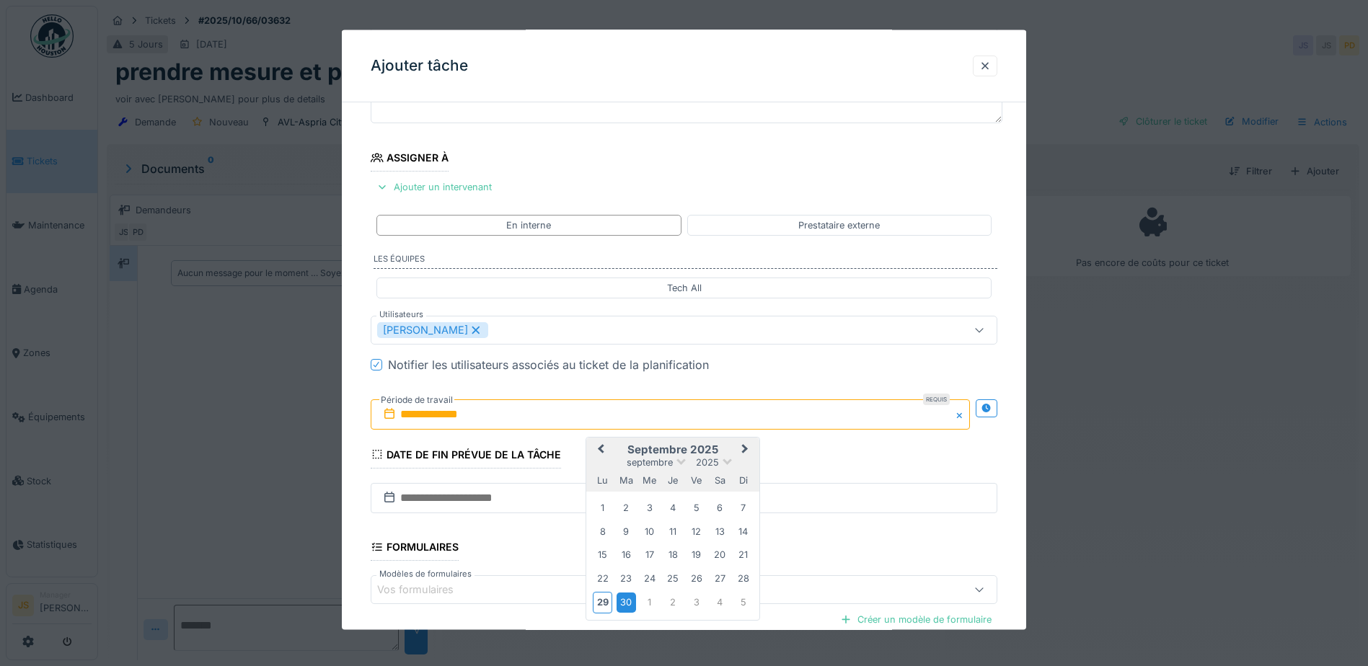
click at [625, 601] on div "30" at bounding box center [626, 602] width 19 height 19
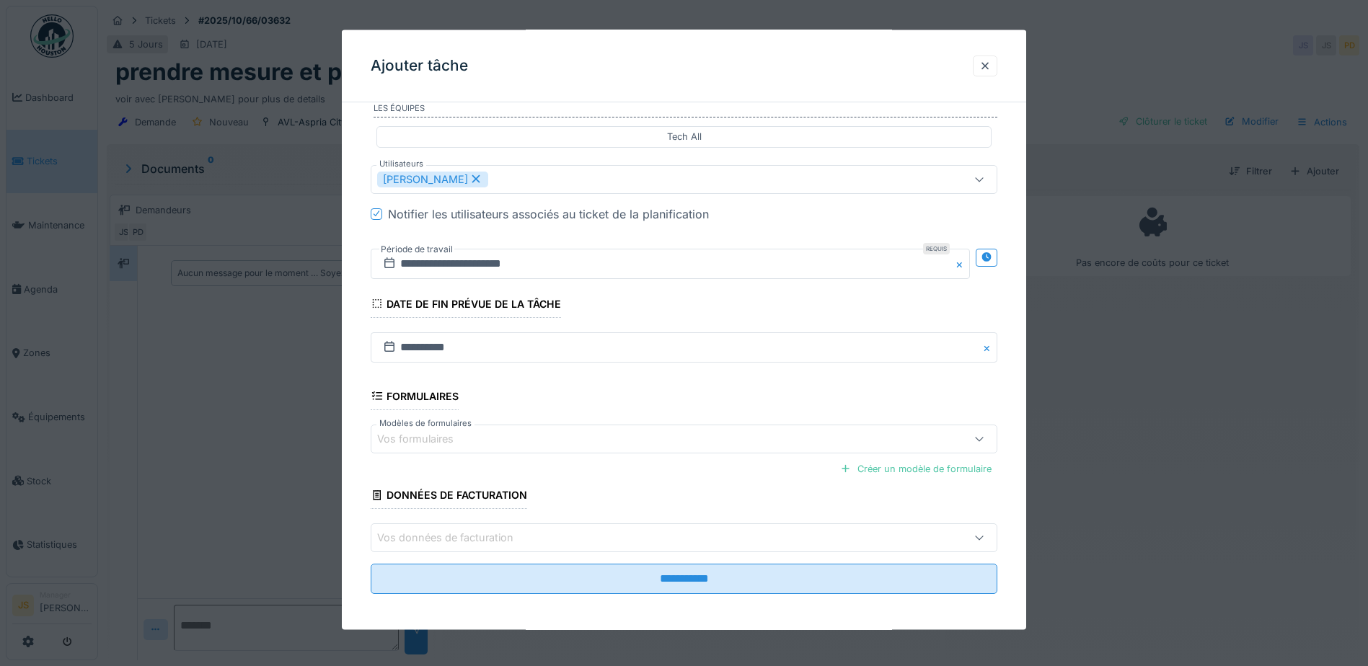
scroll to position [286, 0]
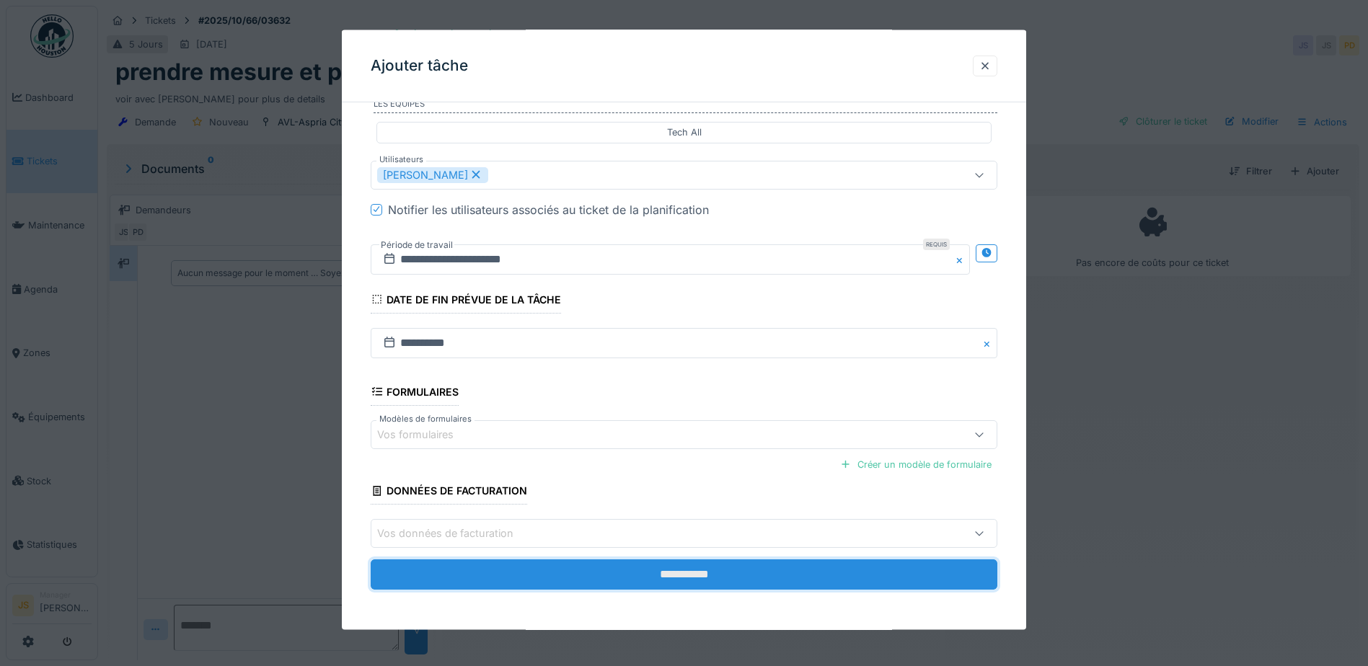
click at [712, 571] on input "**********" at bounding box center [684, 575] width 627 height 30
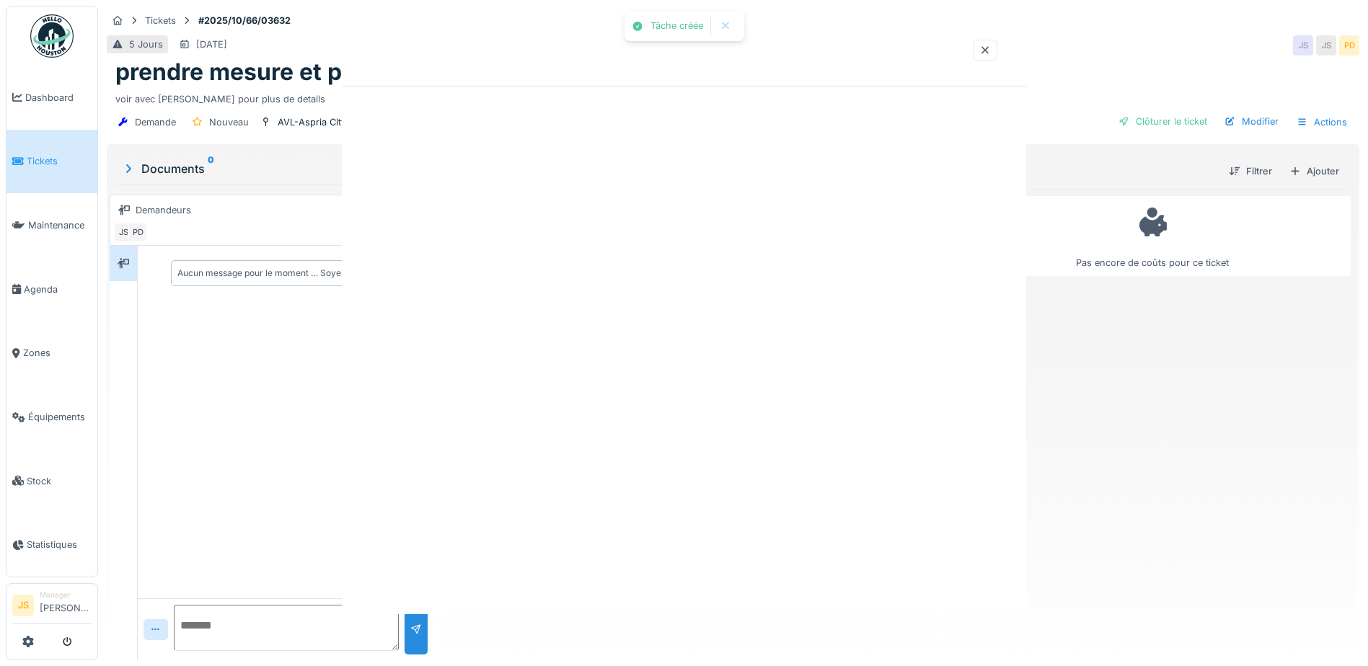
scroll to position [0, 0]
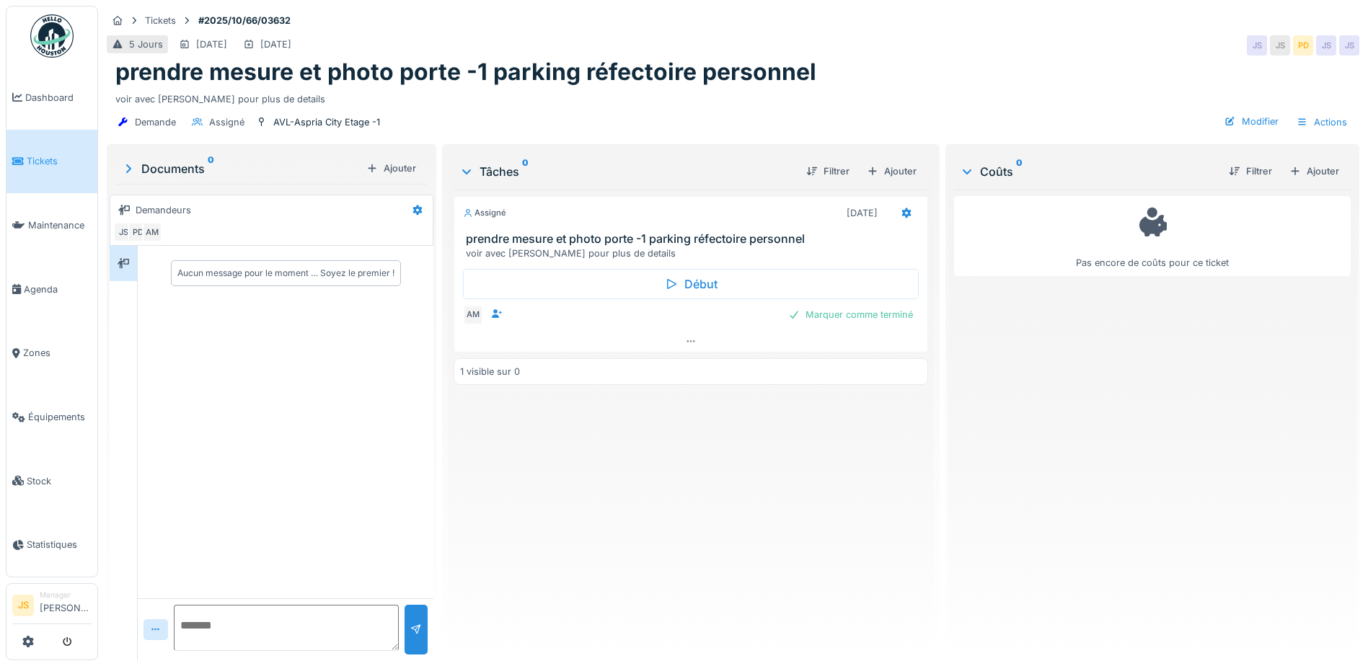
click at [45, 171] on link "Tickets" at bounding box center [51, 162] width 91 height 64
